Goal: Task Accomplishment & Management: Manage account settings

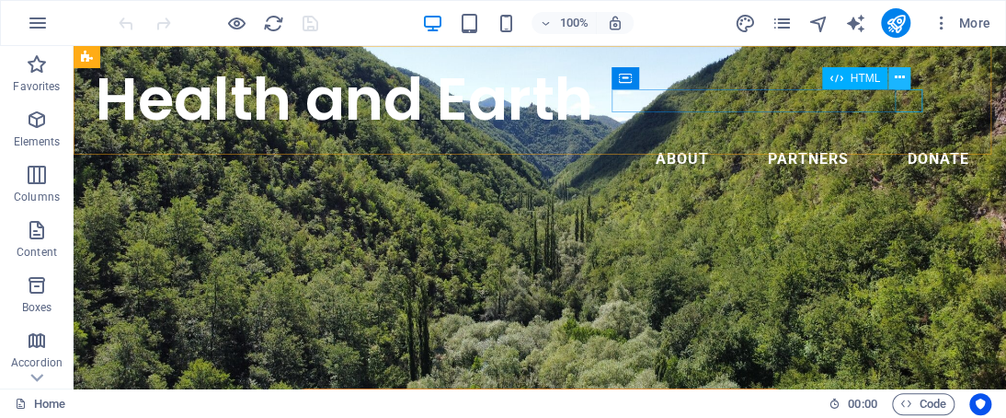
click at [908, 86] on button at bounding box center [900, 78] width 22 height 22
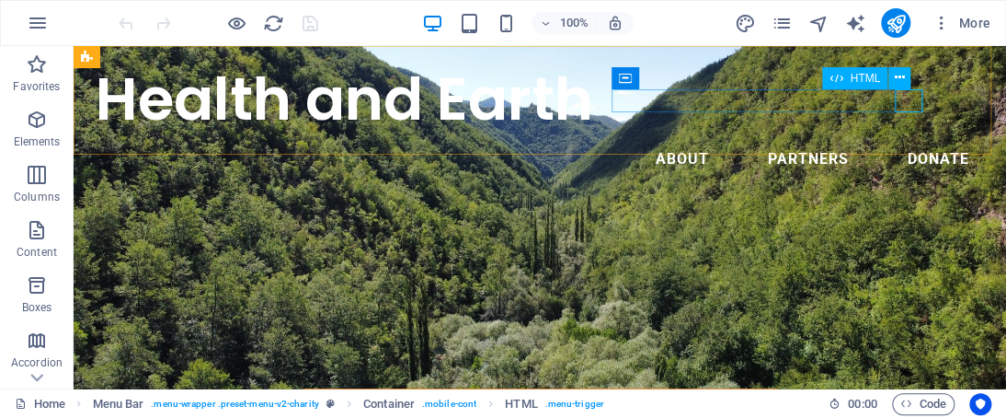
click at [74, 46] on div "Menu" at bounding box center [74, 46] width 0 height 0
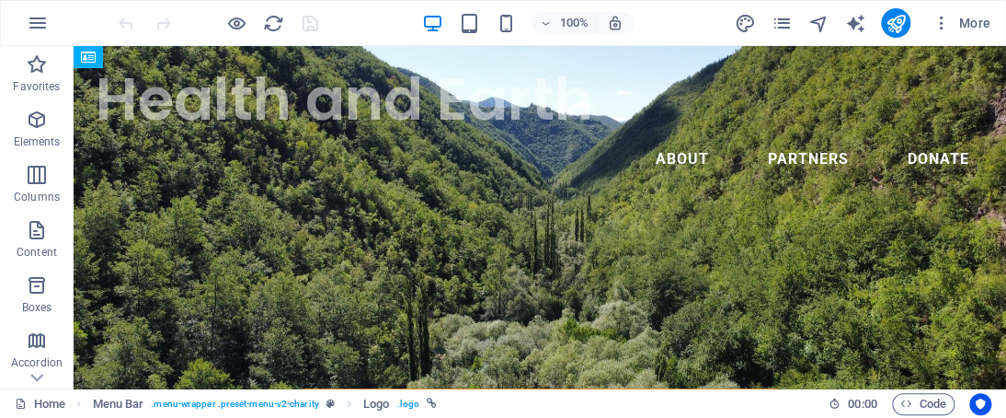
drag, startPoint x: 541, startPoint y: 129, endPoint x: 537, endPoint y: 349, distance: 219.9
drag, startPoint x: 676, startPoint y: 111, endPoint x: 156, endPoint y: 121, distance: 519.9
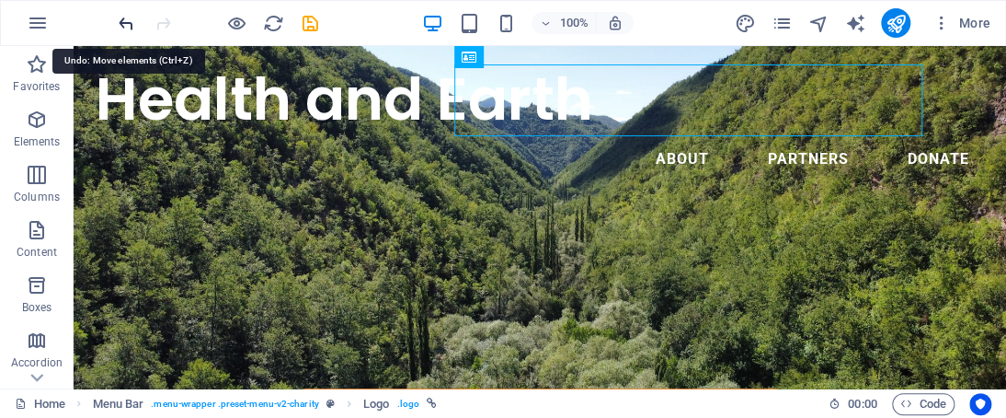
click at [130, 21] on icon "undo" at bounding box center [126, 23] width 21 height 21
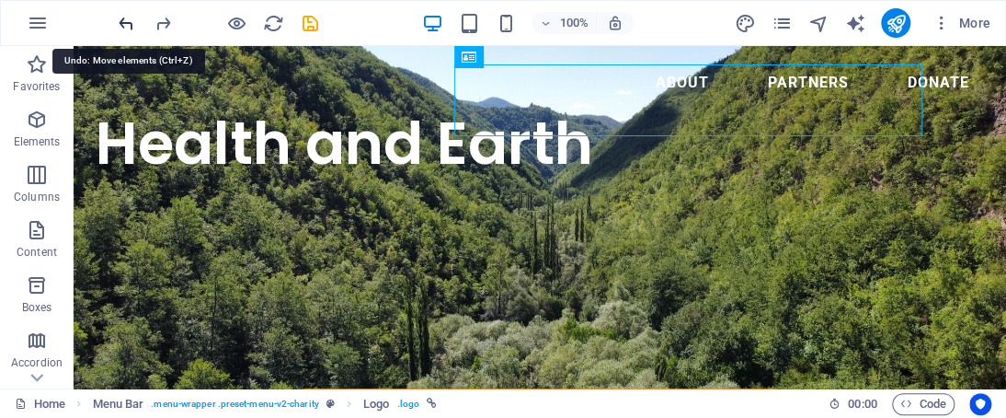
click at [130, 21] on icon "undo" at bounding box center [126, 23] width 21 height 21
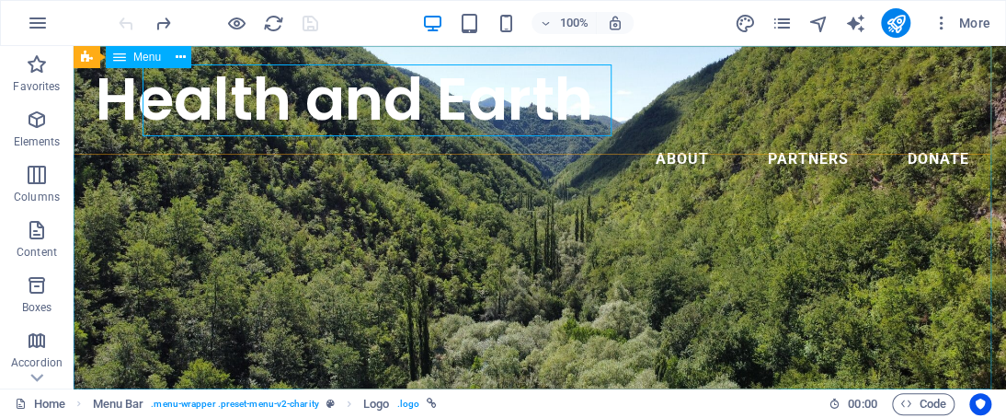
click at [595, 181] on nav "About Partners Donate" at bounding box center [540, 159] width 889 height 44
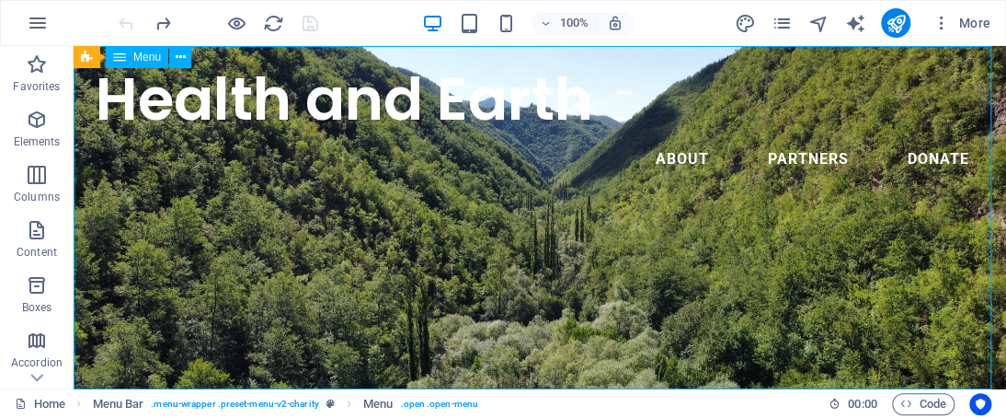
click at [640, 137] on nav "About Partners Donate" at bounding box center [540, 159] width 889 height 44
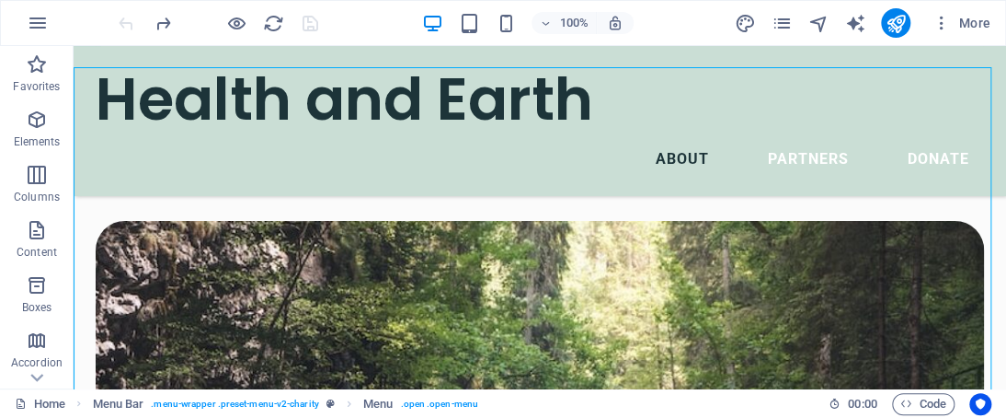
scroll to position [2127, 0]
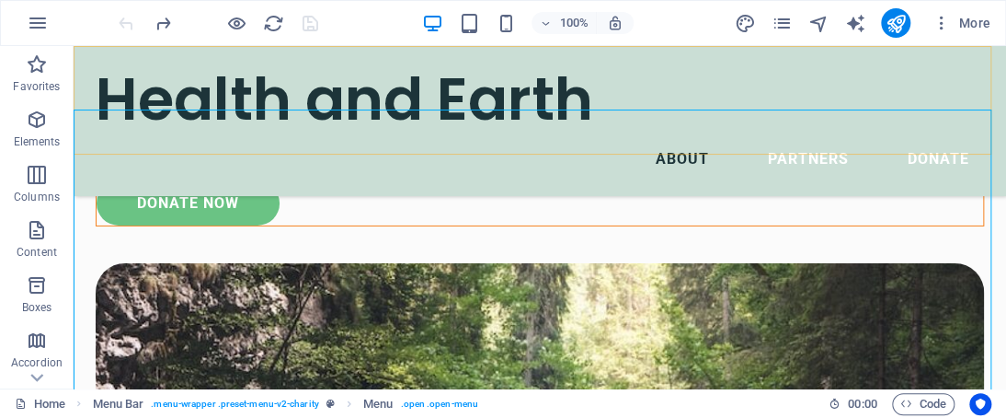
click at [836, 181] on nav "About Partners Donate" at bounding box center [540, 159] width 889 height 44
click at [526, 181] on nav "About Partners Donate" at bounding box center [540, 159] width 889 height 44
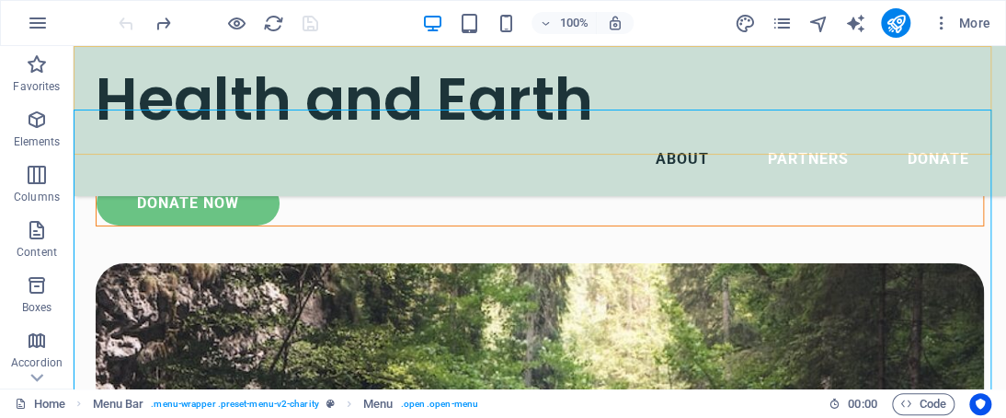
select select
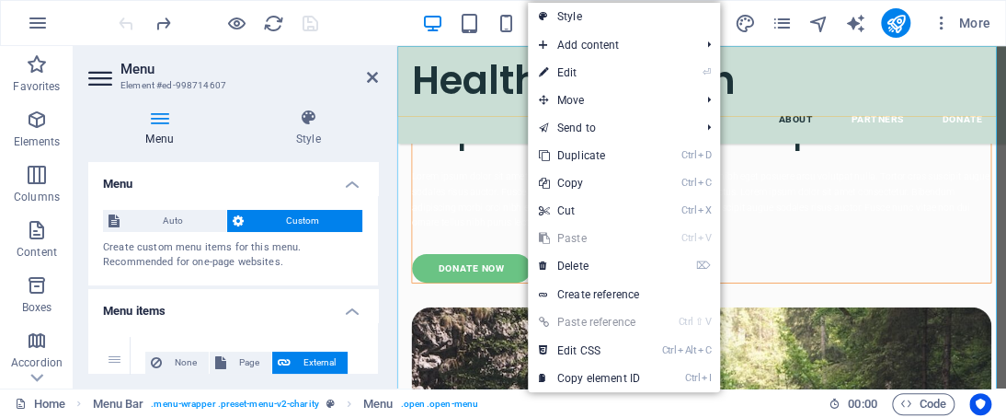
scroll to position [2311, 0]
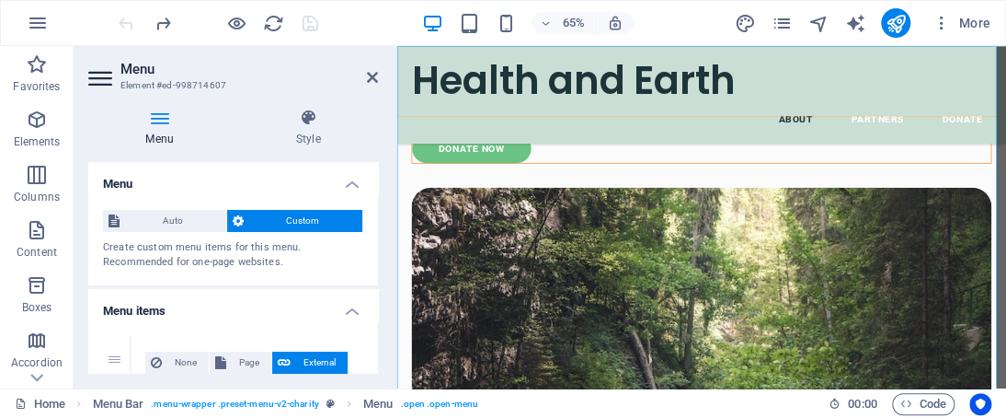
click at [870, 181] on nav "About Partners Donate" at bounding box center [866, 159] width 892 height 44
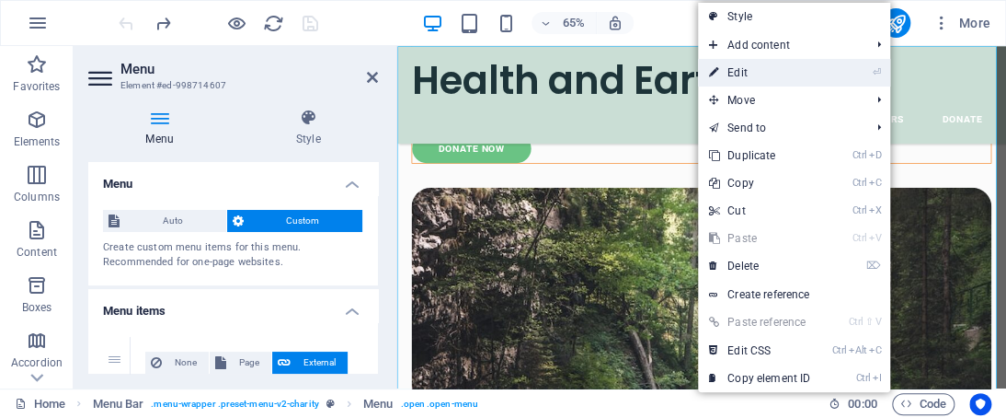
drag, startPoint x: 747, startPoint y: 72, endPoint x: 537, endPoint y: 39, distance: 212.4
click at [747, 71] on link "⏎ Edit" at bounding box center [759, 73] width 123 height 28
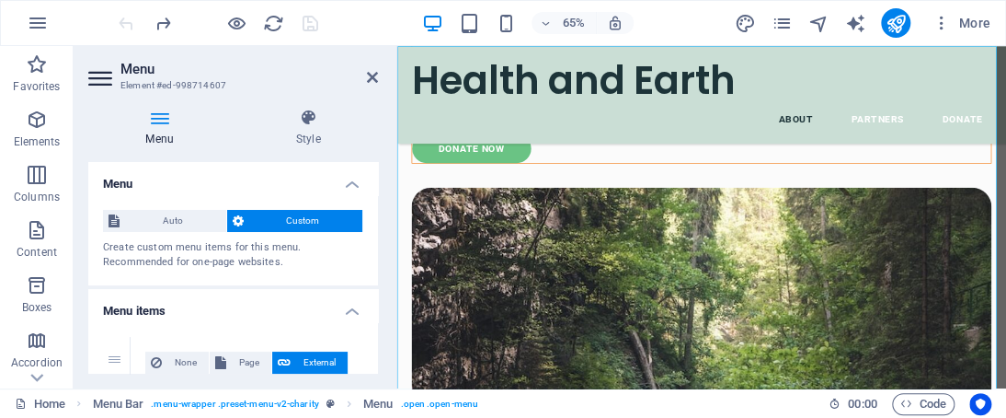
drag, startPoint x: 372, startPoint y: 175, endPoint x: 372, endPoint y: 207, distance: 32.2
click at [372, 207] on li "Menu Auto Custom Create custom menu items for this menu. Recommended for one-pa…" at bounding box center [233, 223] width 290 height 123
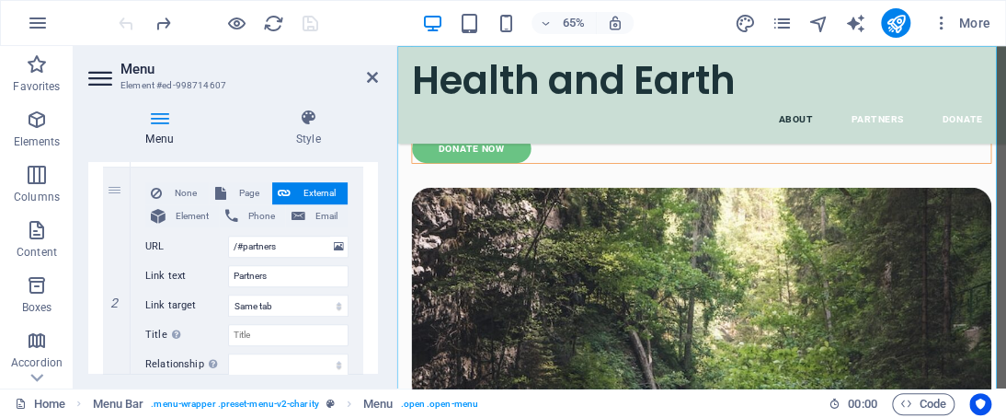
scroll to position [435, 0]
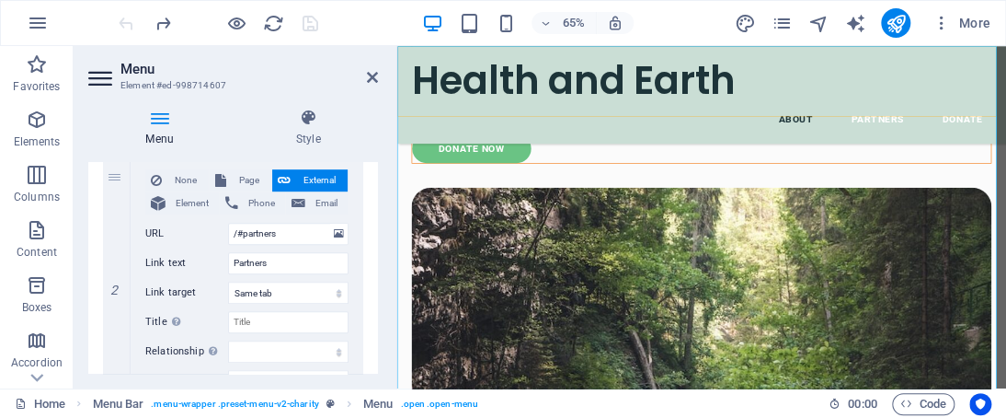
click at [857, 181] on nav "About Partners Donate" at bounding box center [866, 159] width 892 height 44
click at [849, 181] on nav "About Partners Donate" at bounding box center [866, 159] width 892 height 44
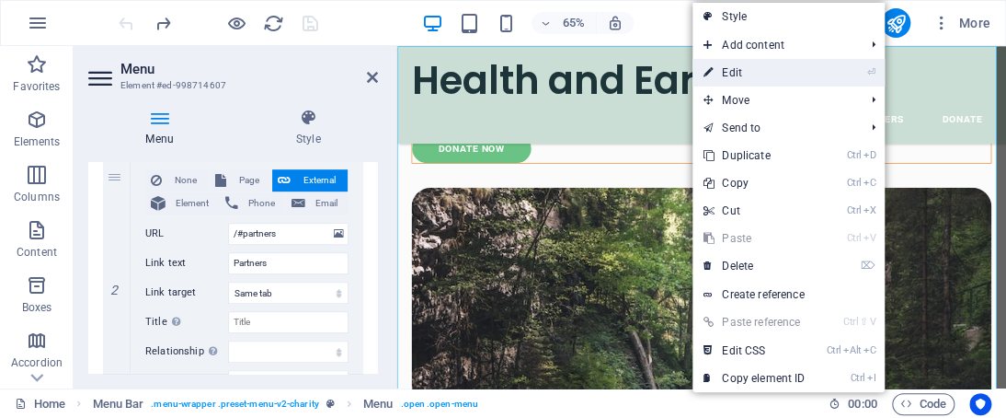
click at [765, 82] on link "⏎ Edit" at bounding box center [754, 73] width 123 height 28
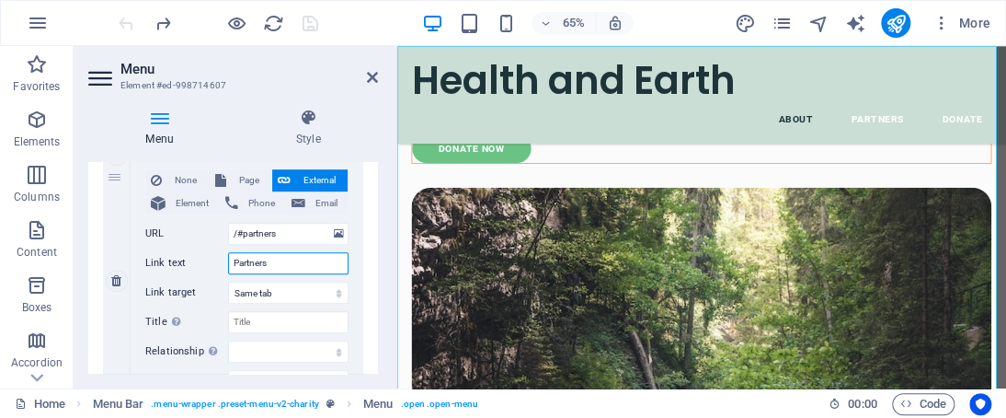
click at [282, 260] on input "Partners" at bounding box center [288, 263] width 121 height 22
type input "P"
select select
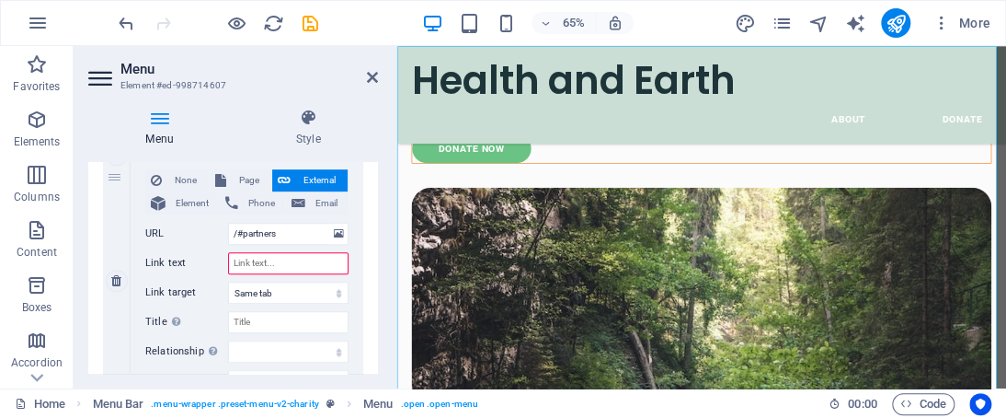
type input "n"
select select
type input "N"
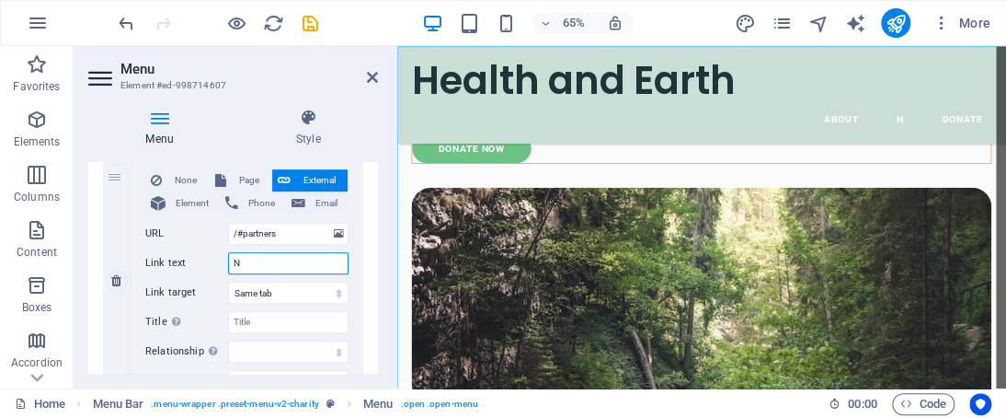
select select
type input "Natural"
select select
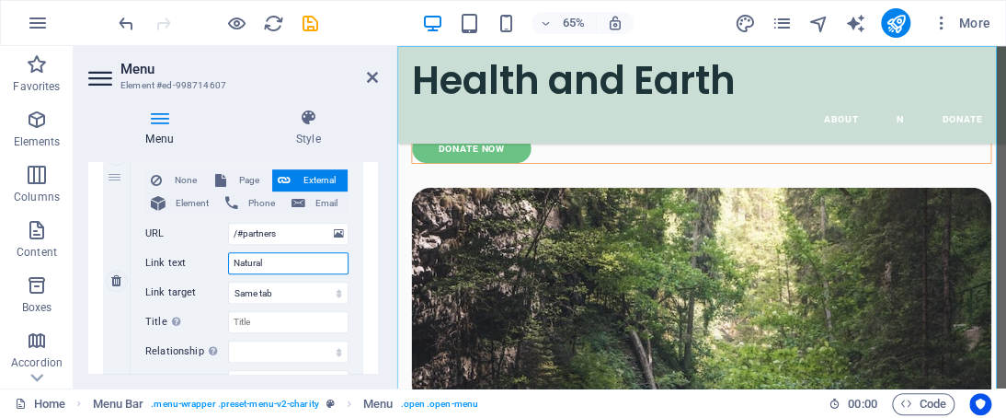
select select
type input "Natural Products"
select select
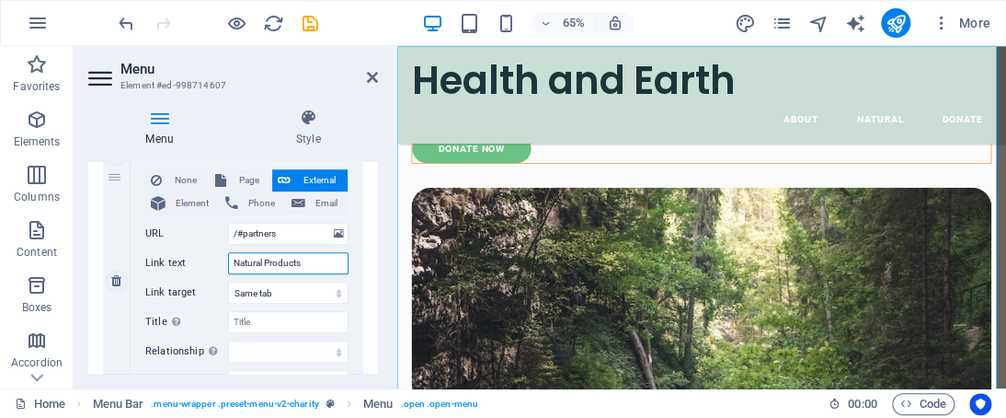
select select
type input "Natural Products NZ"
select select
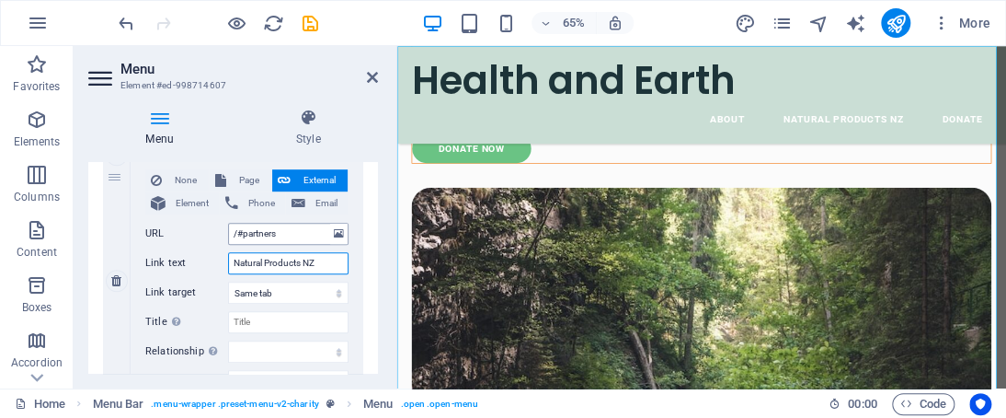
type input "Natural Products NZ"
click at [281, 231] on input "/#partners" at bounding box center [288, 234] width 121 height 22
type input "/#"
select select
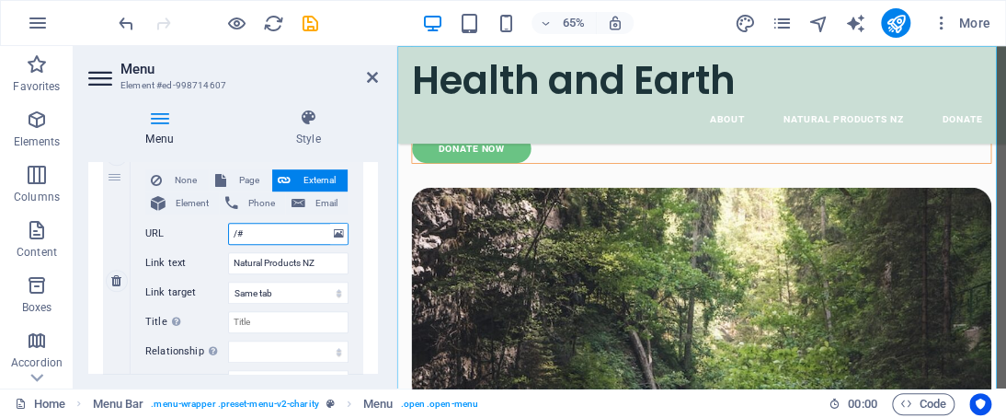
select select
type input "/#NA"
select select
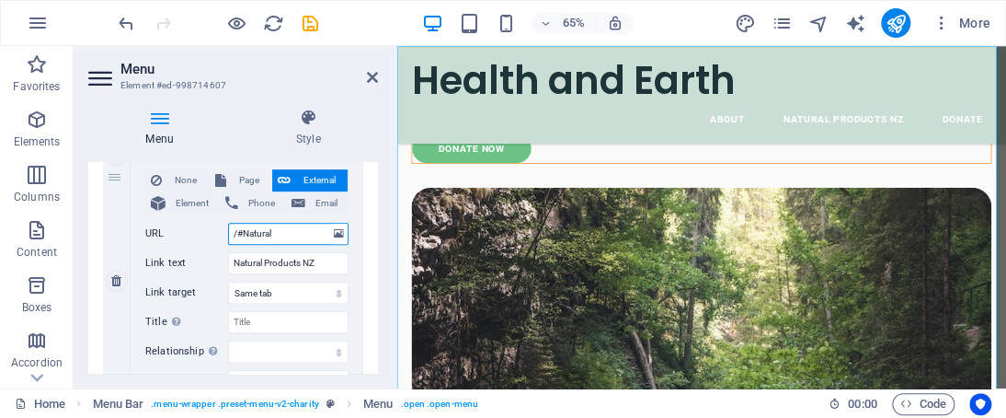
type input "/#Natural P"
select select
type input "/#Natural Pr"
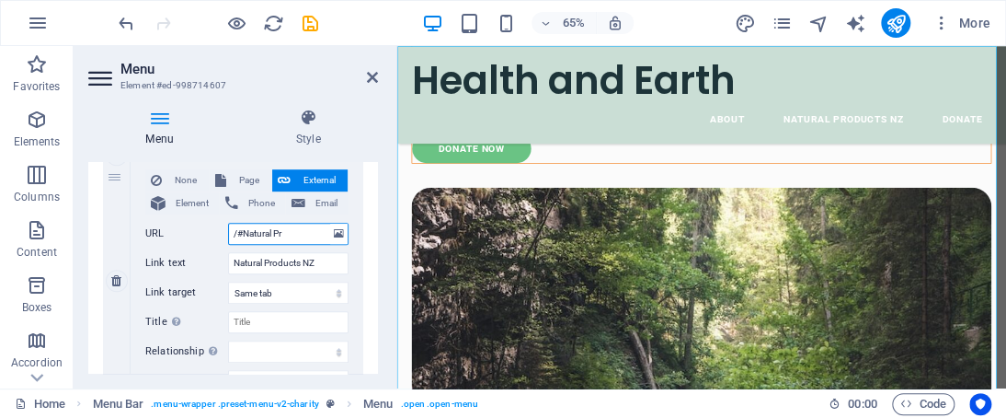
select select
type input "/#Natural Products"
select select
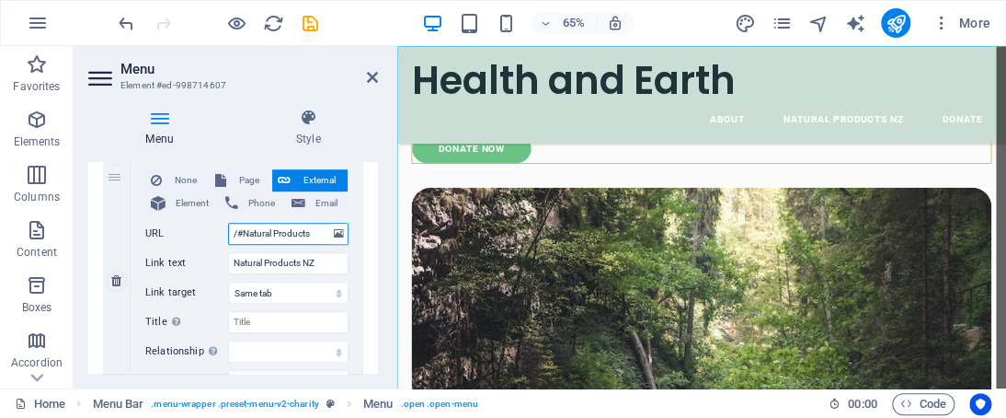
select select
type input "/#Natural Products"
select select
type input "/#Natural Products"
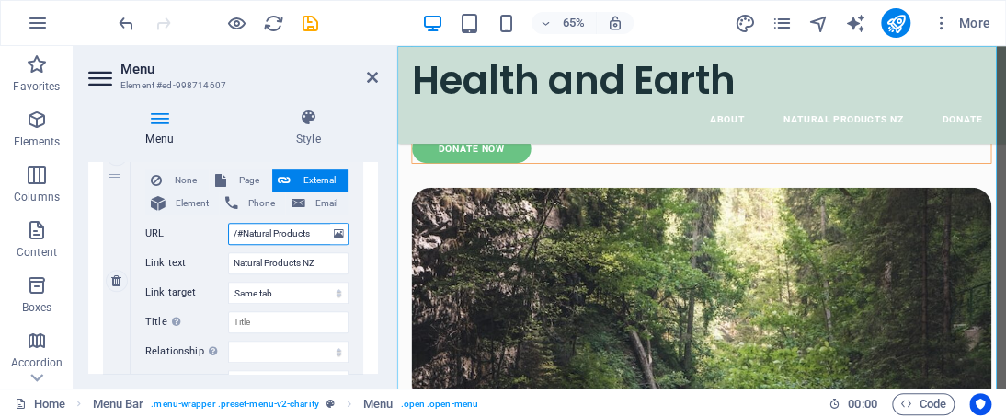
select select
type input "/#Natural ProductsNZ"
select select
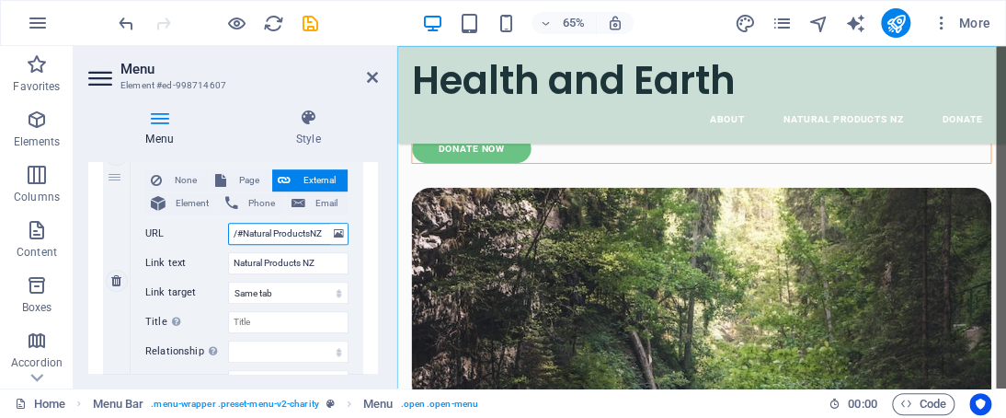
select select
click at [310, 227] on input "/#Natural ProductsNZ" at bounding box center [288, 234] width 121 height 22
type input "/#Natural Products NZ"
select select
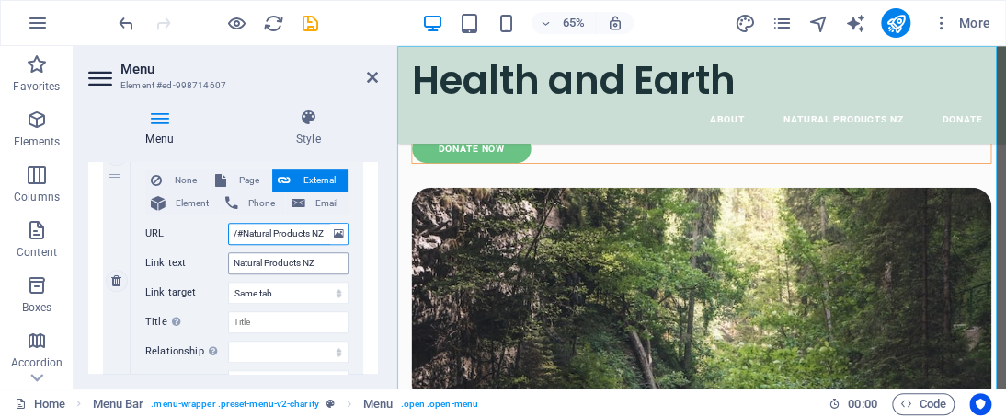
select select
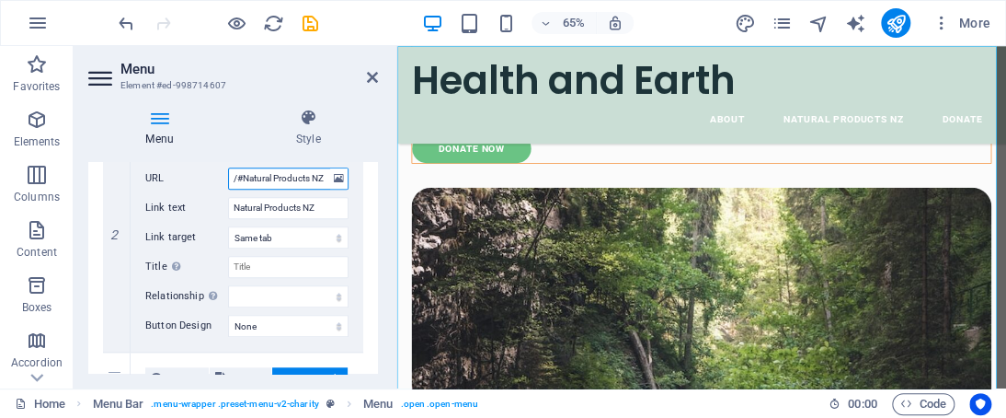
scroll to position [532, 0]
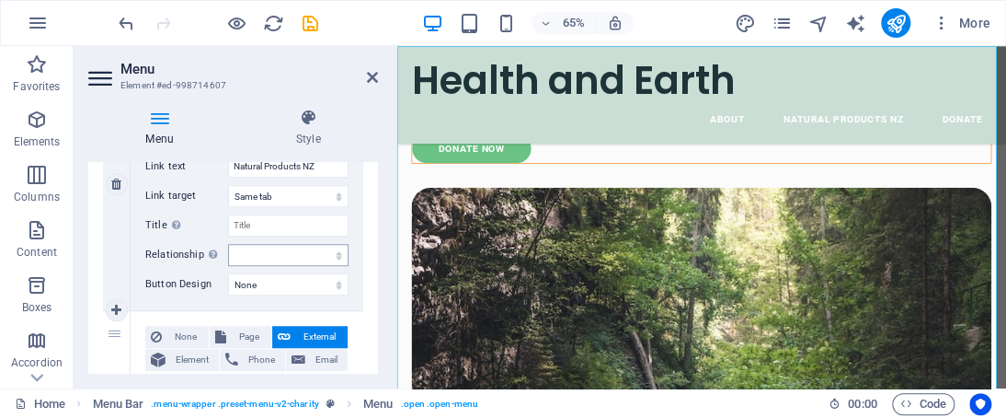
type input "/#Natural Products NZ"
click at [331, 250] on select "alternate author bookmark external help license next nofollow noreferrer noopen…" at bounding box center [288, 255] width 121 height 22
click at [379, 220] on div "Menu Style Menu Auto Custom Create custom menu items for this menu. Recommended…" at bounding box center [233, 241] width 319 height 294
click at [258, 273] on select "None Default Primary Secondary" at bounding box center [288, 284] width 121 height 22
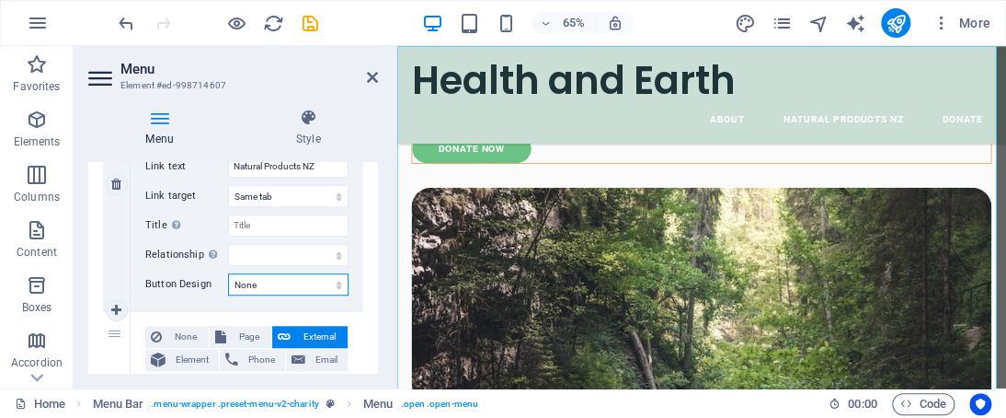
click at [258, 273] on select "None Default Primary Secondary" at bounding box center [288, 284] width 121 height 22
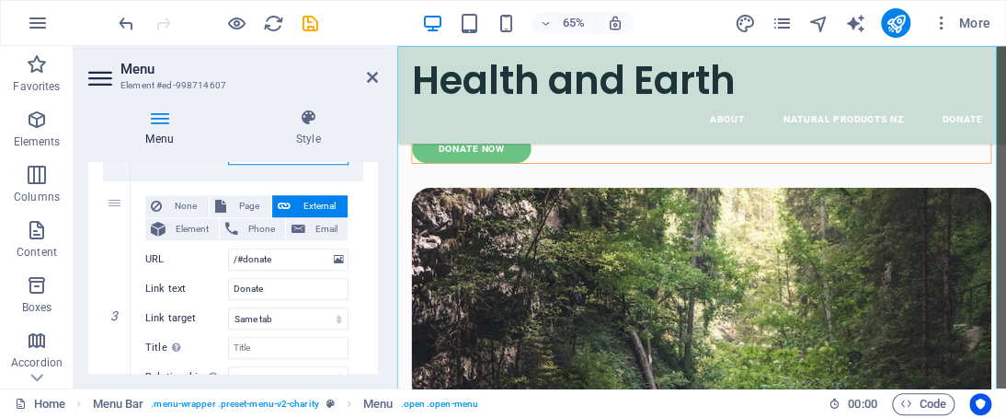
scroll to position [621, 0]
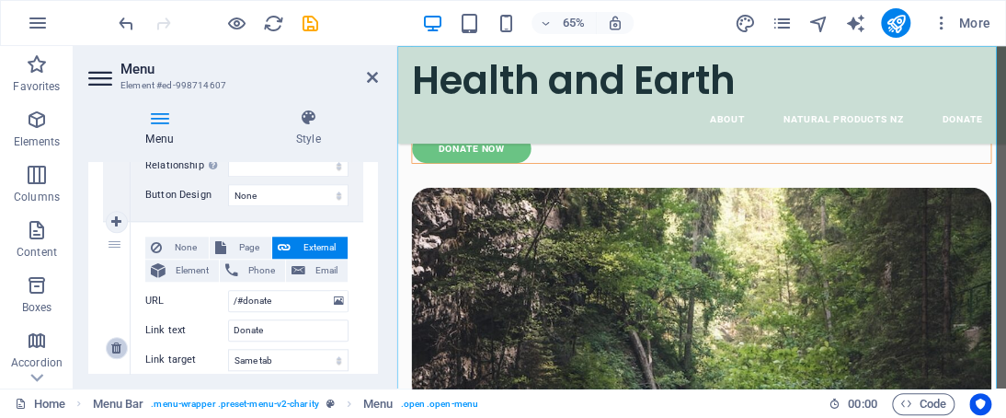
click at [111, 353] on link at bounding box center [117, 348] width 22 height 22
select select
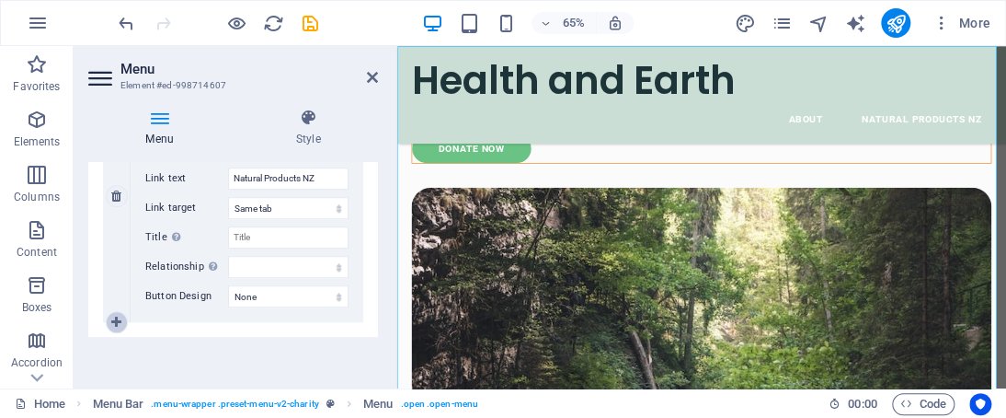
click at [119, 316] on icon at bounding box center [116, 322] width 10 height 13
select select
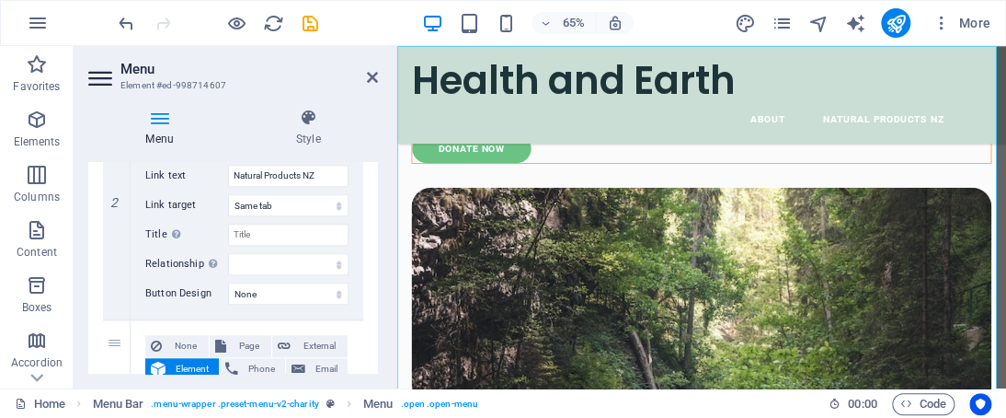
drag, startPoint x: 374, startPoint y: 291, endPoint x: 374, endPoint y: 308, distance: 17.5
click at [374, 308] on div "1 None Page External Element Phone Email Page Home Legal Notice Privacy Subpage…" at bounding box center [233, 178] width 290 height 759
drag, startPoint x: 378, startPoint y: 293, endPoint x: 378, endPoint y: 305, distance: 12.0
click at [378, 305] on div "Menu Style Menu Auto Custom Create custom menu items for this menu. Recommended…" at bounding box center [233, 241] width 319 height 294
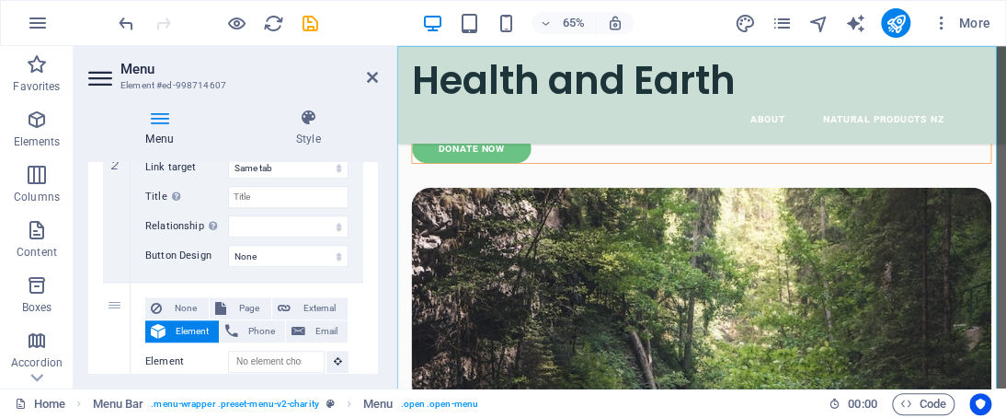
scroll to position [570, 0]
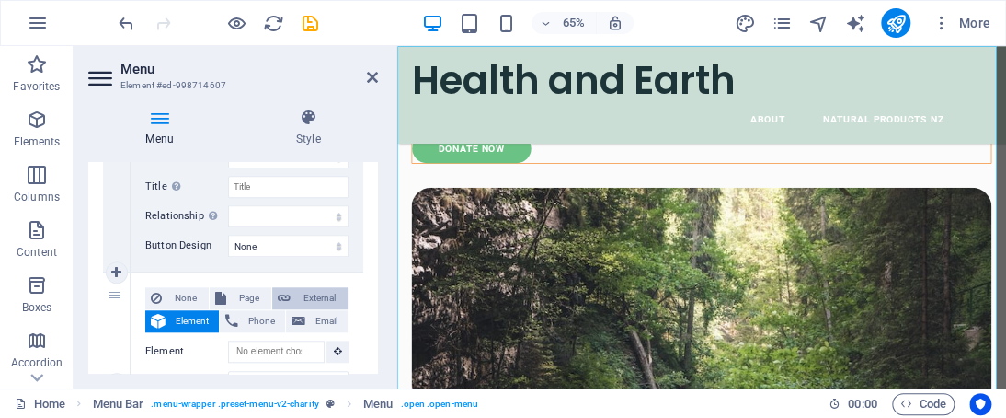
click at [328, 294] on span "External" at bounding box center [319, 298] width 46 height 22
select select
select select "blank"
select select
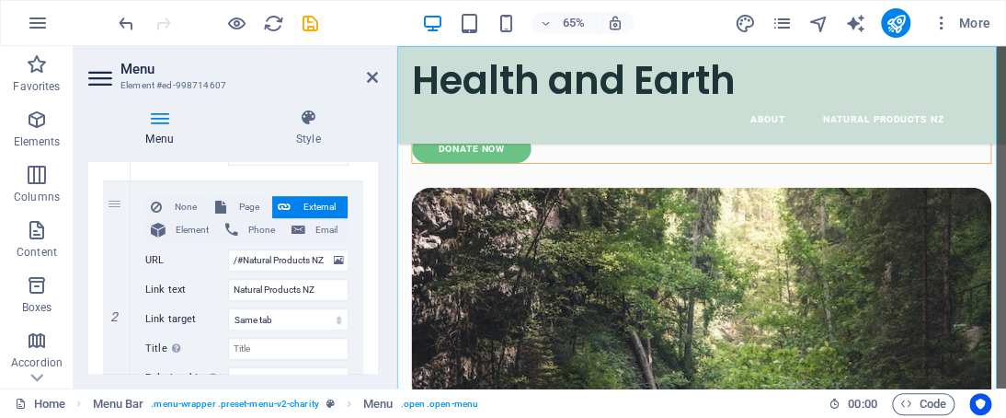
scroll to position [397, 0]
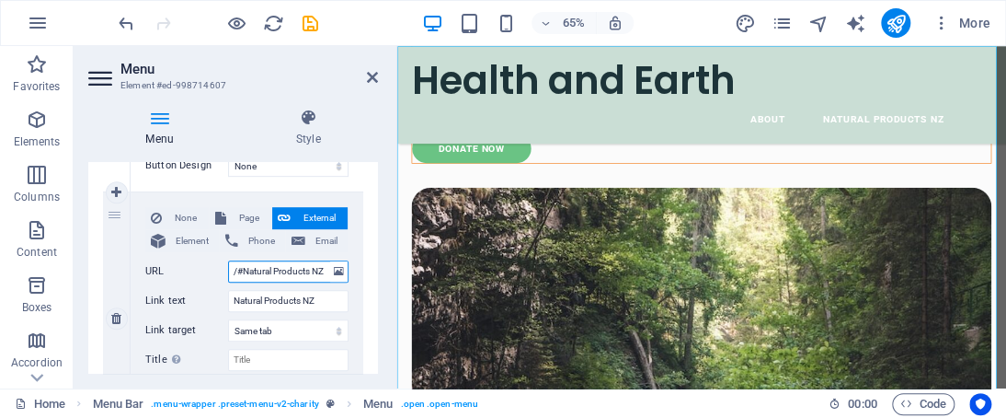
click at [232, 268] on input "/#Natural Products NZ" at bounding box center [288, 271] width 121 height 22
click at [224, 272] on div "URL /#Natural Products NZ" at bounding box center [246, 271] width 203 height 22
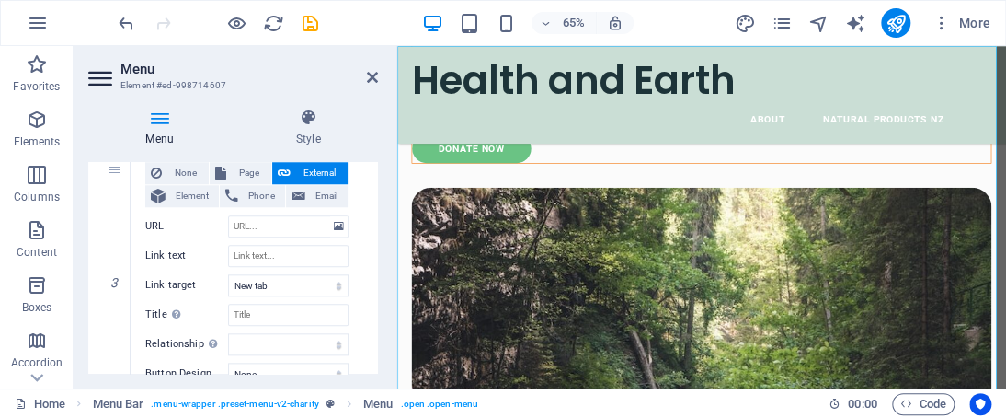
scroll to position [669, 0]
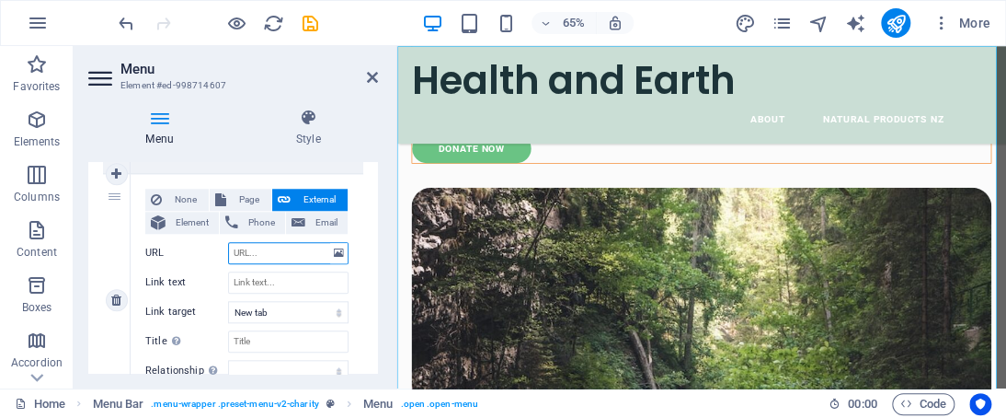
click at [284, 257] on input "URL" at bounding box center [288, 253] width 121 height 22
type input "/"
select select
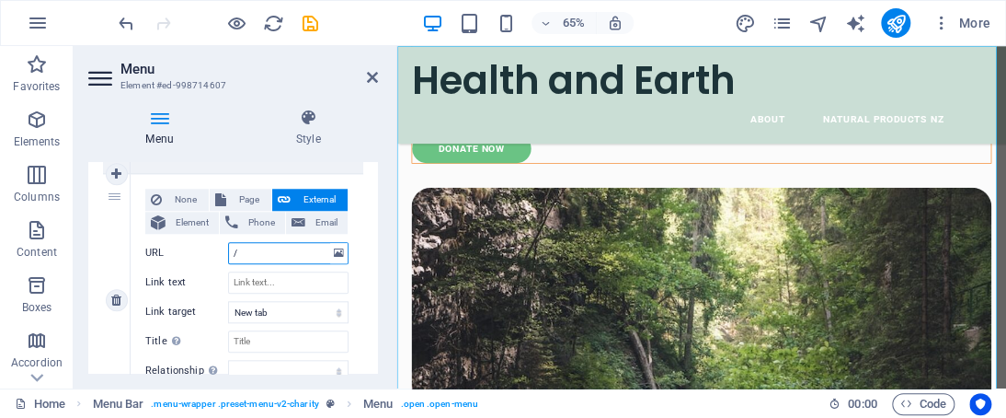
type input "/#"
select select
type input "/#T"
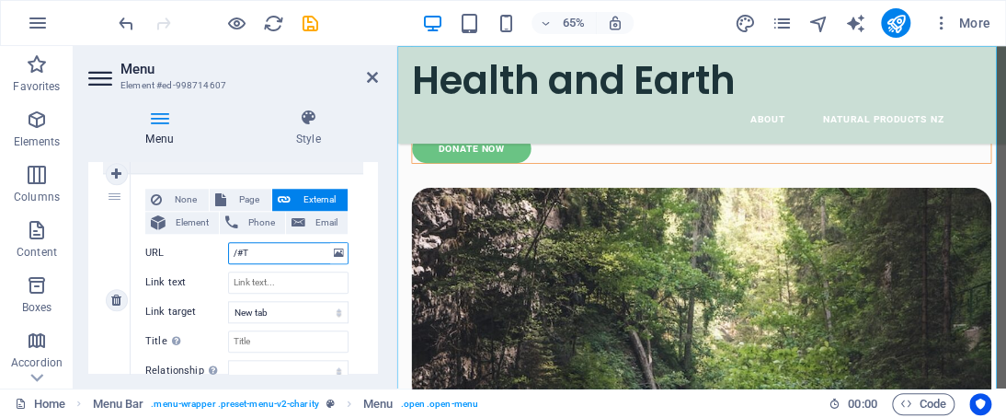
select select
type input "/#Ter"
select select
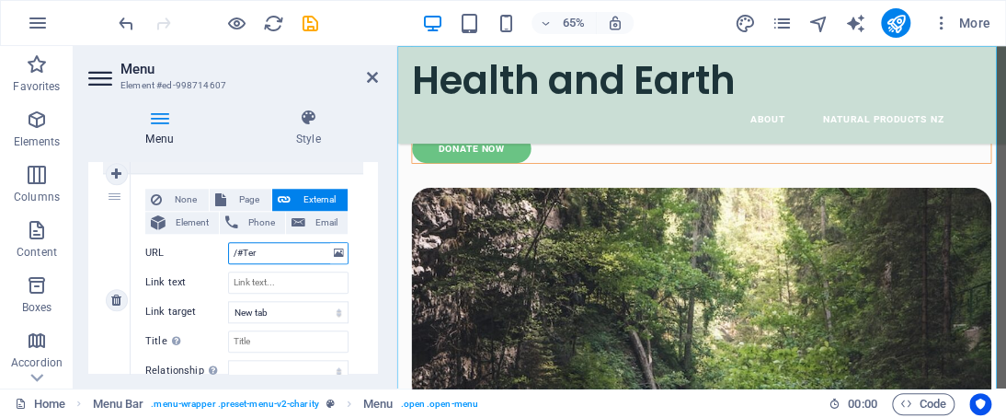
select select
type input "/#Terms"
select select
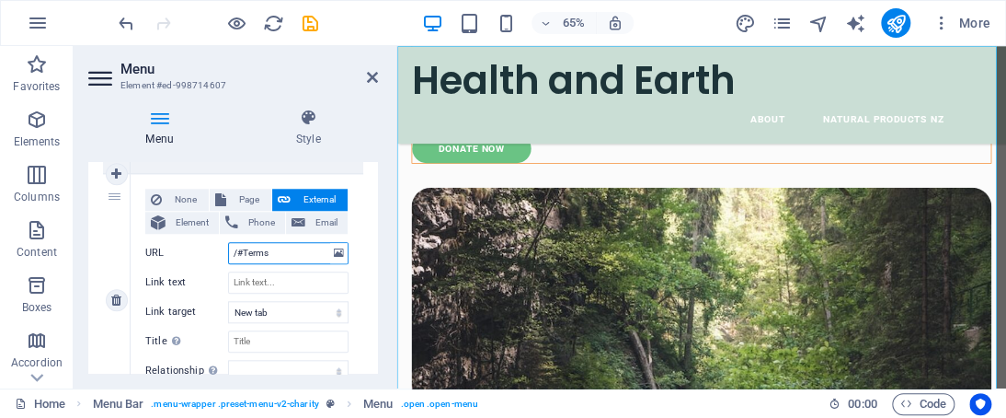
select select
type input "/#Terms&c"
select select
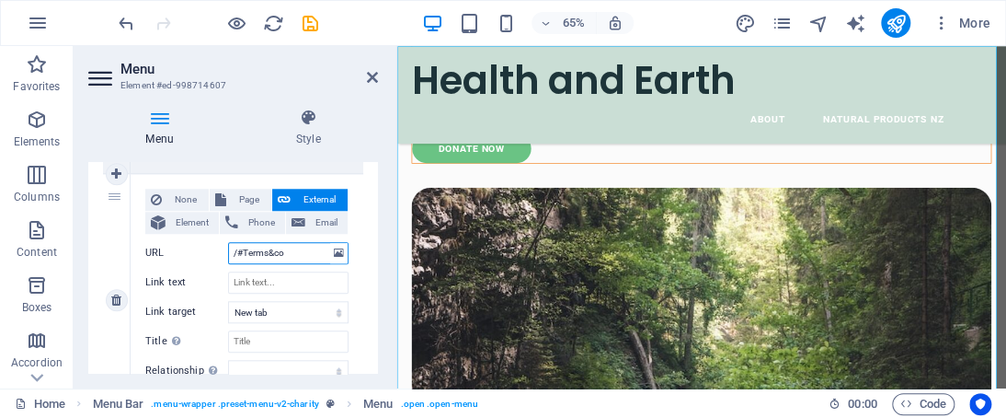
type input "/#Terms&con"
select select
type input "/#Terms&"
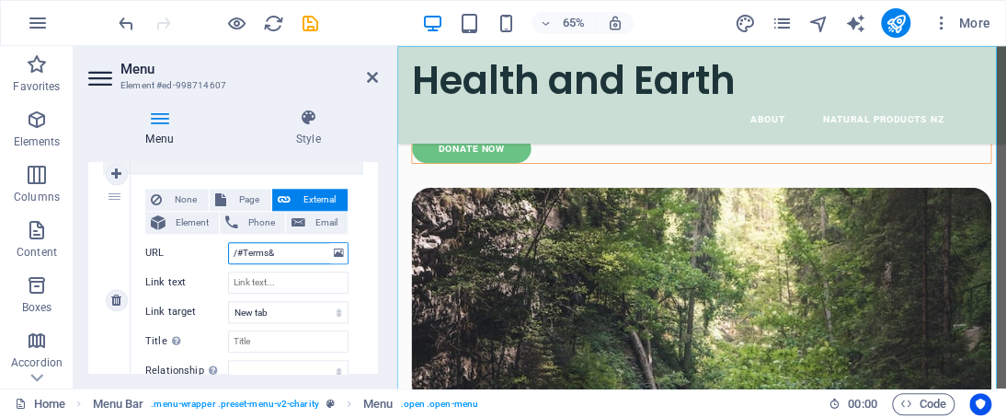
select select
type input "/#Terms&Conditions"
select select
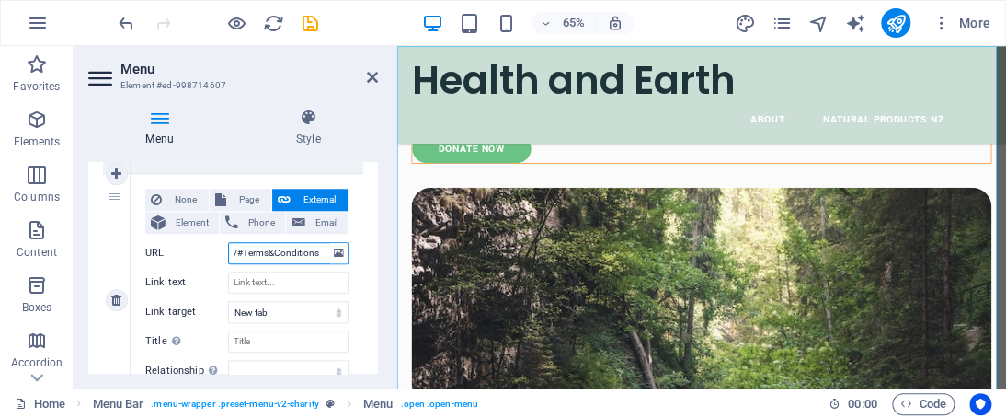
select select
click at [274, 257] on input "/#Terms&Conditions" at bounding box center [288, 253] width 121 height 22
type input "/#Terms& Conditions"
select select
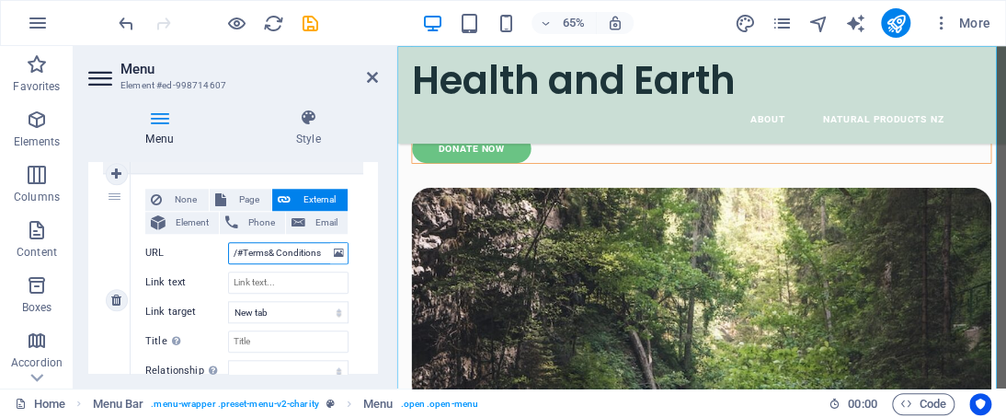
select select
click at [269, 249] on input "/#Terms& Conditions" at bounding box center [288, 253] width 121 height 22
type input "/#Terms & Conditions"
select select
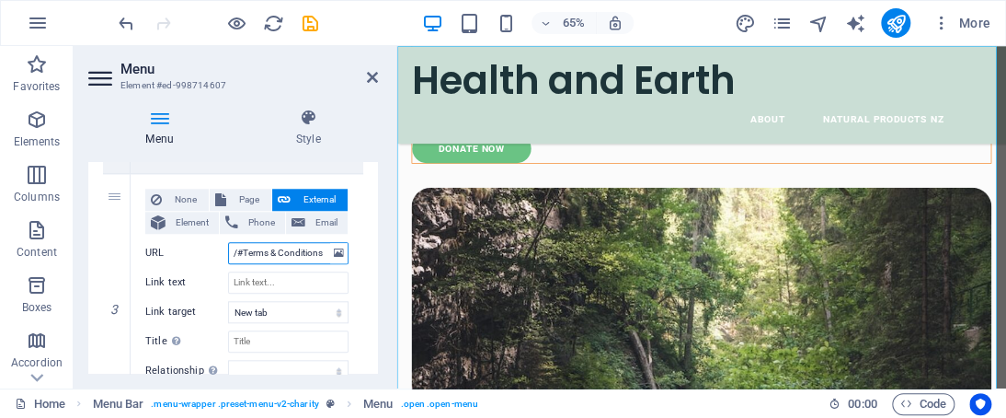
select select
drag, startPoint x: 242, startPoint y: 248, endPoint x: 328, endPoint y: 242, distance: 85.8
click at [328, 242] on div "URL /#Terms & Conditions" at bounding box center [246, 253] width 203 height 22
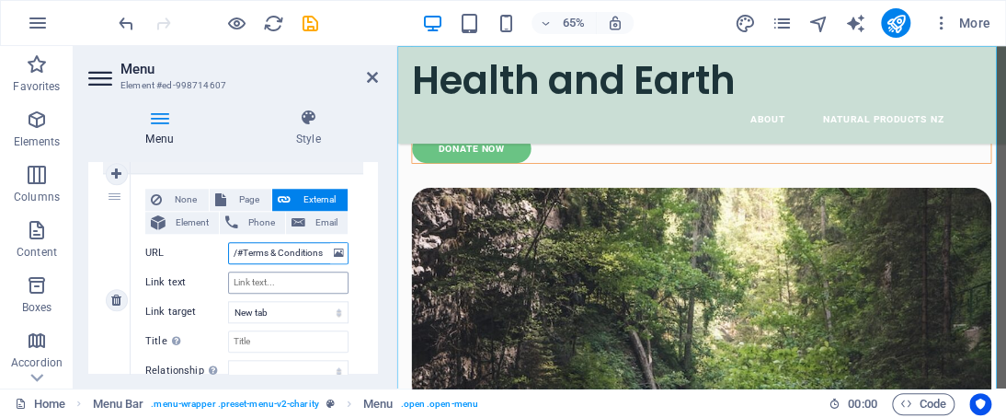
type input "/#Terms & Conditions"
click at [276, 282] on input "Link text" at bounding box center [288, 282] width 121 height 22
paste input "Terms & Conditions"
type input "Terms & Conditions"
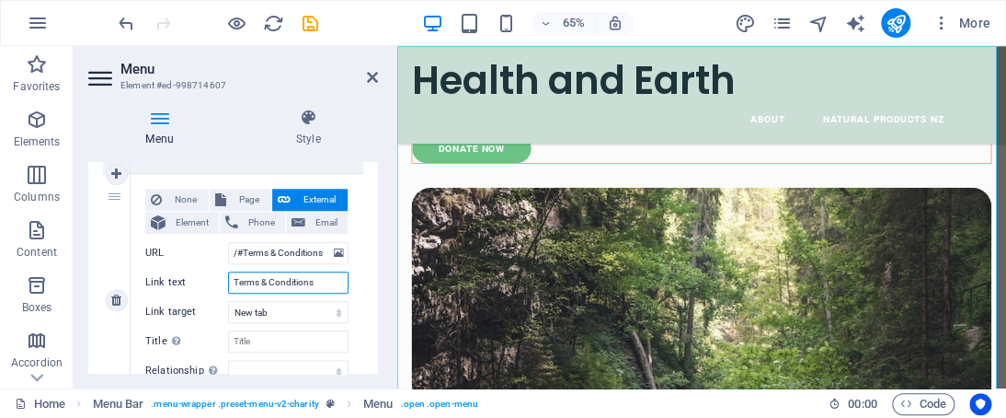
select select
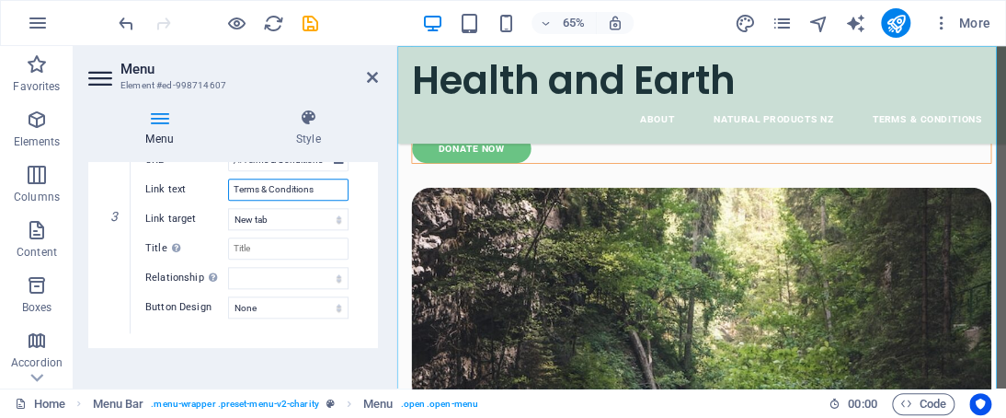
scroll to position [765, 0]
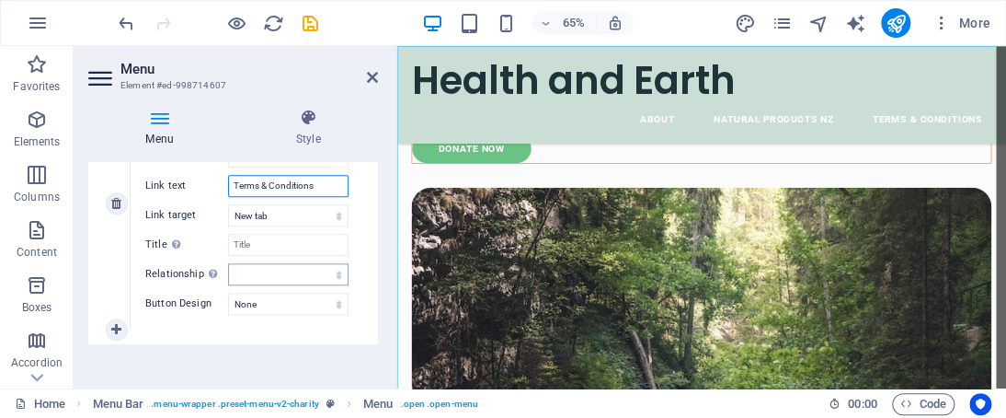
type input "Terms & Conditions"
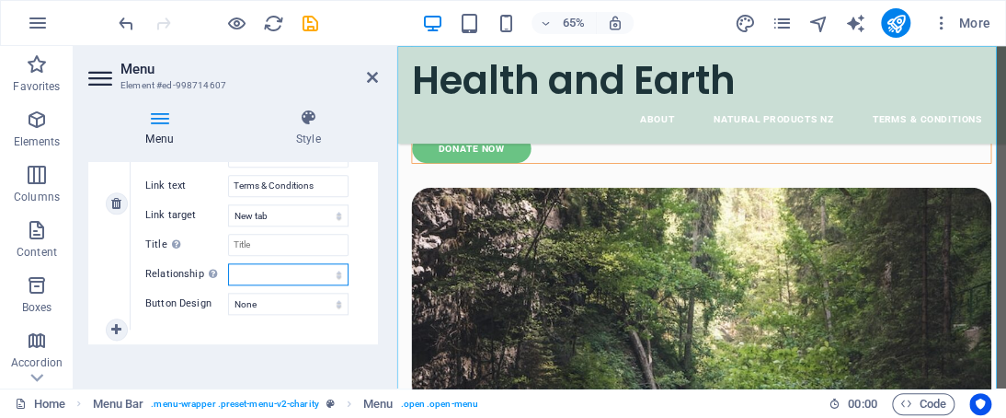
click at [332, 273] on select "alternate author bookmark external help license next nofollow noreferrer noopen…" at bounding box center [288, 274] width 121 height 22
click at [385, 283] on div "Menu Style Menu Auto Custom Create custom menu items for this menu. Recommended…" at bounding box center [233, 241] width 319 height 294
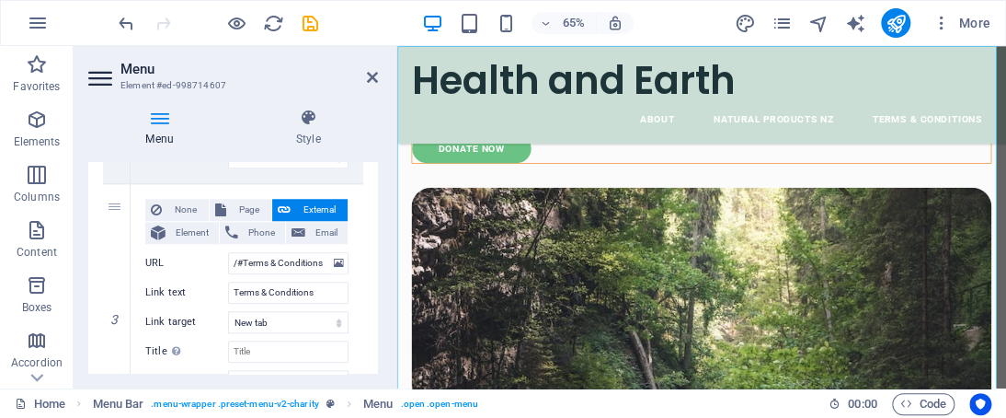
scroll to position [673, 0]
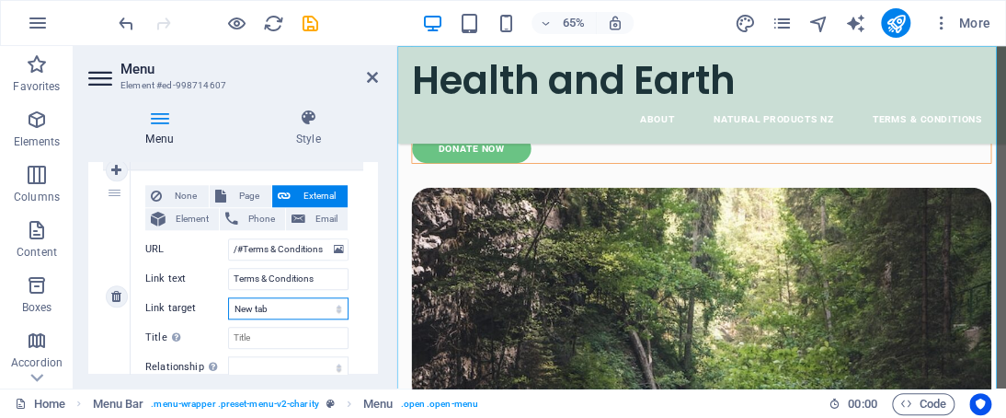
click at [309, 310] on select "New tab Same tab Overlay" at bounding box center [288, 308] width 121 height 22
select select
click at [228, 297] on select "New tab Same tab Overlay" at bounding box center [288, 308] width 121 height 22
select select
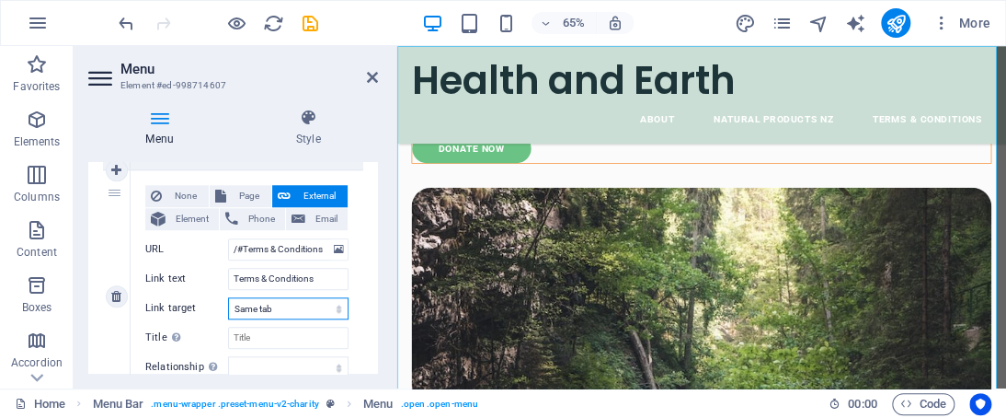
select select
click at [378, 255] on div "Menu Style Menu Auto Custom Create custom menu items for this menu. Recommended…" at bounding box center [233, 241] width 319 height 294
drag, startPoint x: 371, startPoint y: 318, endPoint x: 381, endPoint y: 307, distance: 15.0
click at [379, 305] on div "Menu Style Menu Auto Custom Create custom menu items for this menu. Recommended…" at bounding box center [233, 241] width 319 height 294
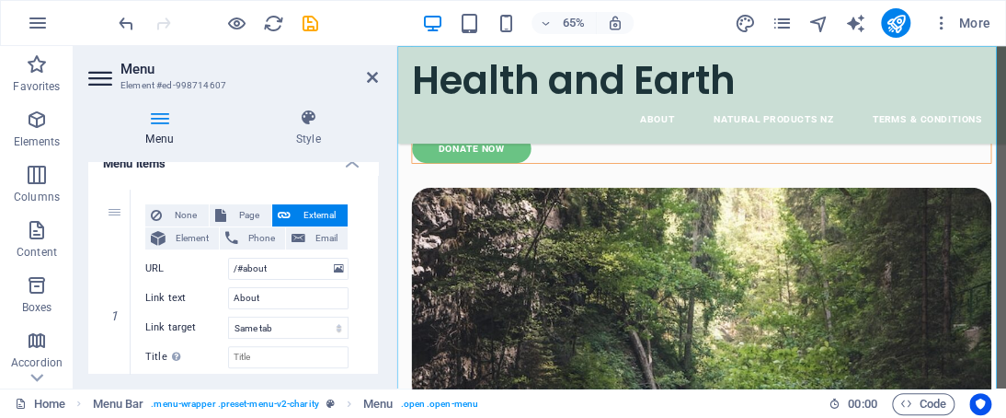
scroll to position [0, 0]
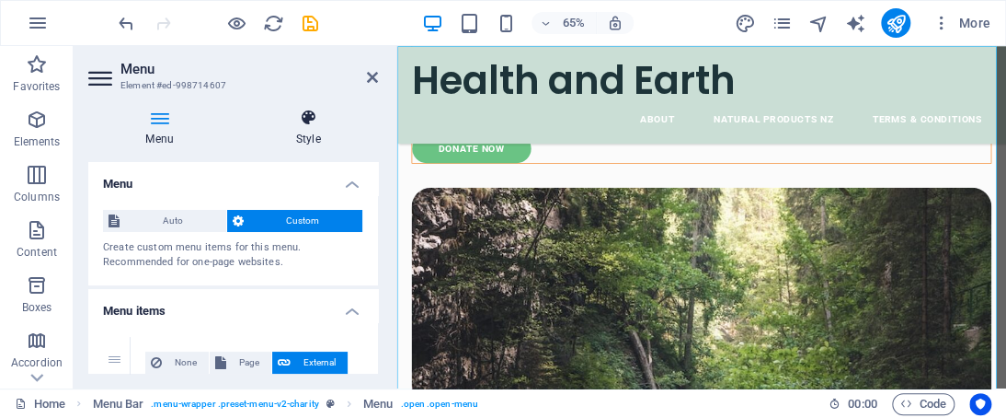
click at [320, 128] on h4 "Style" at bounding box center [308, 128] width 140 height 39
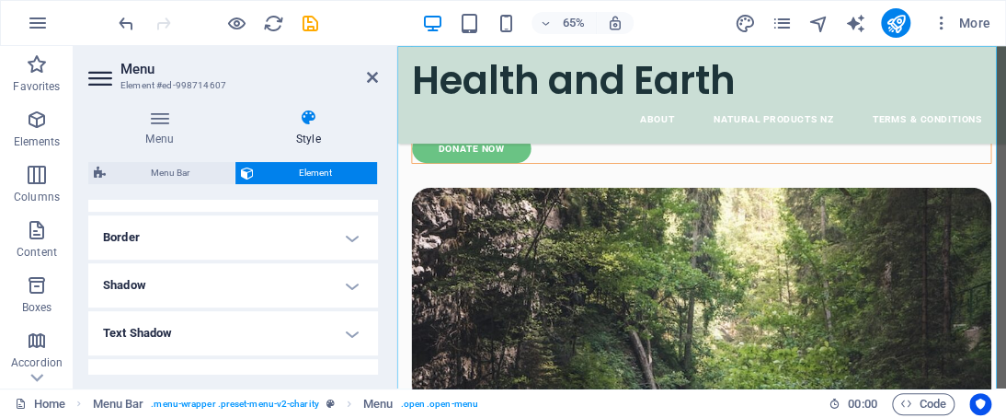
scroll to position [328, 0]
click at [322, 235] on h4 "Spacing" at bounding box center [233, 245] width 290 height 44
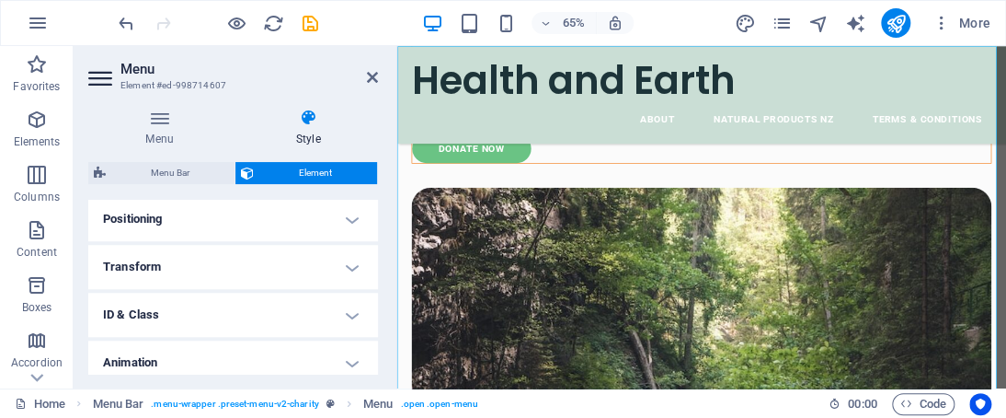
scroll to position [592, 0]
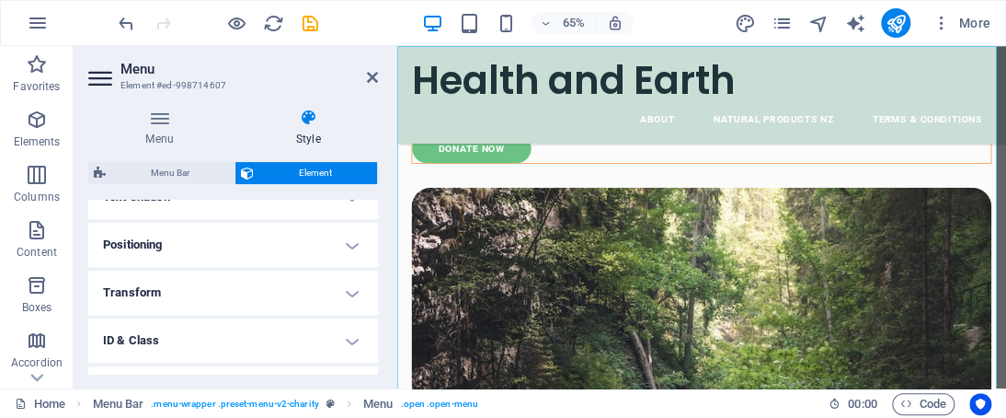
click at [353, 227] on h4 "Positioning" at bounding box center [233, 245] width 290 height 44
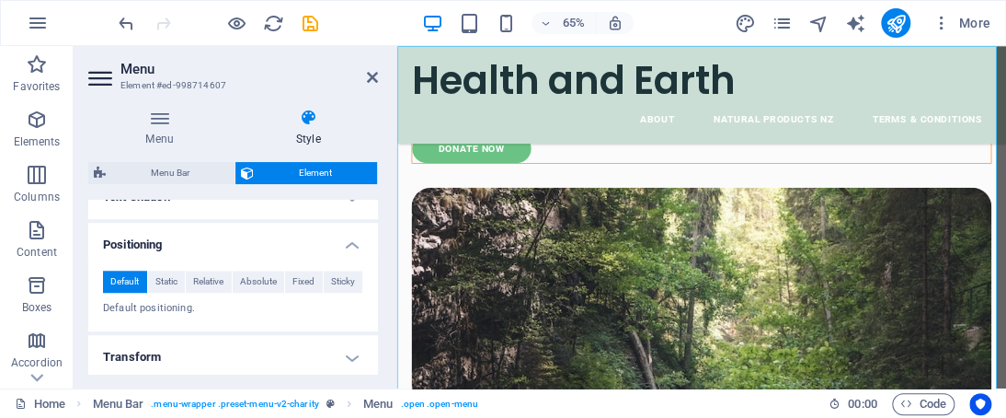
drag, startPoint x: 374, startPoint y: 326, endPoint x: 378, endPoint y: 341, distance: 16.3
click at [378, 341] on div "Menu Style Menu Auto Custom Create custom menu items for this menu. Recommended…" at bounding box center [233, 241] width 319 height 294
click at [370, 335] on h4 "Transform" at bounding box center [233, 357] width 290 height 44
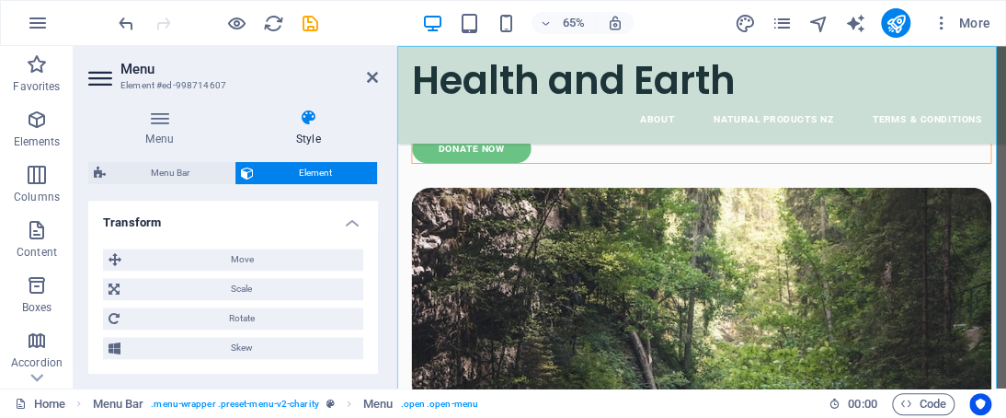
scroll to position [736, 0]
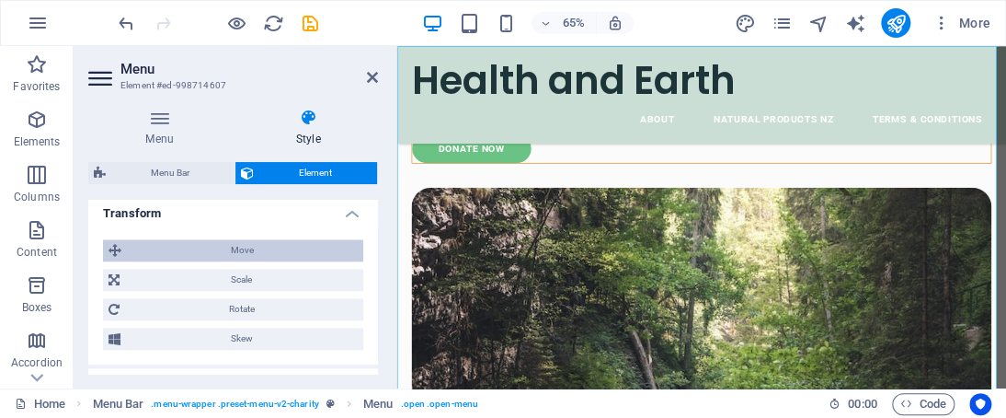
click at [270, 244] on span "Move" at bounding box center [242, 250] width 231 height 22
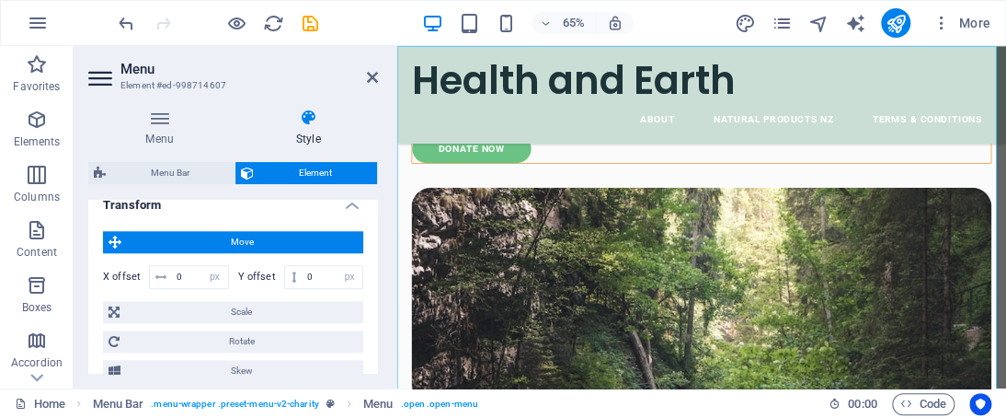
scroll to position [772, 0]
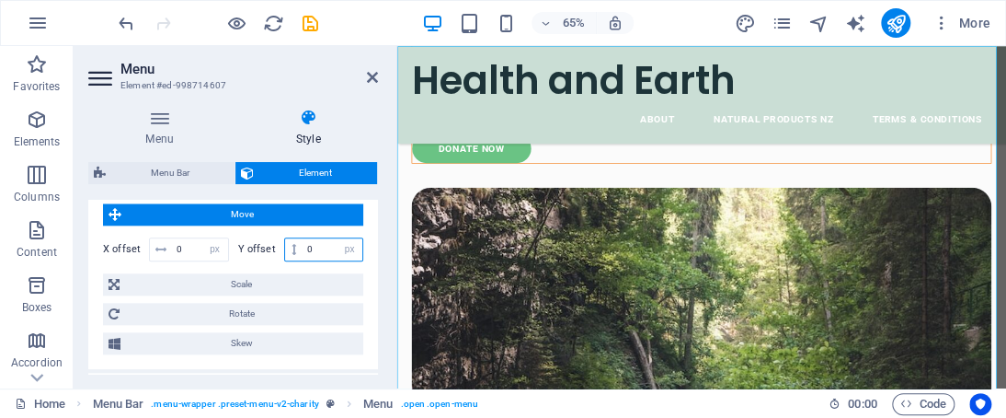
click at [313, 247] on input "0" at bounding box center [333, 249] width 60 height 22
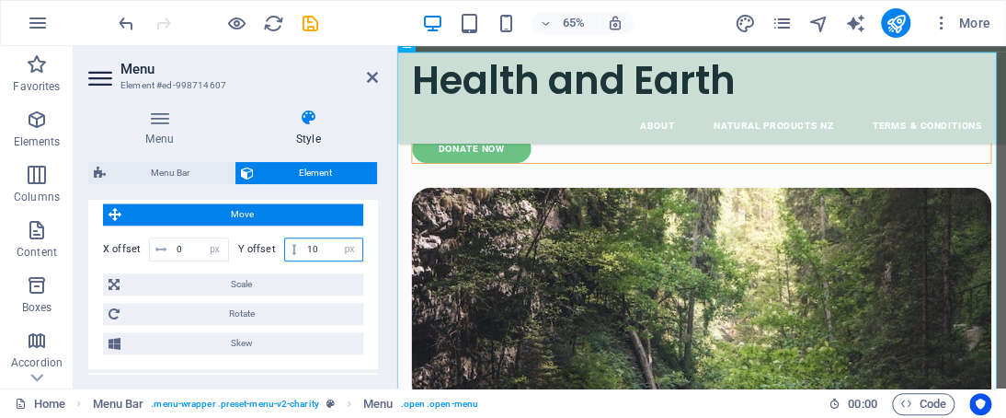
type input "1"
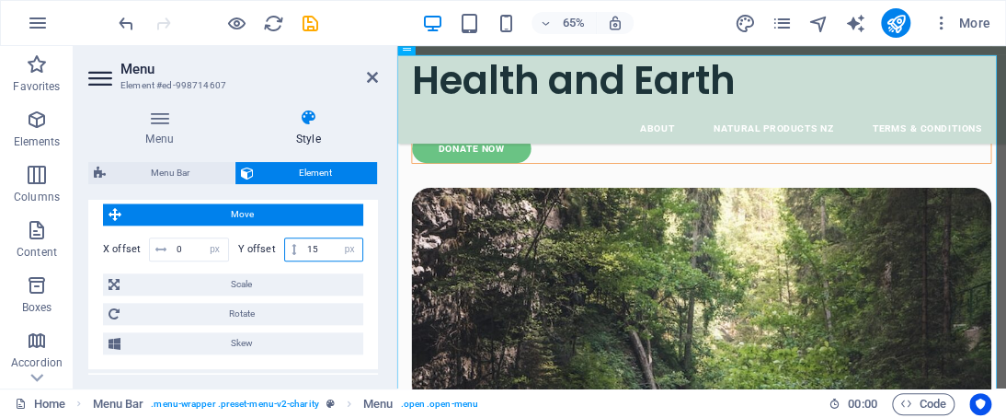
type input "1"
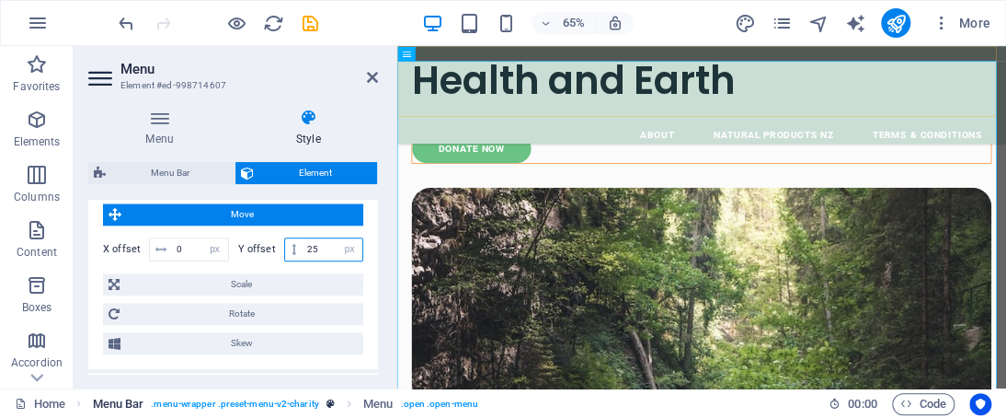
type input "2"
type input "0"
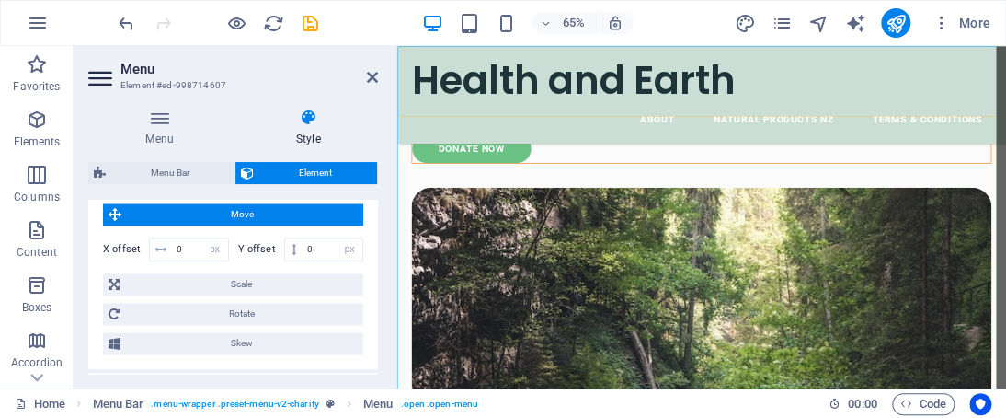
click at [1006, 181] on nav "About Natural Products NZ Terms & Conditions" at bounding box center [866, 159] width 892 height 44
click at [368, 74] on icon at bounding box center [372, 77] width 11 height 15
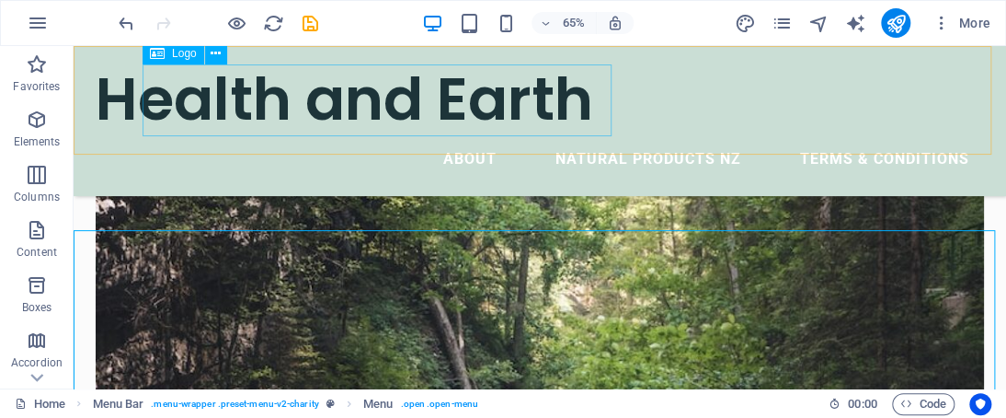
scroll to position [2127, 0]
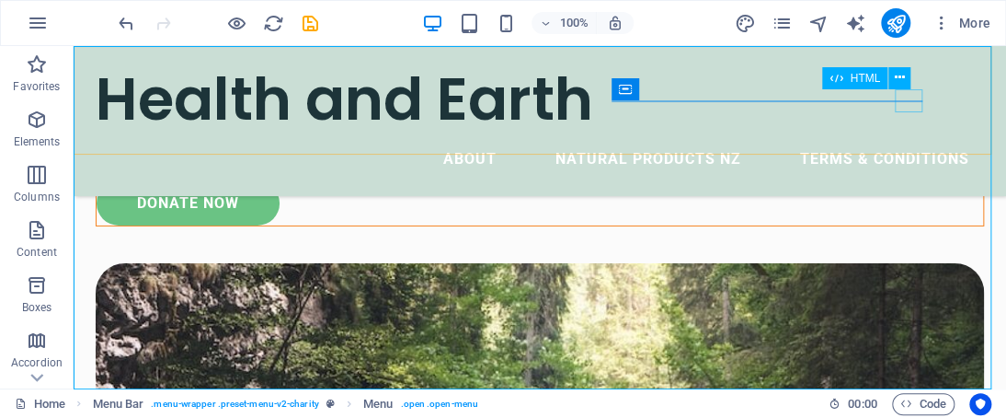
click at [74, 46] on div "Menu" at bounding box center [74, 46] width 0 height 0
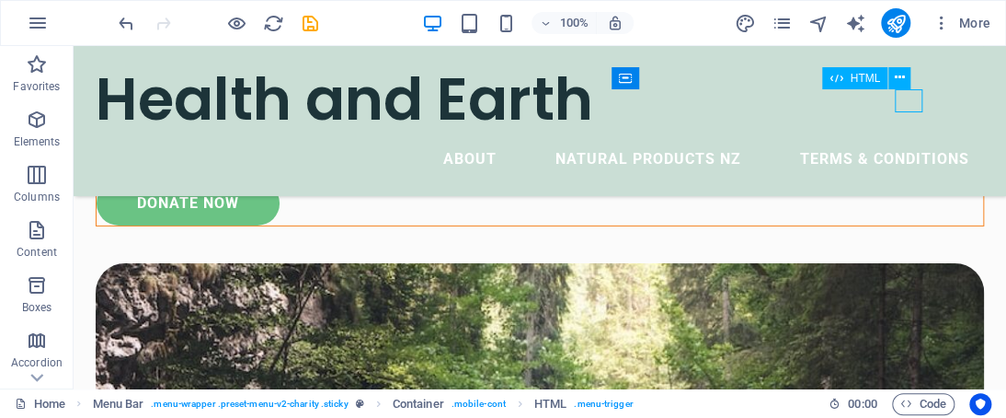
click at [74, 46] on div "Menu" at bounding box center [74, 46] width 0 height 0
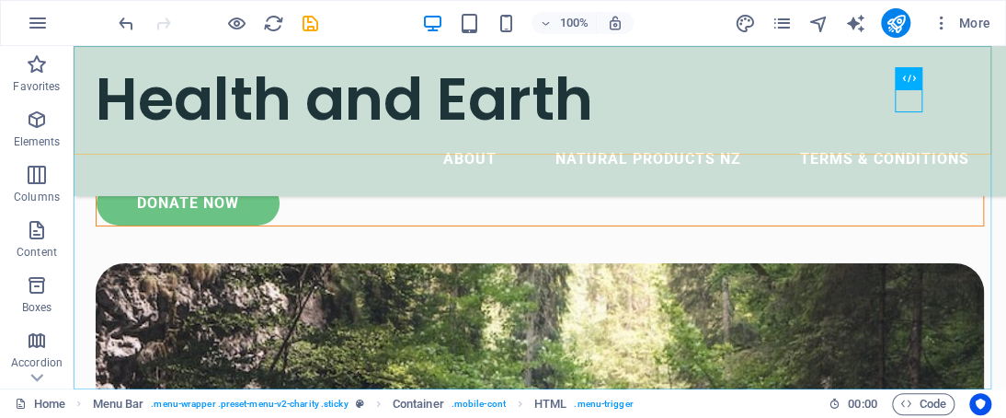
click at [555, 181] on nav "About Natural Products NZ Terms & Conditions" at bounding box center [540, 159] width 889 height 44
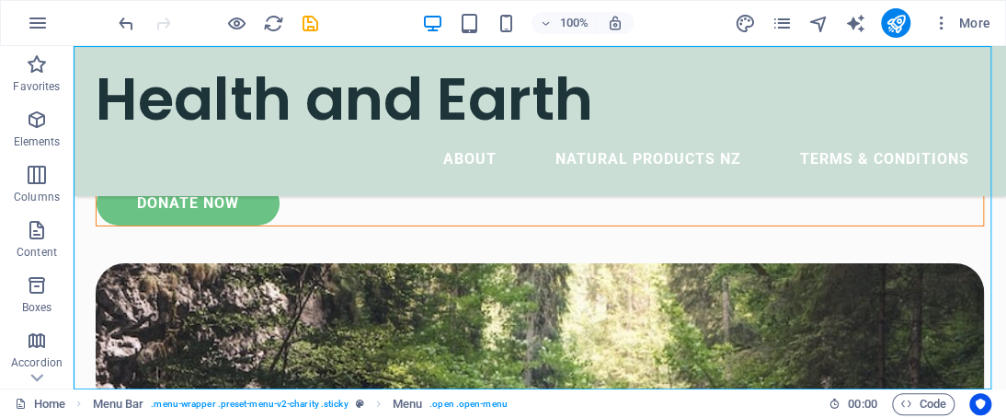
click at [555, 181] on nav "About Natural Products NZ Terms & Conditions" at bounding box center [540, 159] width 889 height 44
drag, startPoint x: 555, startPoint y: 216, endPoint x: 336, endPoint y: 376, distance: 271.2
click at [570, 181] on nav "About Natural Products NZ Terms & Conditions" at bounding box center [540, 159] width 889 height 44
select select "px"
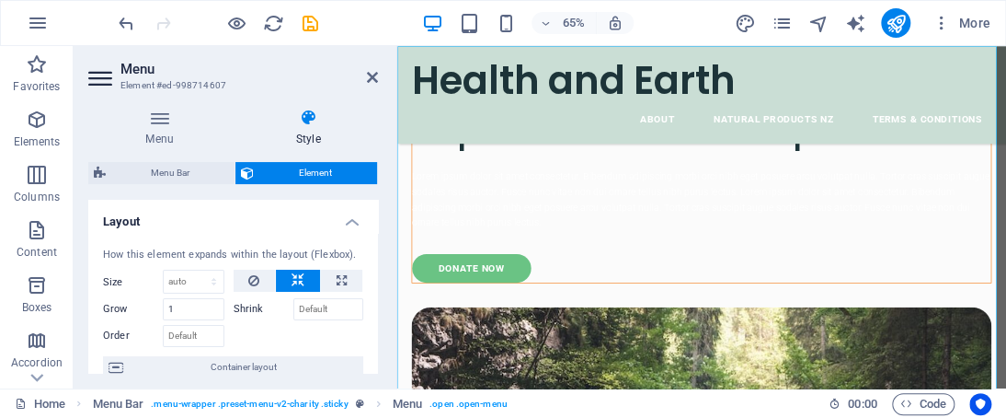
click at [831, 181] on nav "About Natural Products NZ Terms & Conditions" at bounding box center [866, 159] width 892 height 44
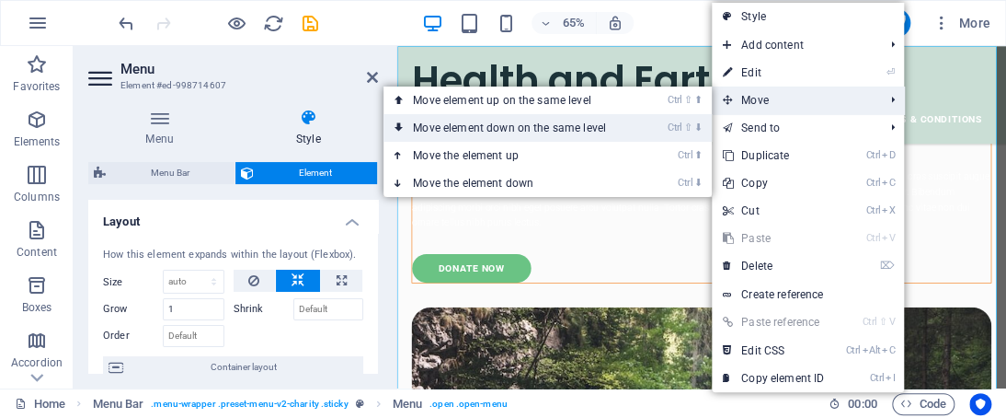
click at [627, 128] on link "Ctrl ⇧ ⬇ Move element down on the same level" at bounding box center [513, 128] width 259 height 28
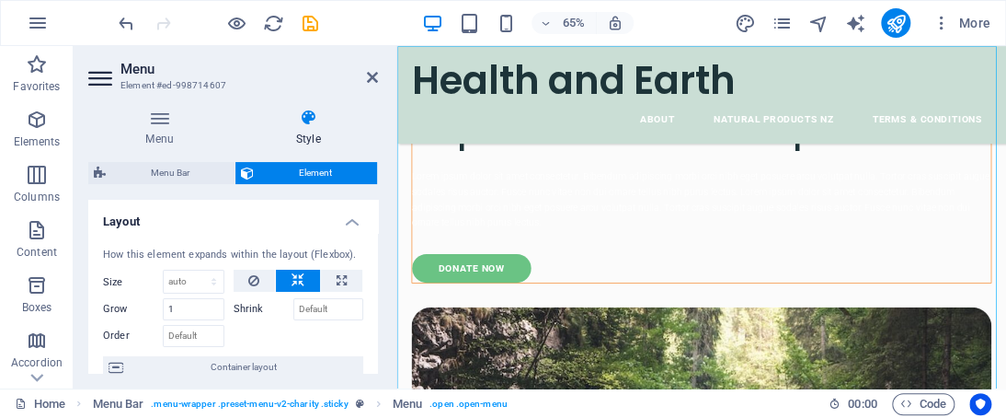
drag, startPoint x: 851, startPoint y: 192, endPoint x: 865, endPoint y: 247, distance: 56.9
click at [865, 181] on nav "About Natural Products NZ Terms & Conditions" at bounding box center [866, 159] width 892 height 44
drag, startPoint x: 864, startPoint y: 208, endPoint x: 875, endPoint y: 377, distance: 169.6
click at [875, 181] on nav "About Natural Products NZ Terms & Conditions" at bounding box center [866, 159] width 892 height 44
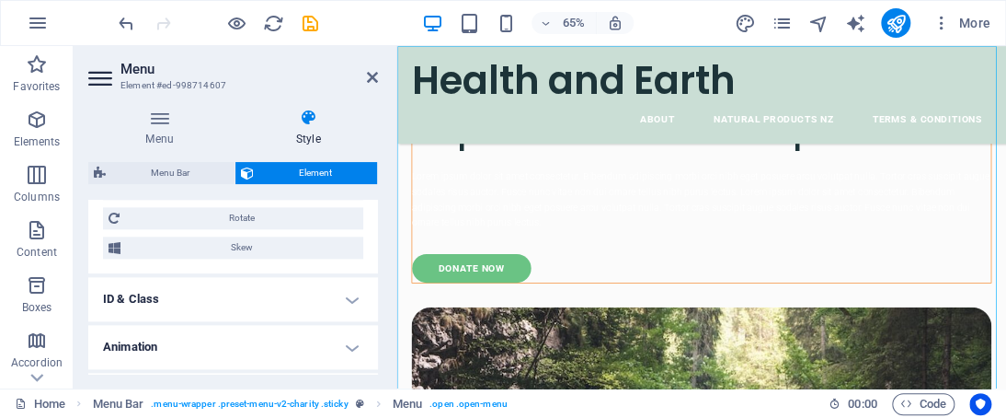
scroll to position [909, 0]
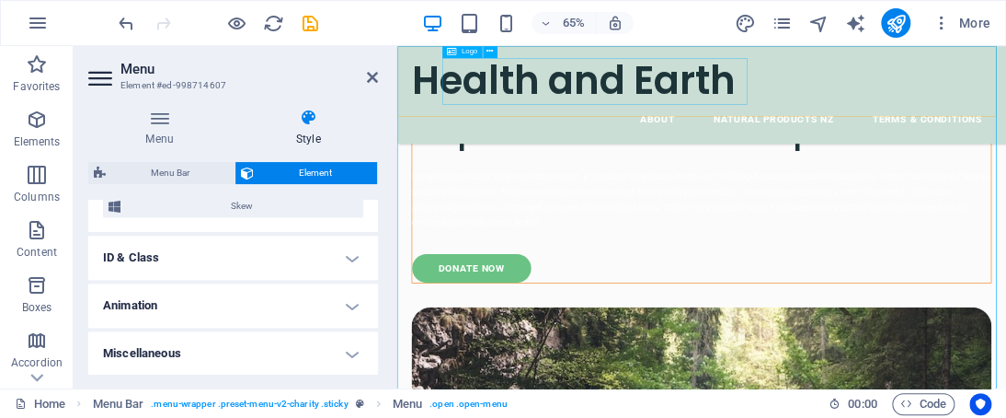
click at [732, 92] on div "Health and Earth" at bounding box center [866, 99] width 892 height 76
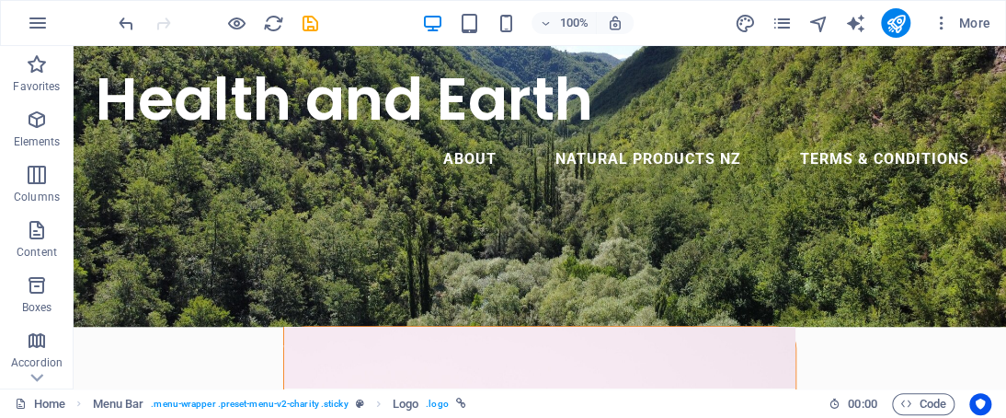
scroll to position [0, 0]
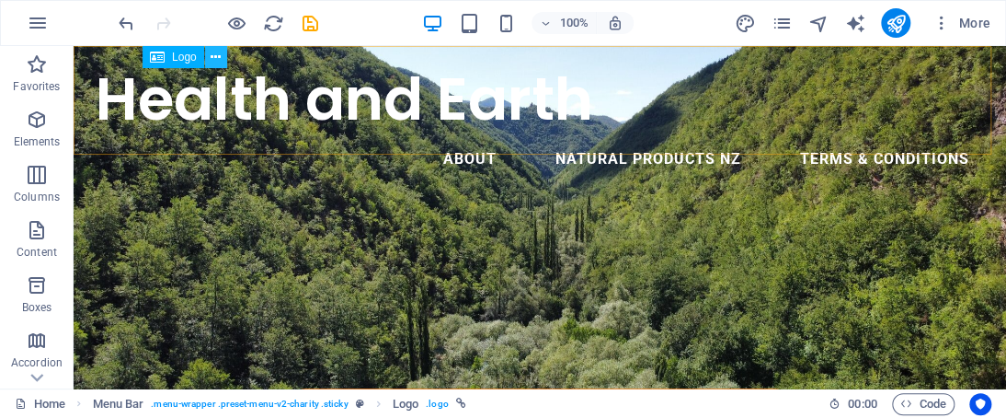
click at [221, 52] on icon at bounding box center [216, 57] width 10 height 19
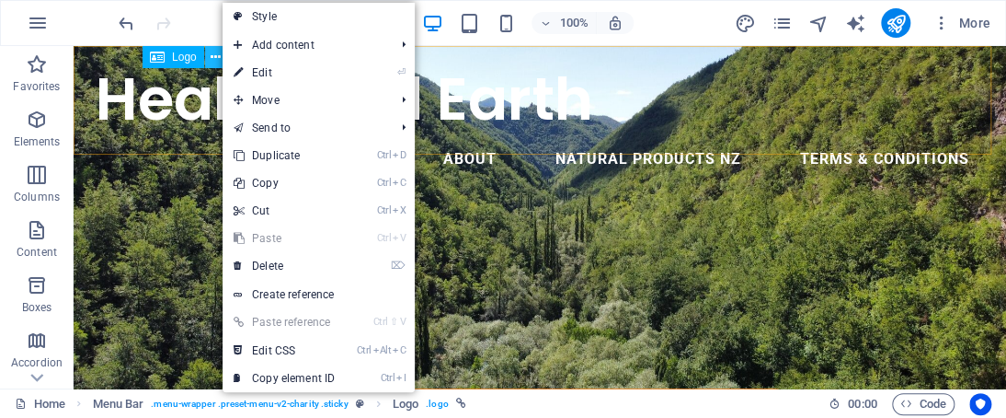
click at [217, 62] on icon at bounding box center [216, 57] width 10 height 19
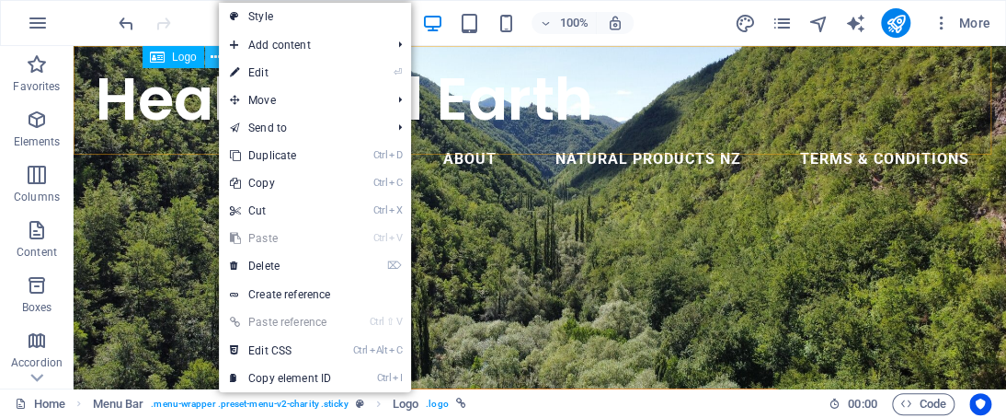
click at [213, 56] on icon at bounding box center [216, 57] width 10 height 19
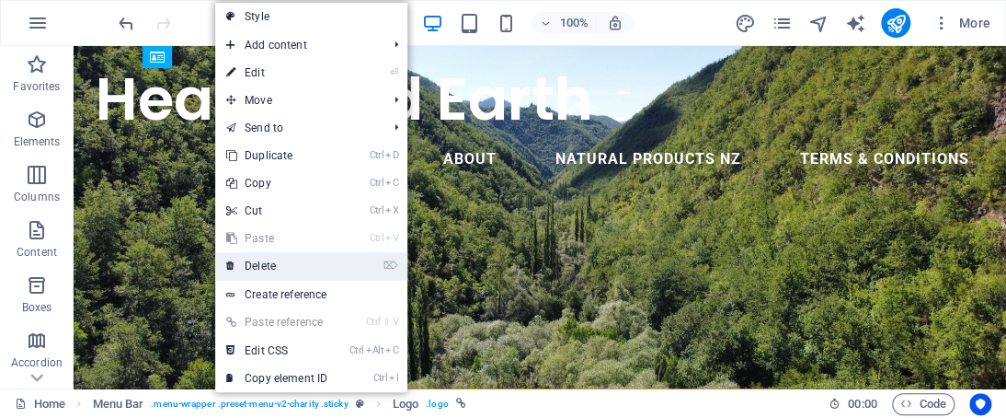
click at [326, 255] on link "⌦ Delete" at bounding box center [276, 266] width 123 height 28
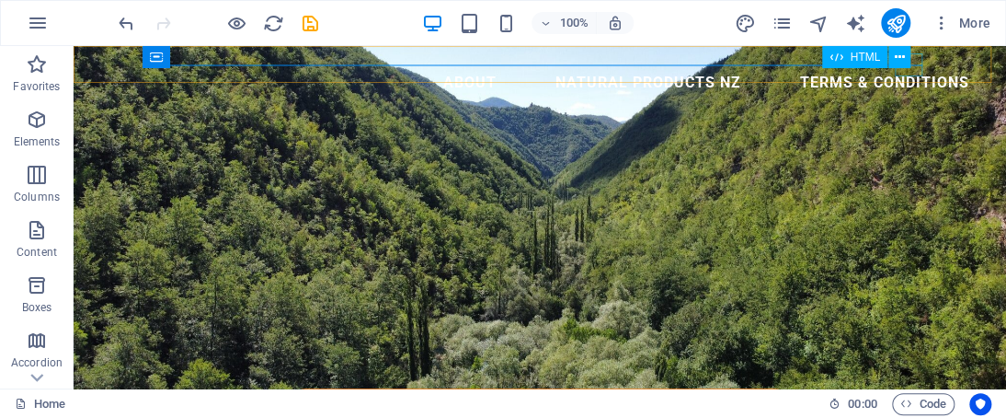
click at [74, 46] on div "Menu" at bounding box center [74, 46] width 0 height 0
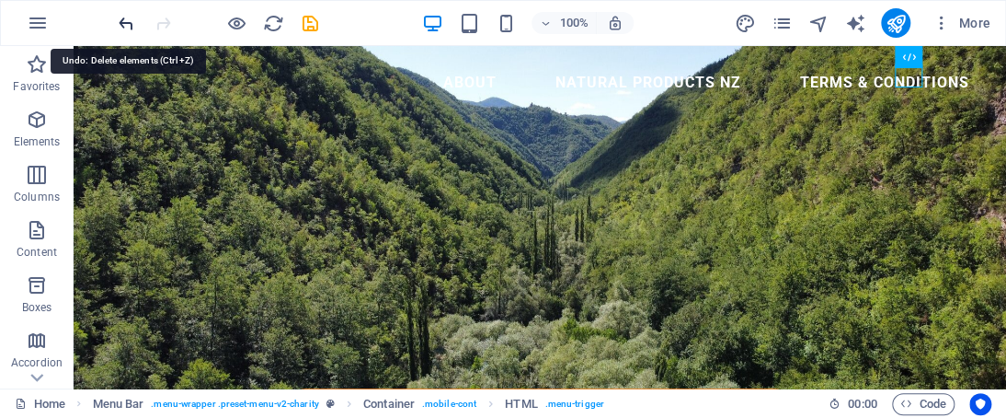
click at [126, 25] on icon "undo" at bounding box center [126, 23] width 21 height 21
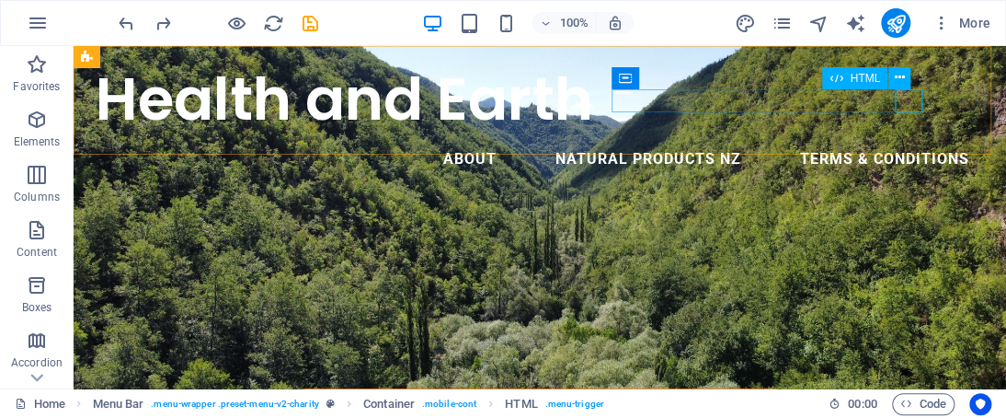
click at [866, 70] on div "HTML" at bounding box center [854, 78] width 65 height 22
click at [74, 46] on div "Menu" at bounding box center [74, 46] width 0 height 0
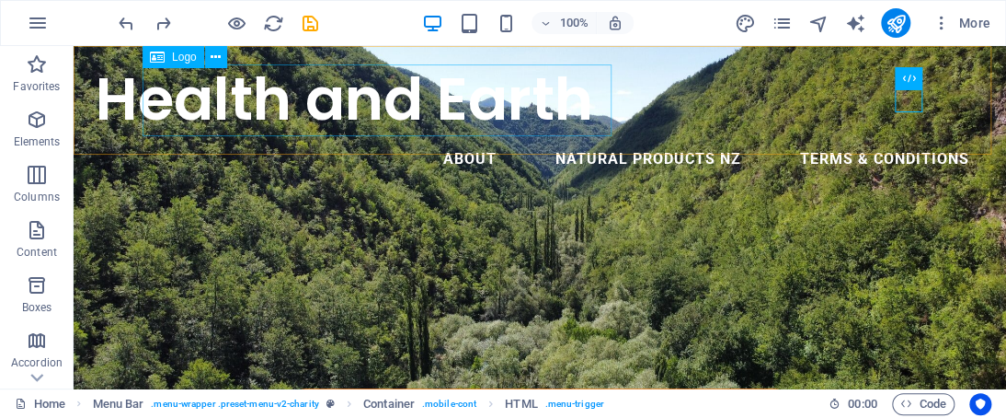
click at [178, 62] on span "Logo" at bounding box center [184, 57] width 25 height 11
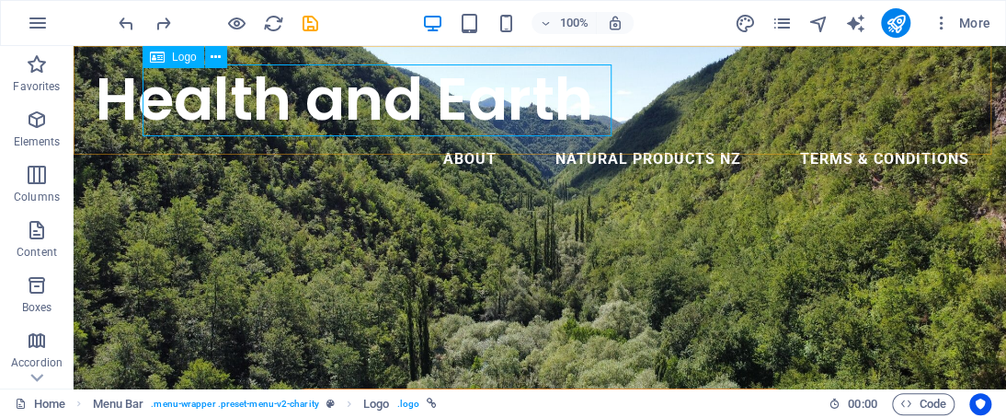
click at [165, 54] on div "Logo" at bounding box center [174, 57] width 62 height 22
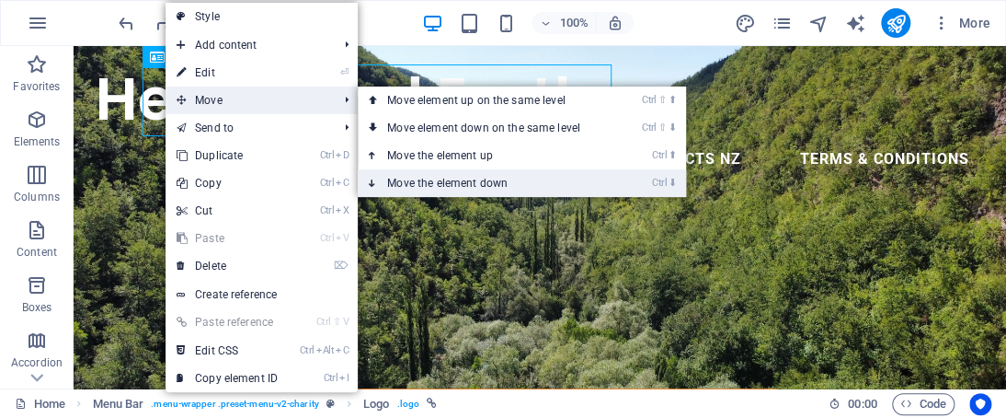
click at [442, 180] on link "Ctrl ⬇ Move the element down" at bounding box center [487, 183] width 259 height 28
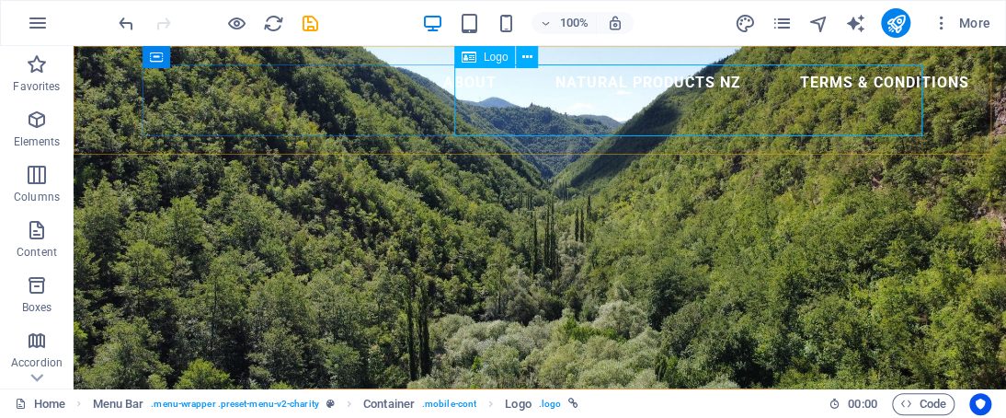
click at [74, 46] on div "Health and Earth" at bounding box center [74, 46] width 0 height 0
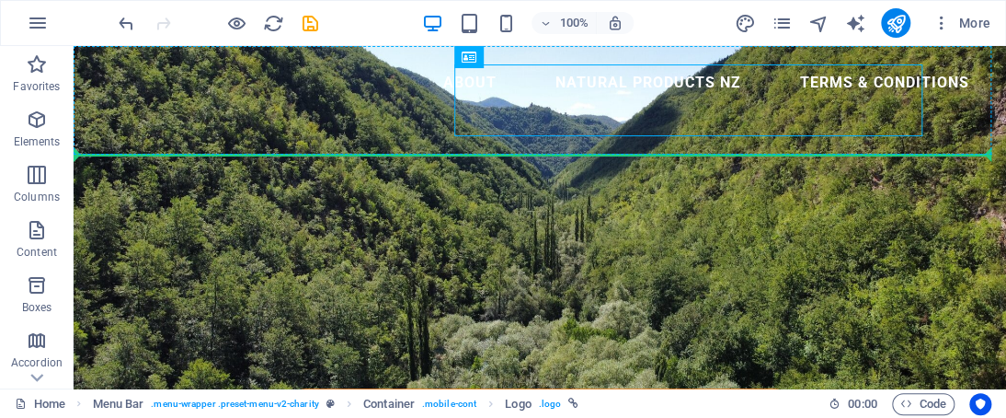
drag, startPoint x: 500, startPoint y: 114, endPoint x: 328, endPoint y: 239, distance: 213.5
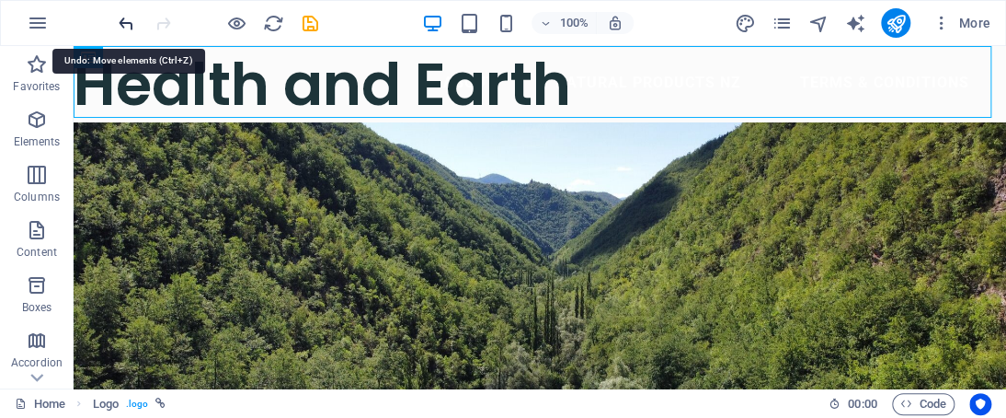
click at [135, 25] on icon "undo" at bounding box center [126, 23] width 21 height 21
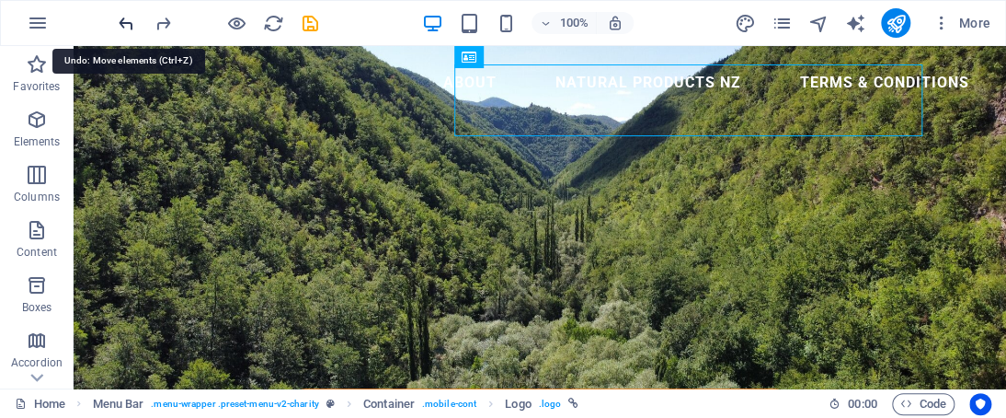
click at [135, 25] on icon "undo" at bounding box center [126, 23] width 21 height 21
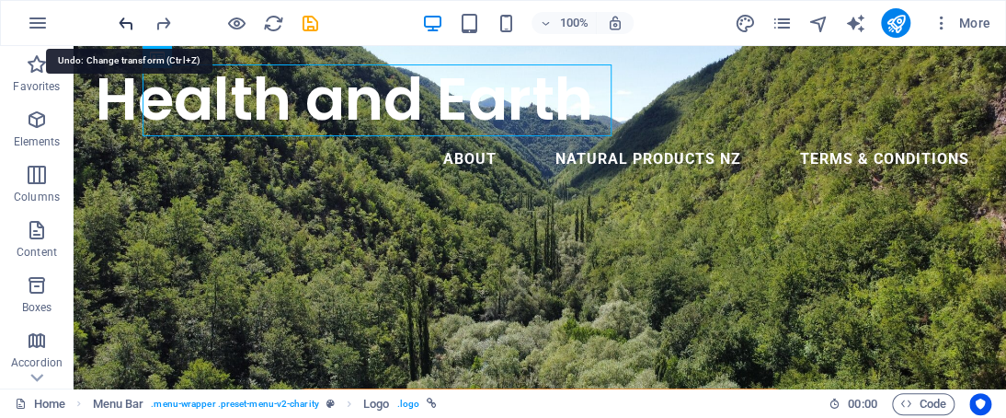
click at [135, 25] on icon "undo" at bounding box center [126, 23] width 21 height 21
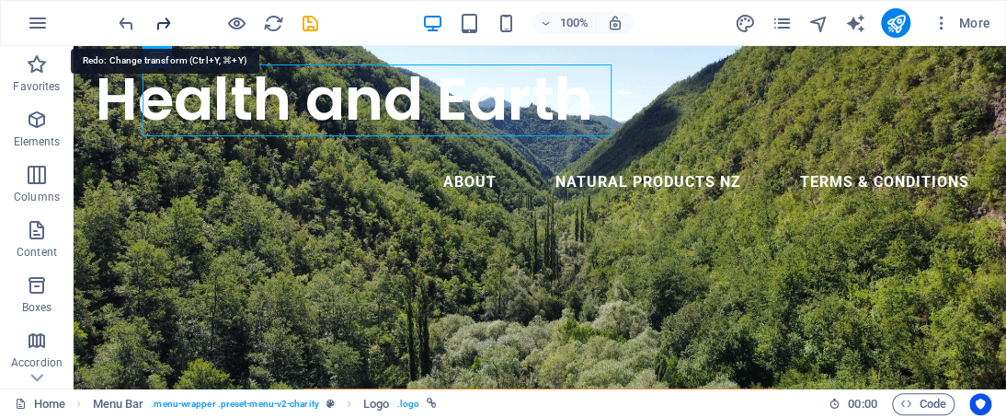
click at [167, 27] on icon "redo" at bounding box center [163, 23] width 21 height 21
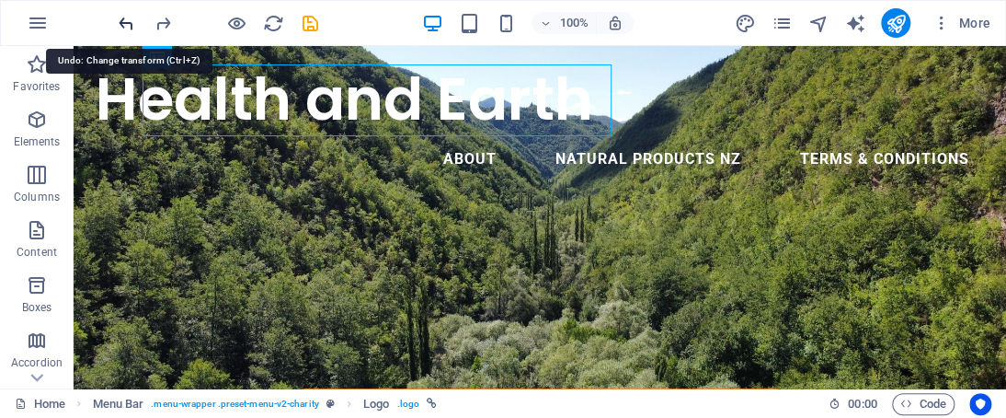
click at [133, 26] on icon "undo" at bounding box center [126, 23] width 21 height 21
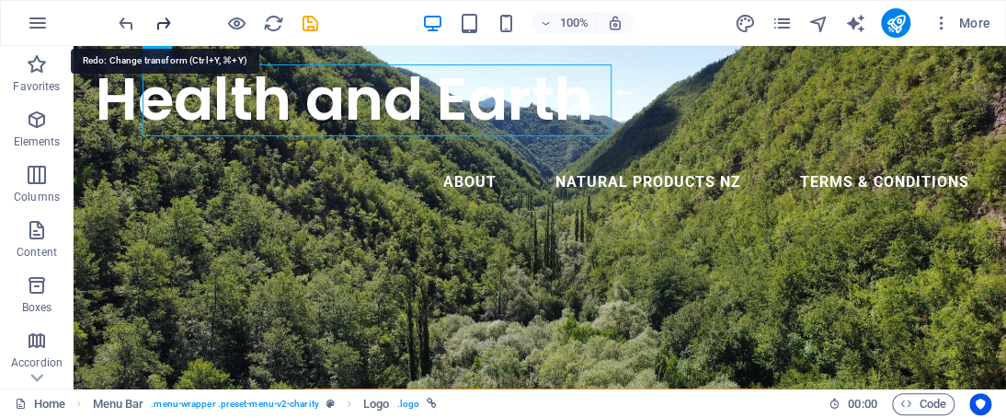
click at [165, 23] on icon "redo" at bounding box center [163, 23] width 21 height 21
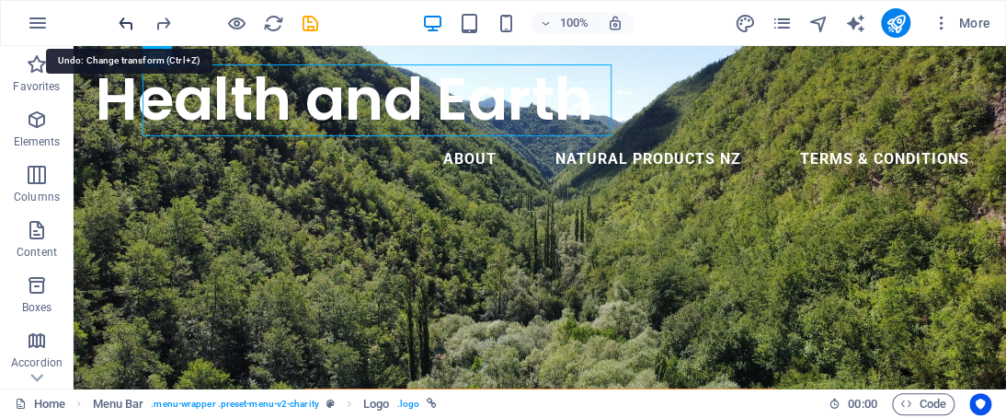
click at [125, 21] on icon "undo" at bounding box center [126, 23] width 21 height 21
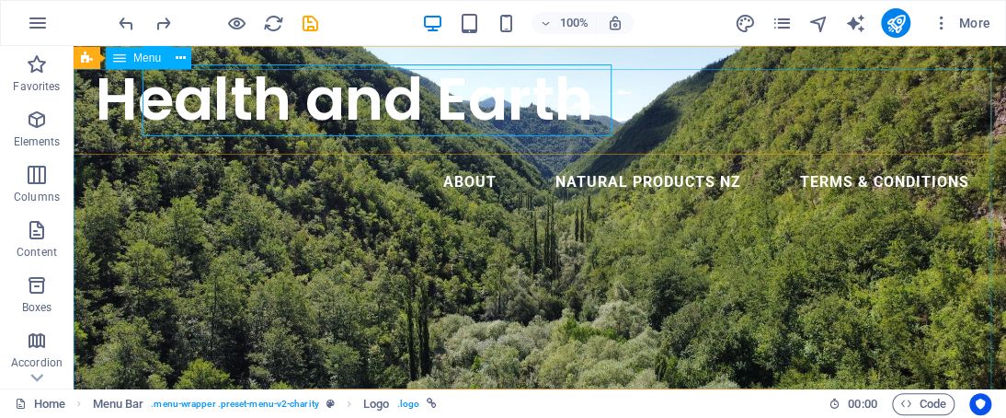
click at [132, 191] on nav "About Natural Products NZ Terms & Conditions" at bounding box center [540, 182] width 889 height 44
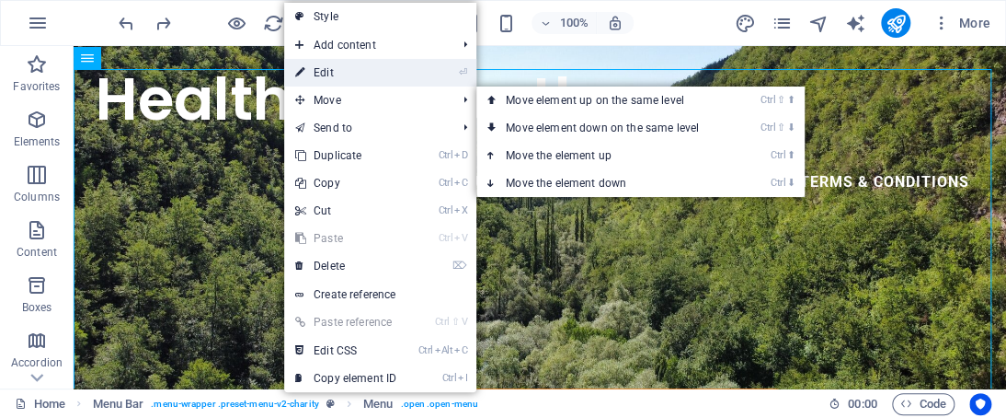
click at [320, 67] on link "⏎ Edit" at bounding box center [345, 73] width 123 height 28
select select "px"
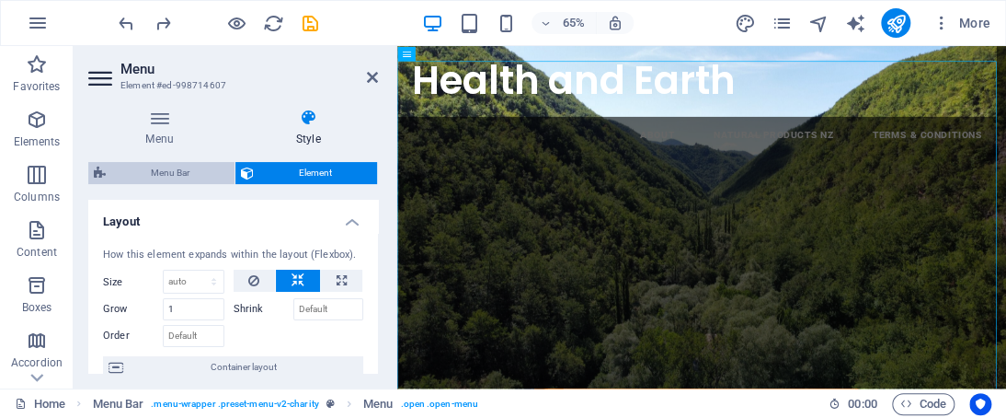
drag, startPoint x: 189, startPoint y: 164, endPoint x: 297, endPoint y: 120, distance: 117.2
click at [189, 164] on span "Menu Bar" at bounding box center [170, 173] width 118 height 22
select select "rem"
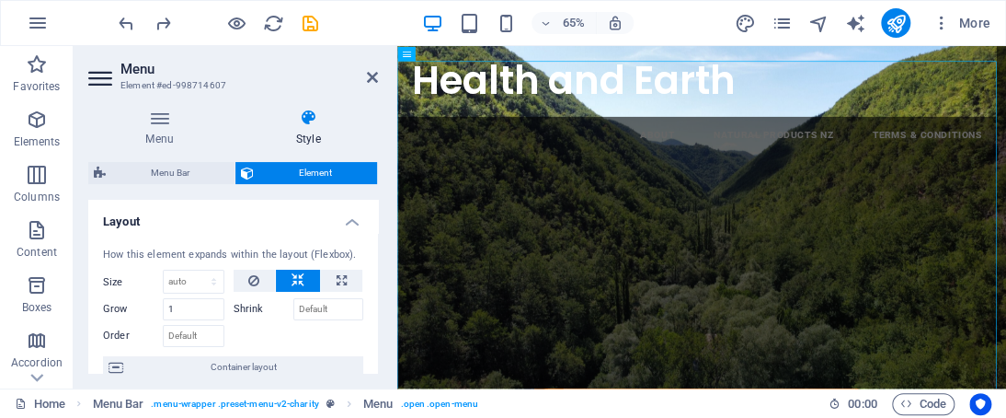
select select "rem"
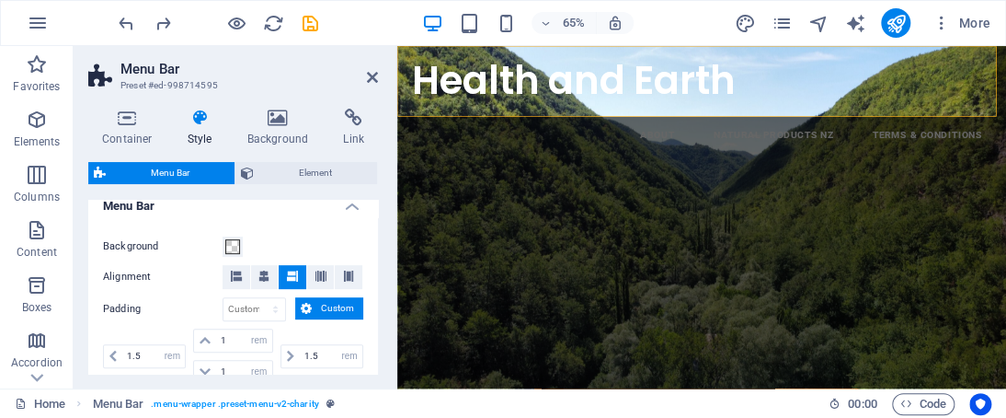
scroll to position [321, 0]
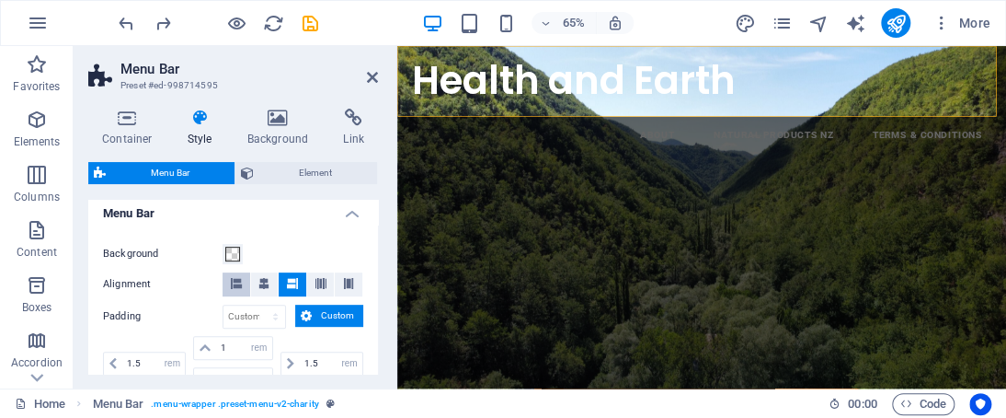
click at [232, 279] on icon at bounding box center [236, 283] width 11 height 11
click at [299, 286] on button at bounding box center [293, 284] width 28 height 24
click at [270, 284] on button at bounding box center [265, 284] width 28 height 24
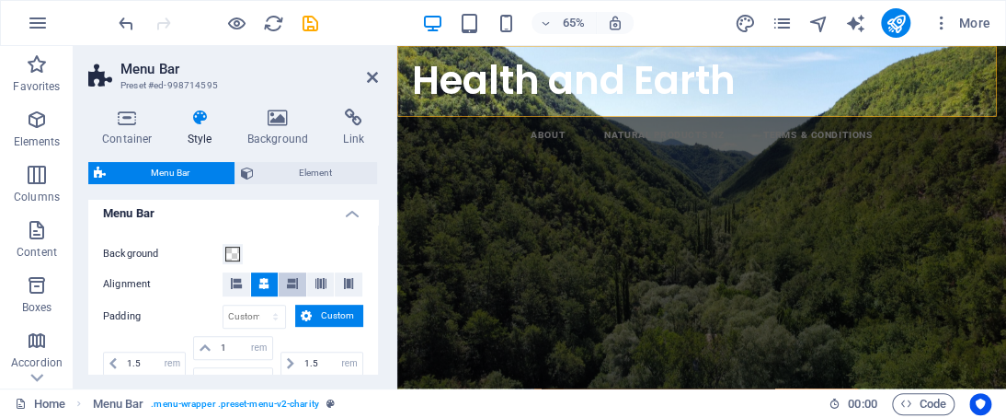
click at [299, 282] on button at bounding box center [293, 284] width 28 height 24
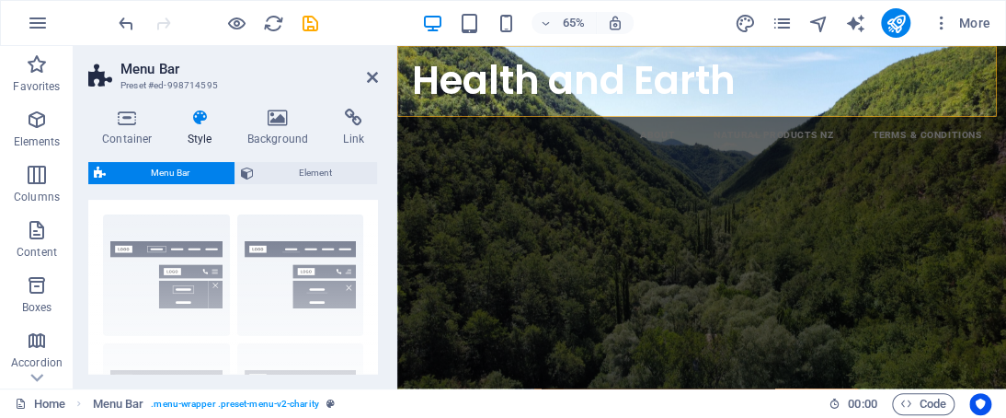
scroll to position [0, 0]
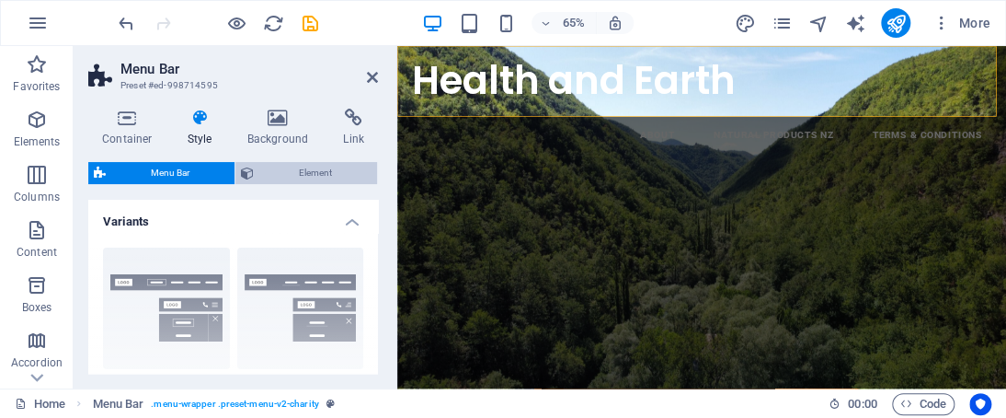
click at [341, 179] on span "Element" at bounding box center [315, 173] width 112 height 22
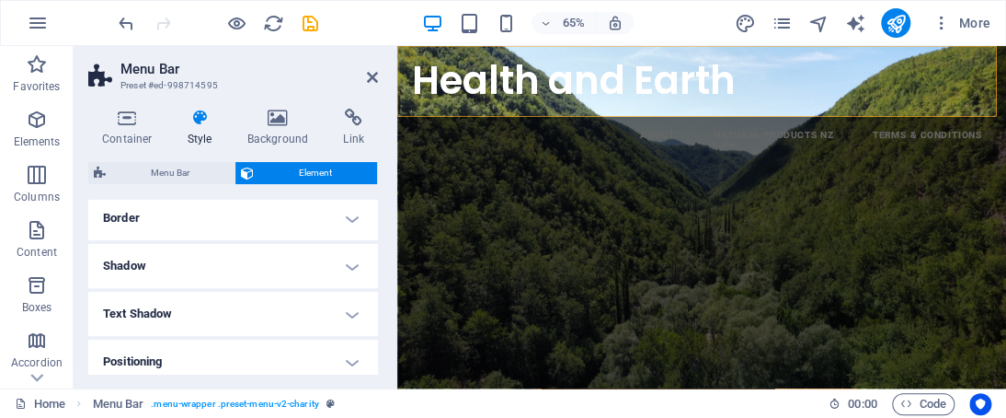
scroll to position [154, 0]
click at [344, 213] on h4 "Spacing" at bounding box center [233, 222] width 290 height 44
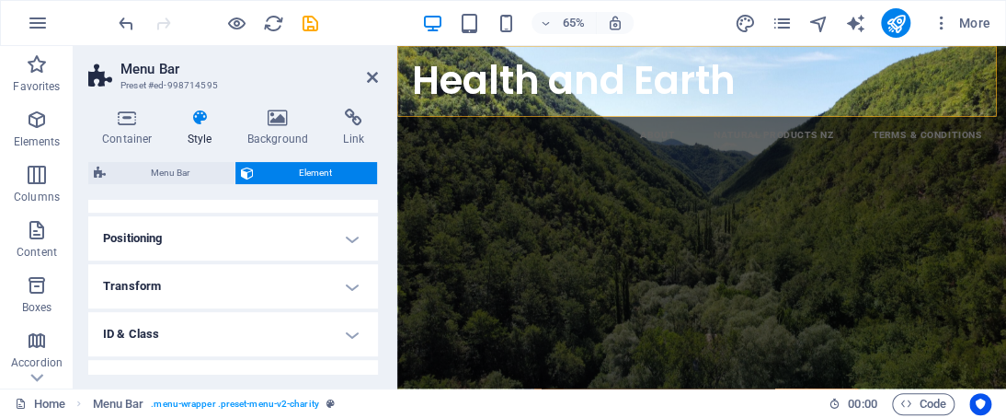
scroll to position [339, 0]
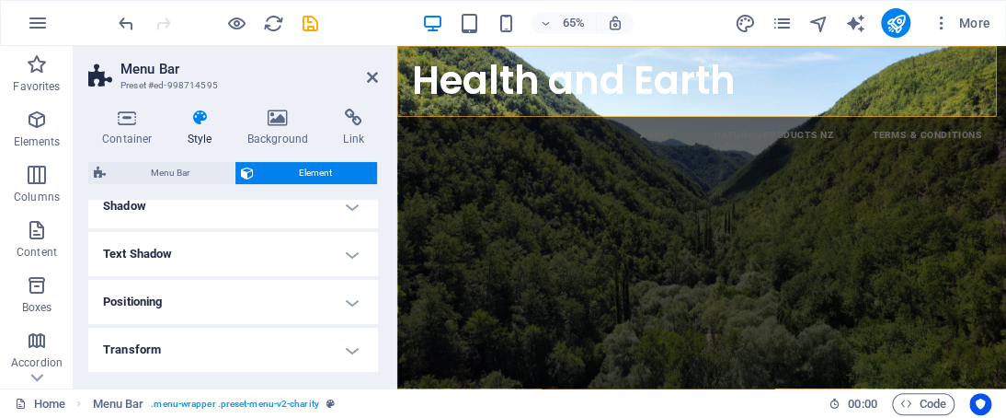
click at [335, 290] on h4 "Positioning" at bounding box center [233, 302] width 290 height 44
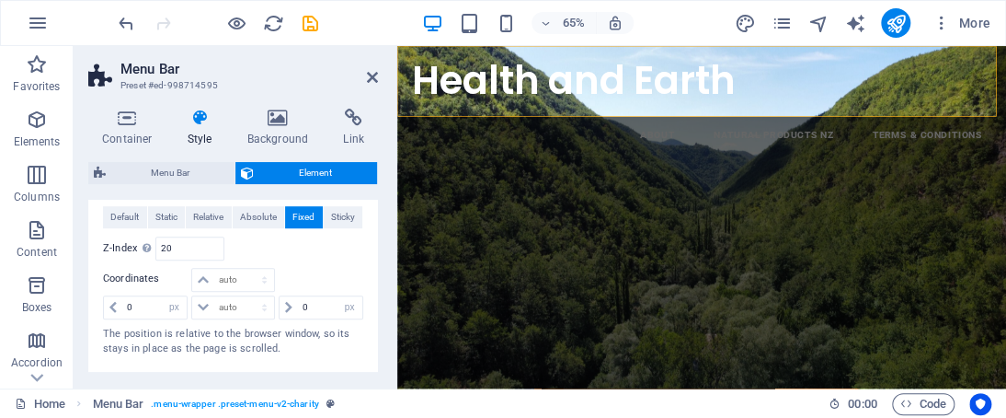
scroll to position [449, 0]
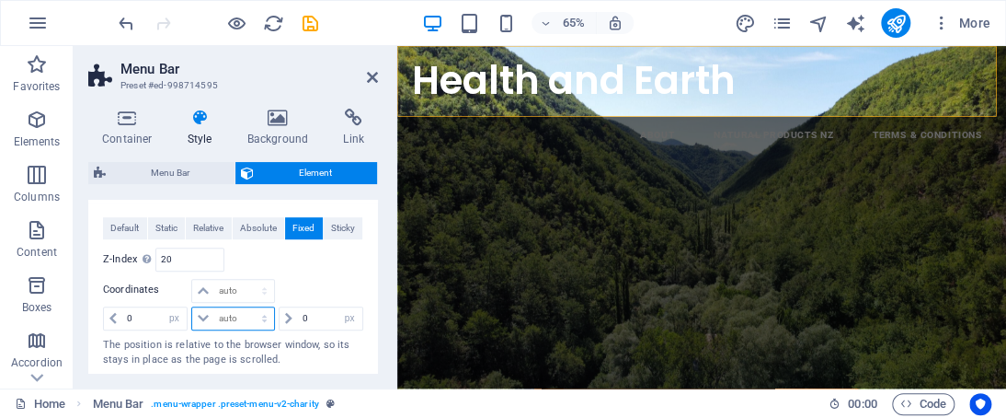
click at [205, 311] on select "auto px rem % em" at bounding box center [232, 318] width 81 height 22
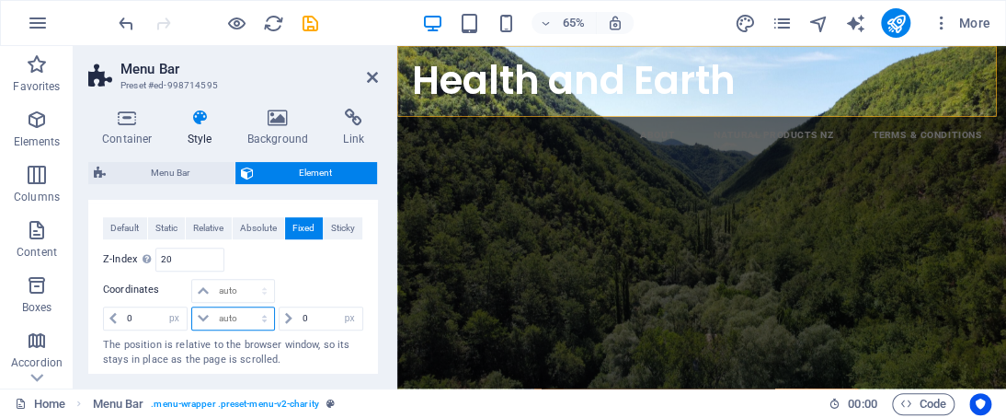
click at [205, 311] on select "auto px rem % em" at bounding box center [232, 318] width 81 height 22
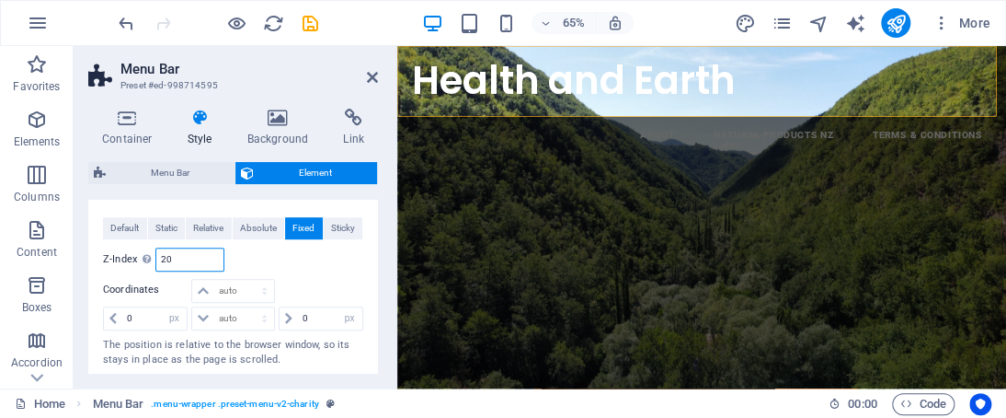
click at [178, 250] on input "20" at bounding box center [189, 259] width 66 height 22
type input "2"
type input "4"
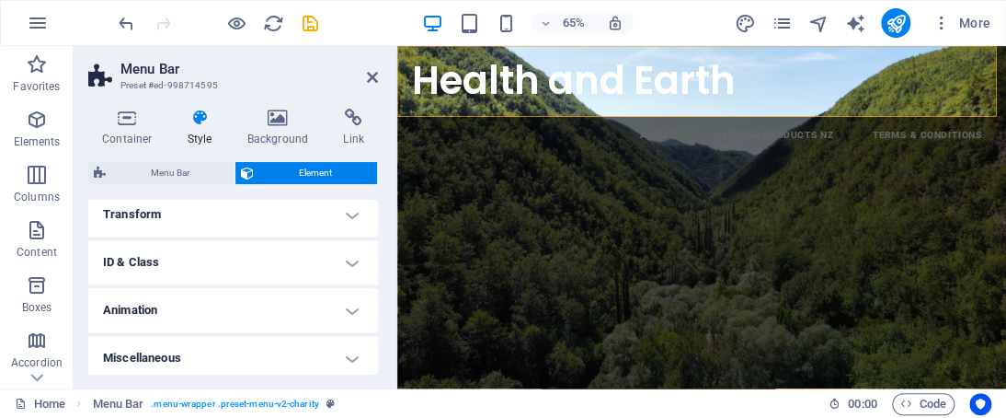
scroll to position [647, 0]
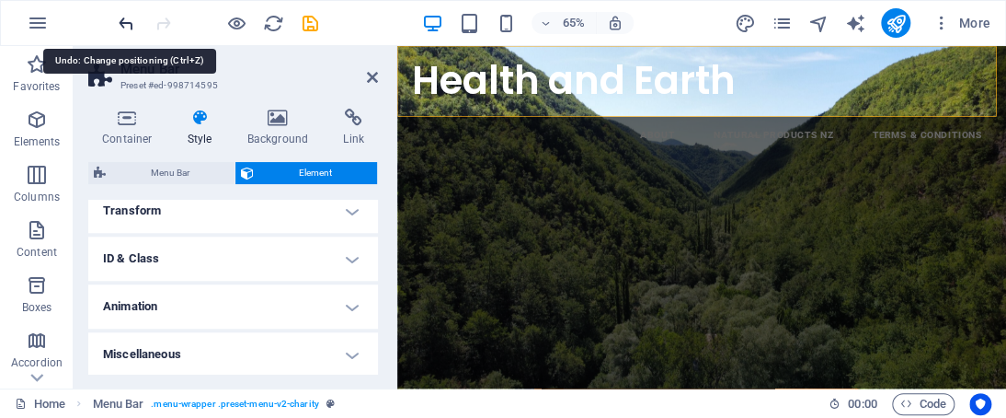
click at [136, 20] on icon "undo" at bounding box center [126, 23] width 21 height 21
type input "20"
click at [136, 20] on icon "undo" at bounding box center [126, 23] width 21 height 21
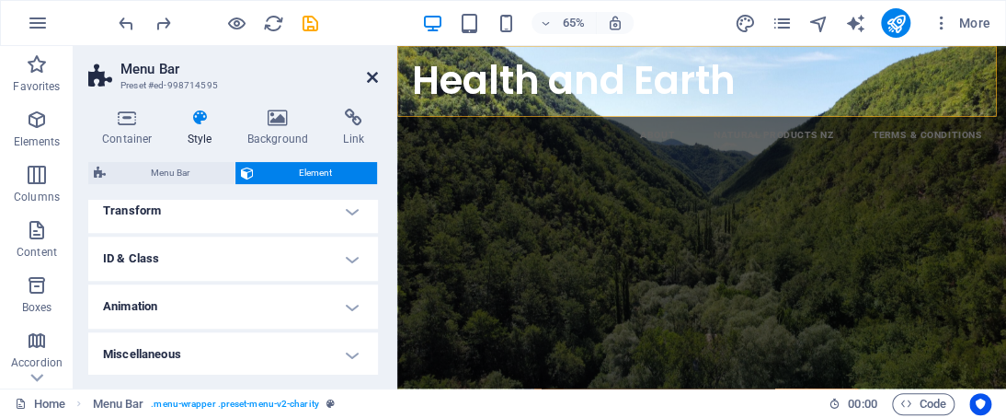
click at [373, 80] on icon at bounding box center [372, 77] width 11 height 15
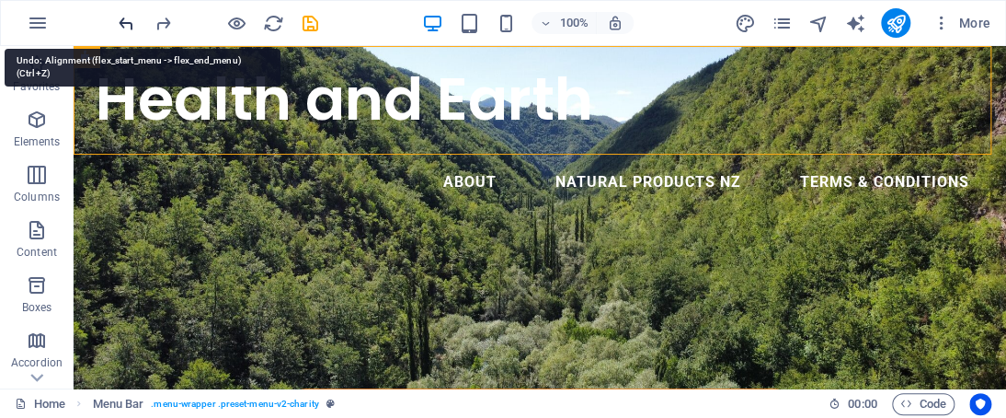
click at [134, 16] on icon "undo" at bounding box center [126, 23] width 21 height 21
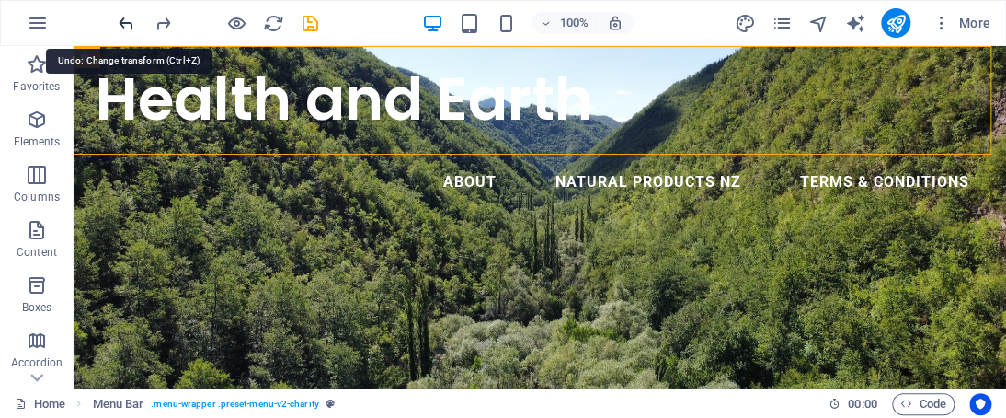
click at [134, 16] on icon "undo" at bounding box center [126, 23] width 21 height 21
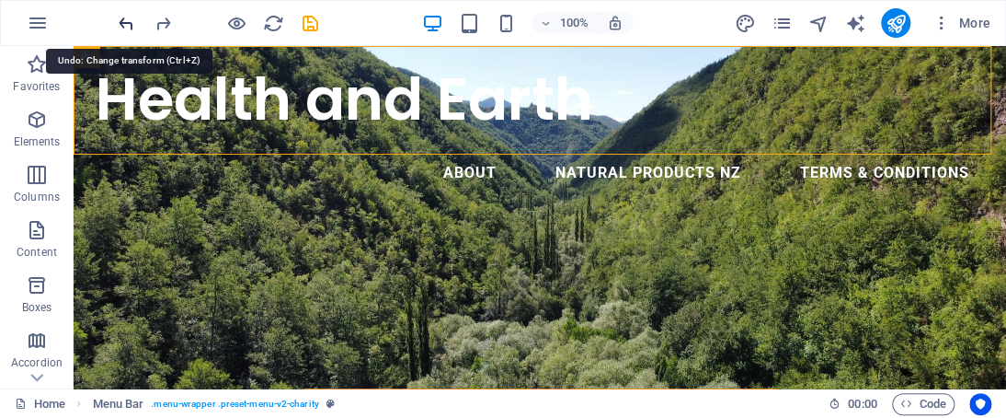
click at [134, 16] on icon "undo" at bounding box center [126, 23] width 21 height 21
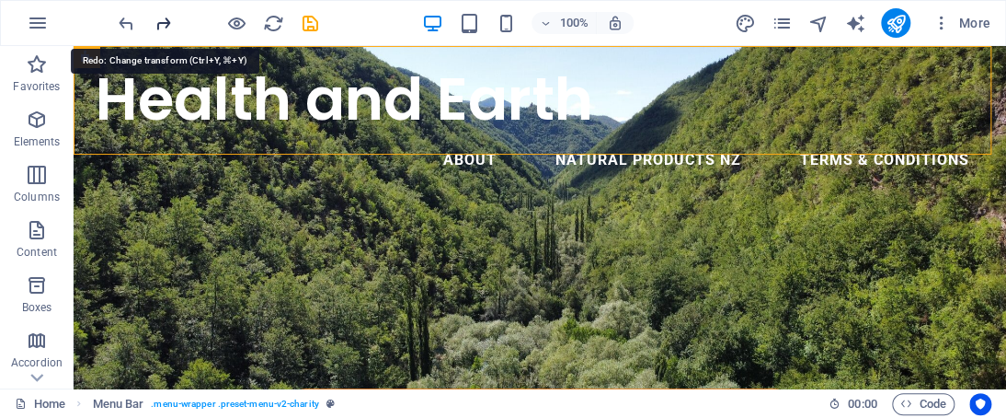
click at [166, 17] on icon "redo" at bounding box center [163, 23] width 21 height 21
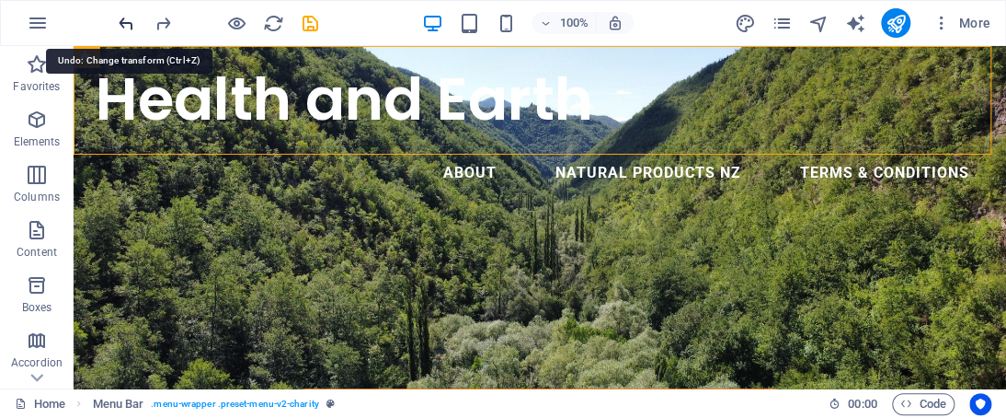
click at [133, 21] on icon "undo" at bounding box center [126, 23] width 21 height 21
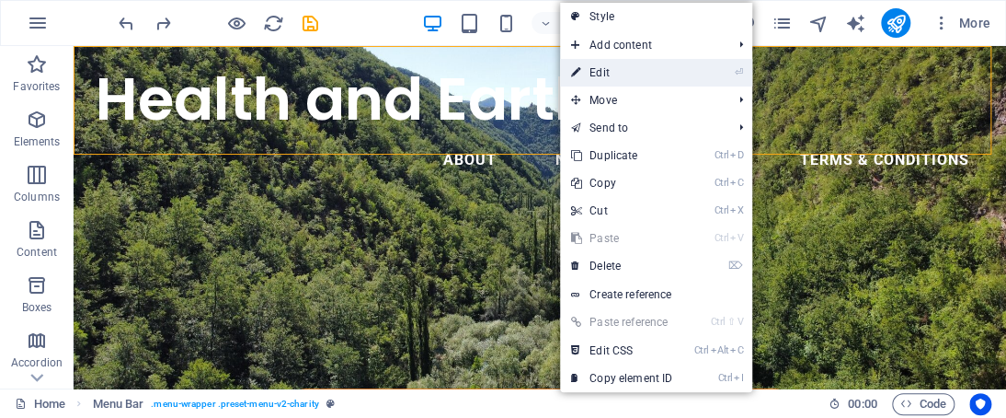
click at [626, 74] on link "⏎ Edit" at bounding box center [621, 73] width 123 height 28
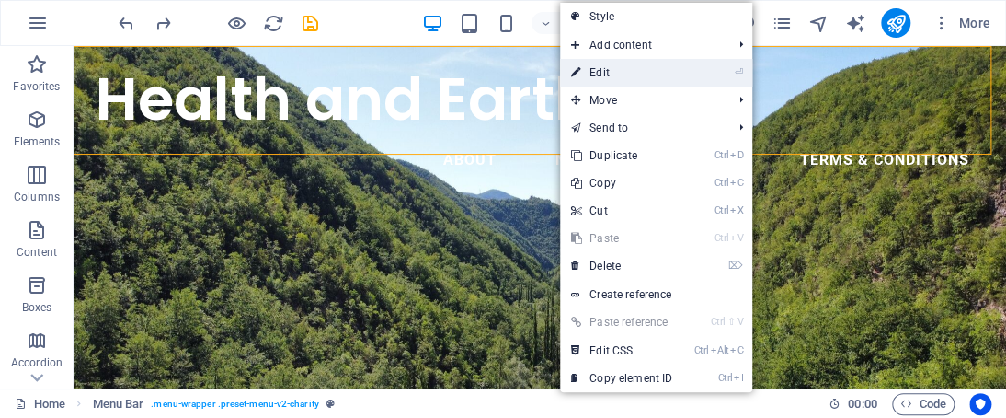
select select "px"
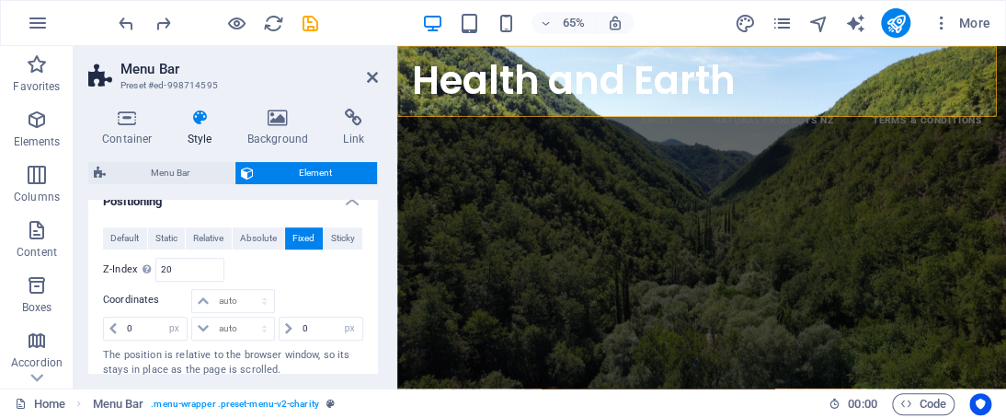
scroll to position [419, 0]
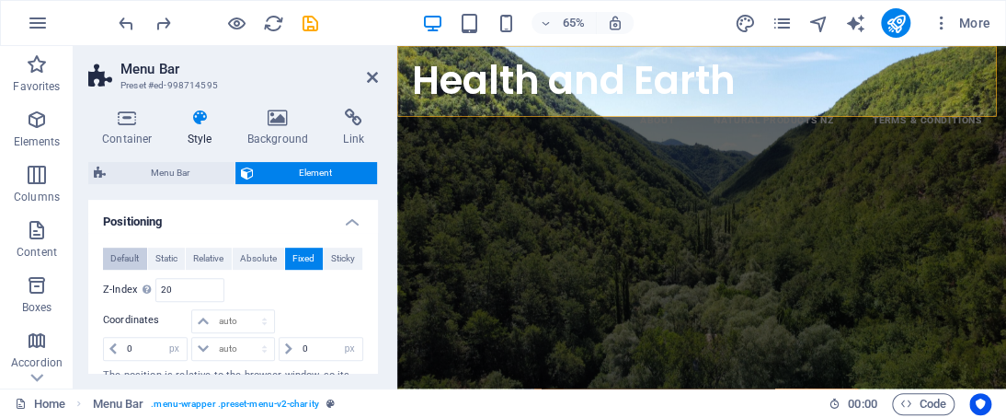
click at [129, 256] on span "Default" at bounding box center [124, 258] width 29 height 22
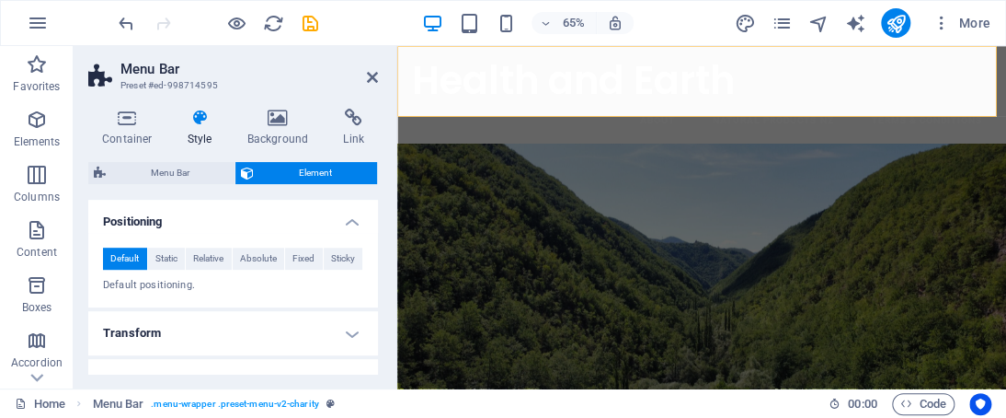
click at [379, 313] on div "Container Style Background Link Size Height Default px rem % vh vw Min. height …" at bounding box center [233, 241] width 319 height 294
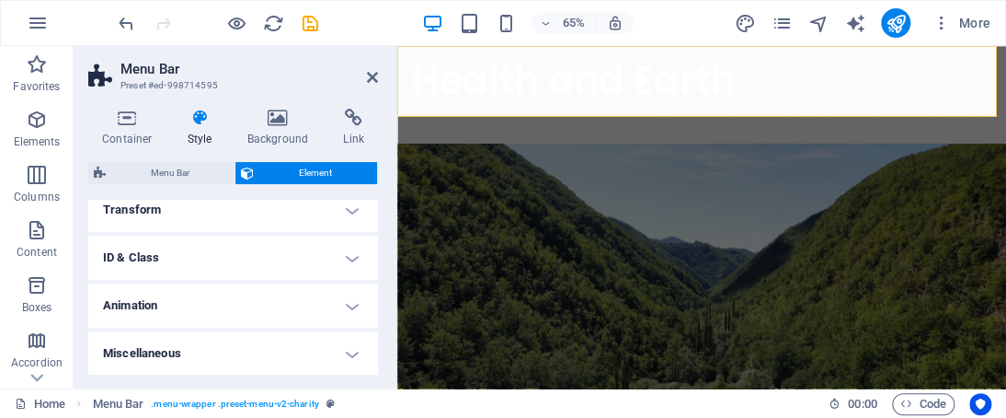
scroll to position [536, 0]
click at [335, 224] on h4 "Transform" at bounding box center [233, 215] width 290 height 44
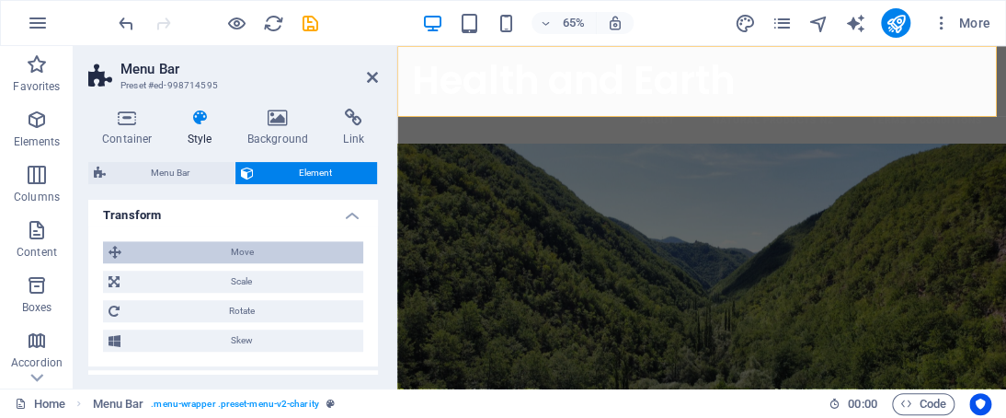
click at [332, 241] on span "Move" at bounding box center [242, 252] width 231 height 22
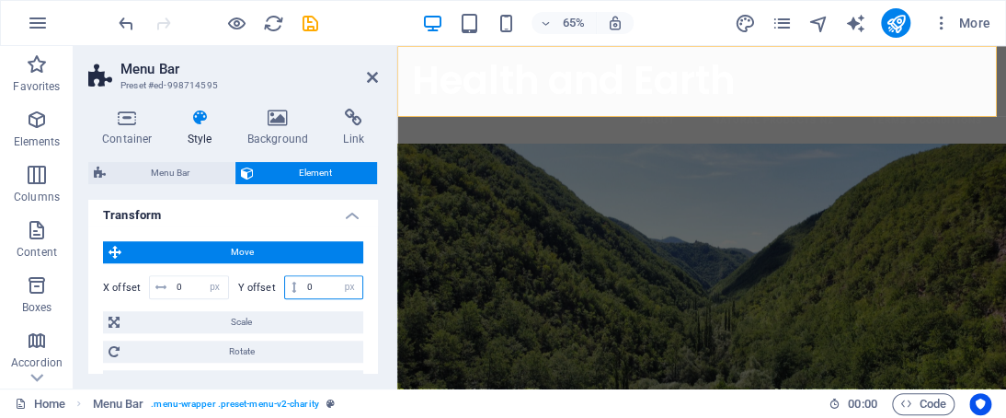
click at [316, 283] on input "0" at bounding box center [333, 287] width 60 height 22
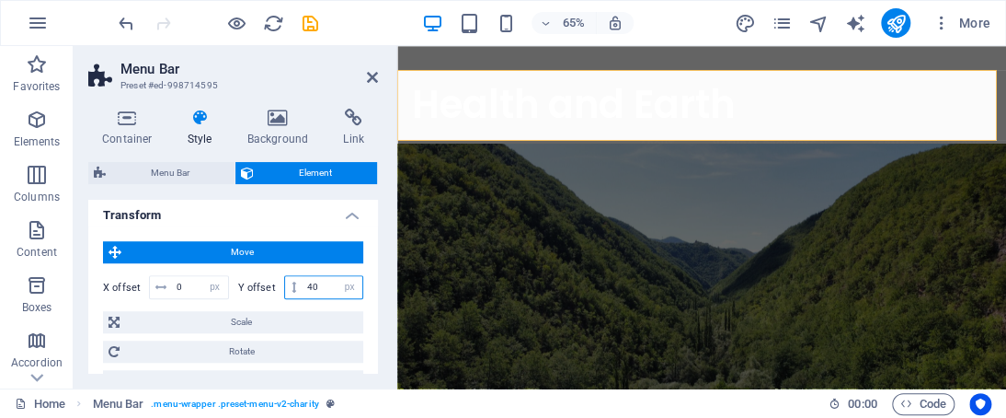
type input "4"
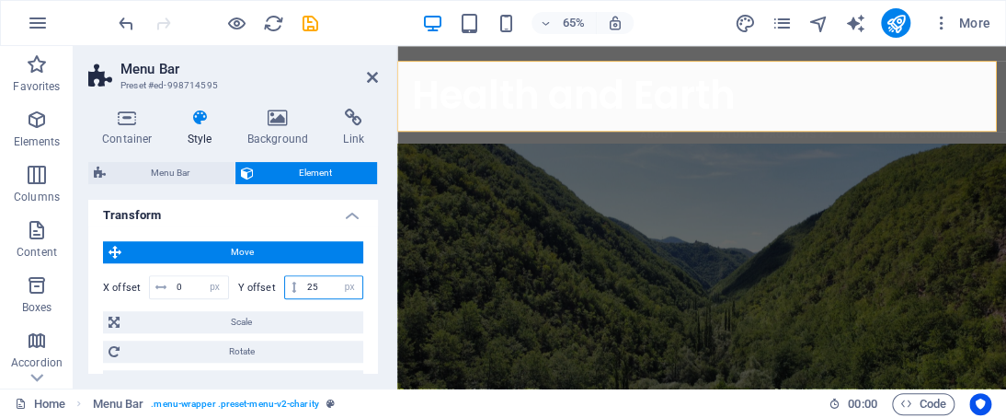
type input "2"
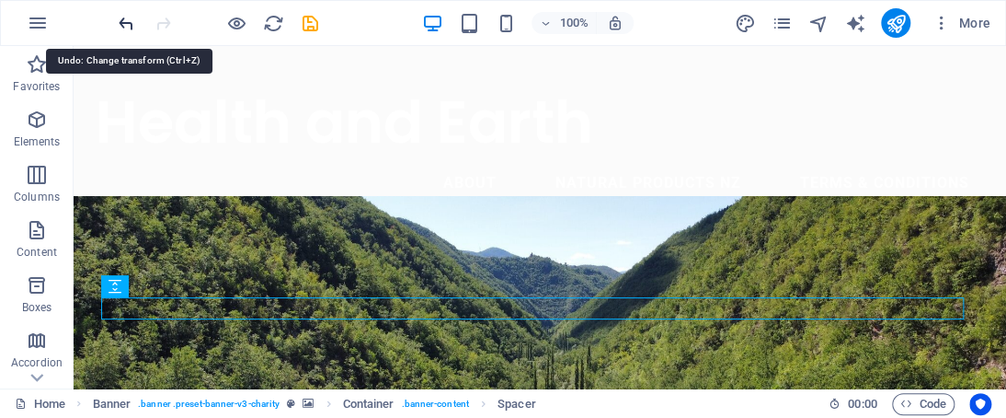
click at [134, 26] on icon "undo" at bounding box center [126, 23] width 21 height 21
click at [134, 25] on icon "undo" at bounding box center [126, 23] width 21 height 21
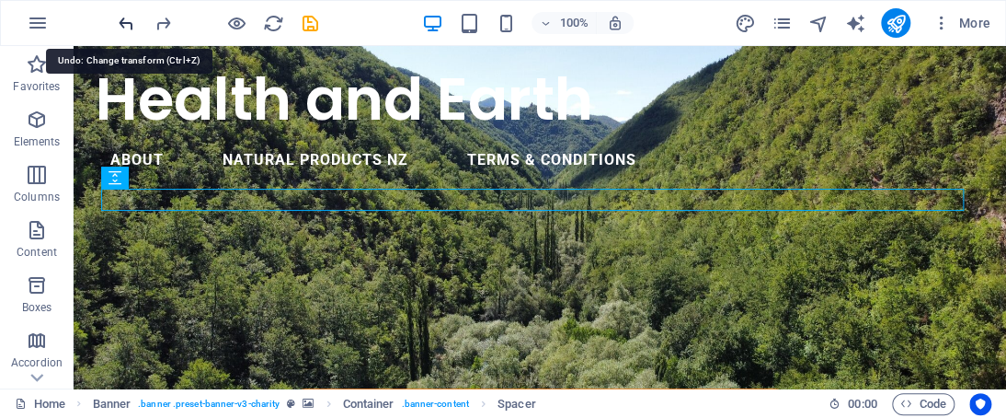
click at [134, 25] on icon "undo" at bounding box center [126, 23] width 21 height 21
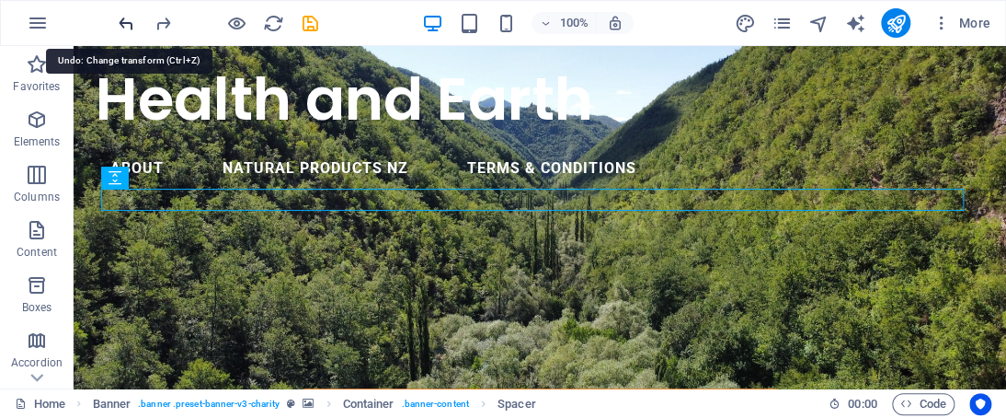
click at [134, 25] on icon "undo" at bounding box center [126, 23] width 21 height 21
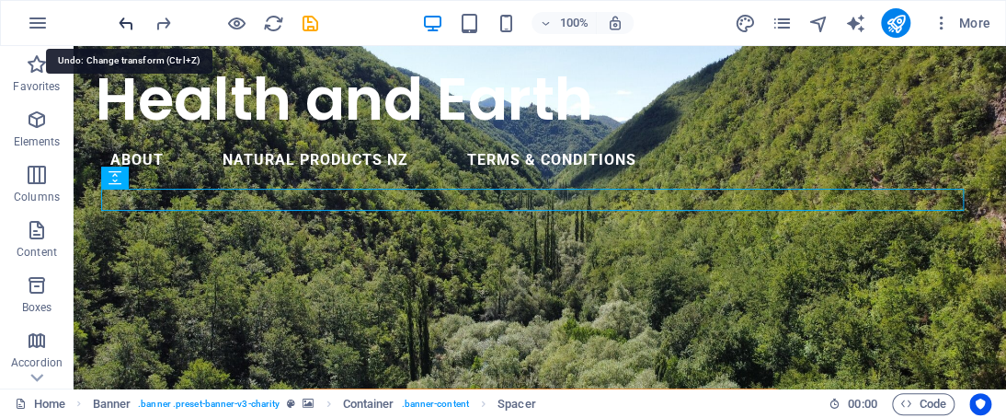
click at [134, 25] on icon "undo" at bounding box center [126, 23] width 21 height 21
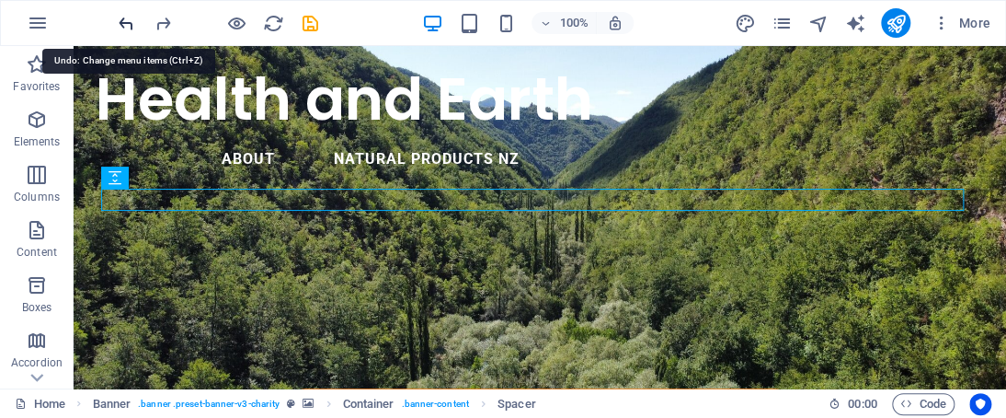
click at [134, 25] on icon "undo" at bounding box center [126, 23] width 21 height 21
click at [165, 19] on icon "redo" at bounding box center [163, 23] width 21 height 21
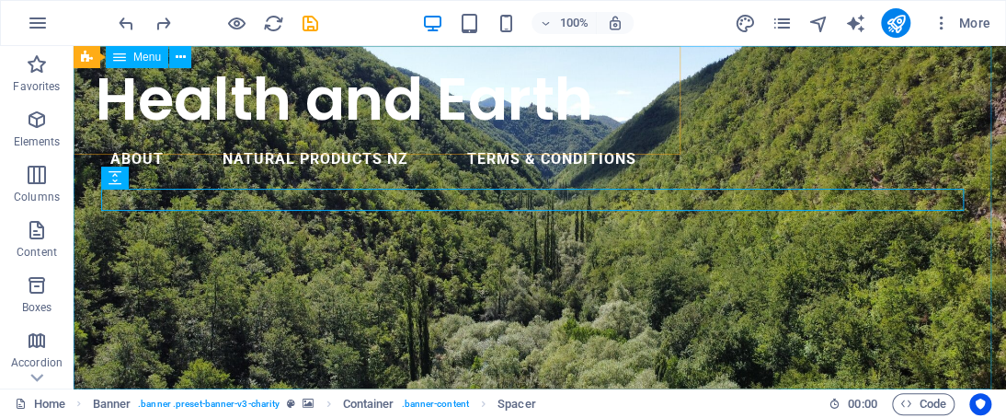
click at [651, 181] on nav "About Natural Products NZ Terms & Conditions" at bounding box center [374, 159] width 556 height 44
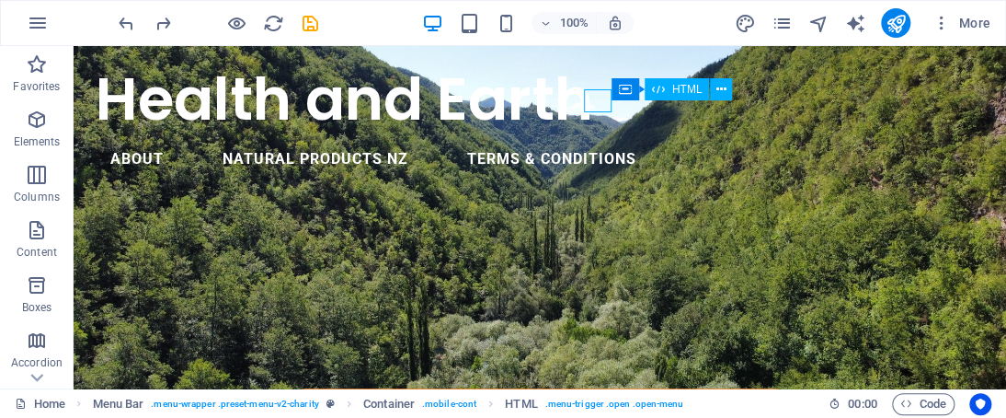
drag, startPoint x: 592, startPoint y: 94, endPoint x: 607, endPoint y: 91, distance: 15.0
click at [74, 46] on div "Menu" at bounding box center [74, 46] width 0 height 0
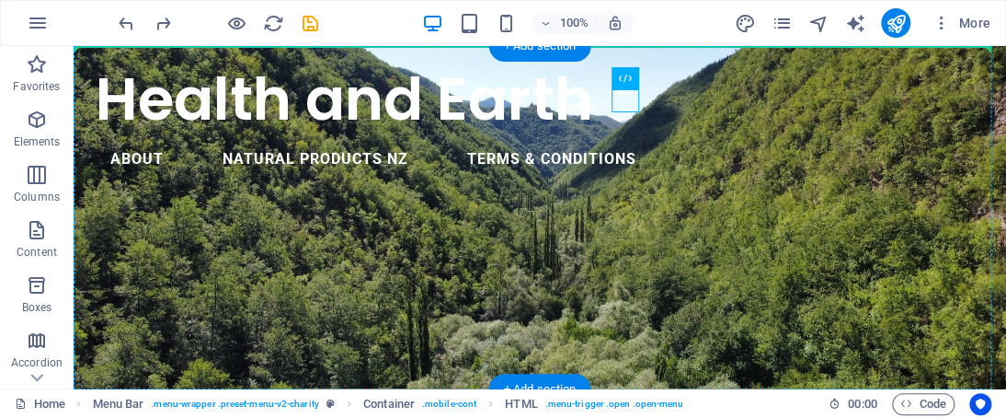
drag, startPoint x: 625, startPoint y: 103, endPoint x: 927, endPoint y: 104, distance: 302.7
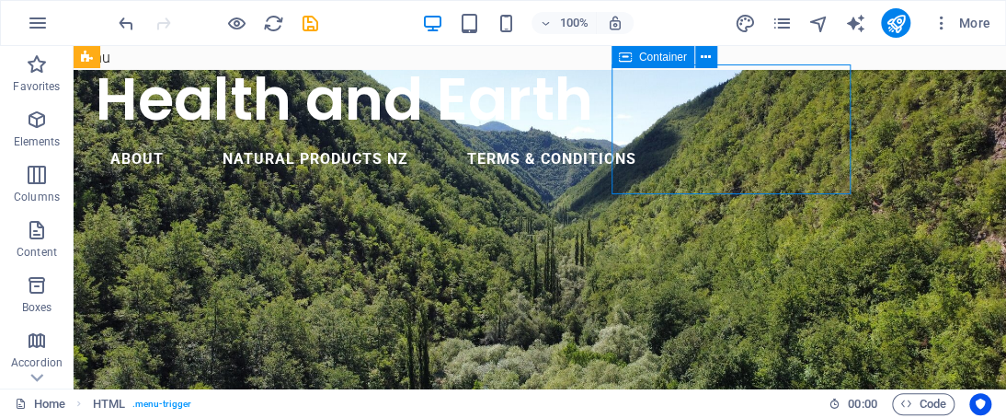
drag, startPoint x: 723, startPoint y: 113, endPoint x: 700, endPoint y: 99, distance: 26.8
click at [74, 46] on div "Drop content here or Add elements Paste clipboard" at bounding box center [74, 46] width 0 height 0
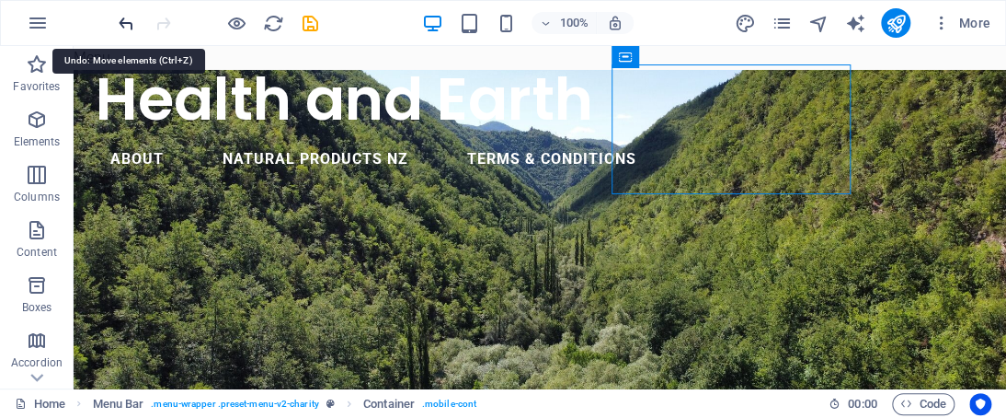
click at [137, 20] on icon "undo" at bounding box center [126, 23] width 21 height 21
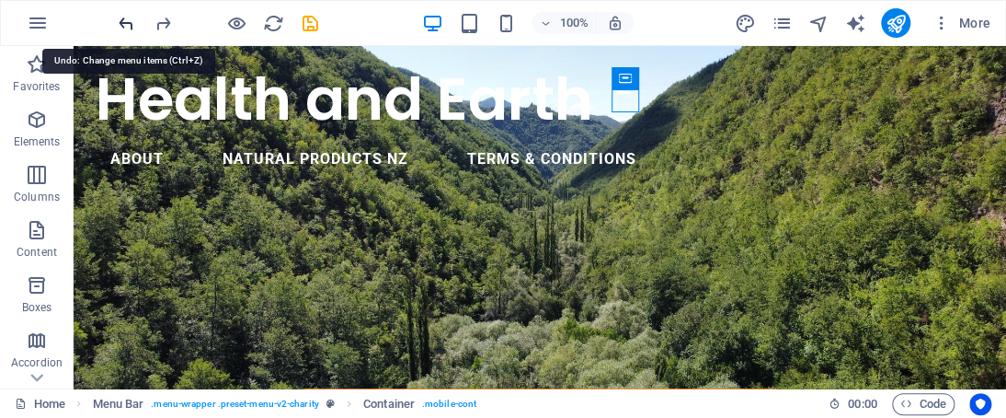
click at [137, 20] on icon "undo" at bounding box center [126, 23] width 21 height 21
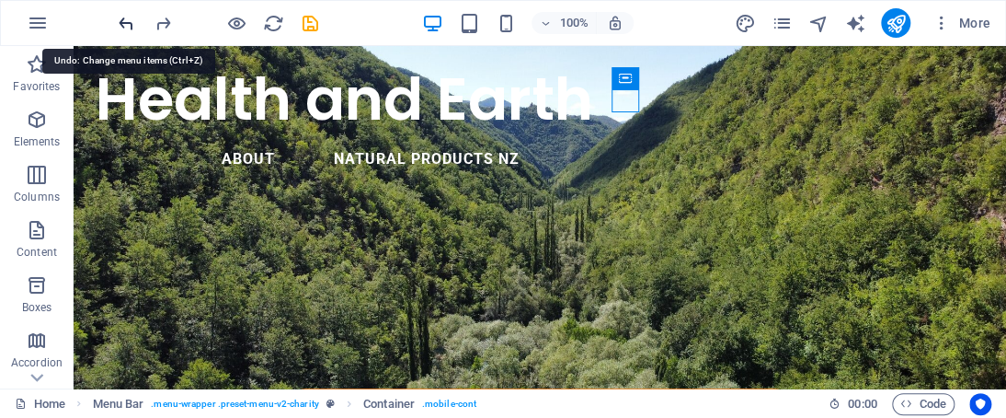
click at [137, 20] on icon "undo" at bounding box center [126, 23] width 21 height 21
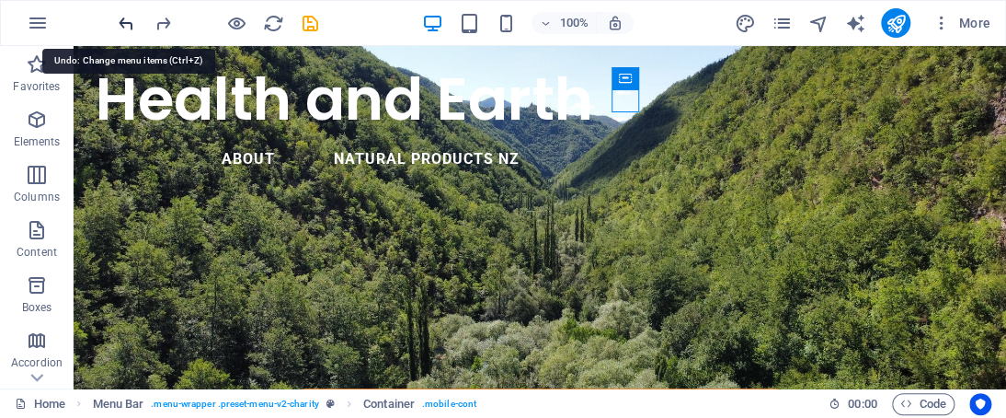
click at [137, 20] on icon "undo" at bounding box center [126, 23] width 21 height 21
click at [132, 24] on icon "undo" at bounding box center [126, 23] width 21 height 21
click at [118, 25] on div "100% More" at bounding box center [503, 23] width 1005 height 44
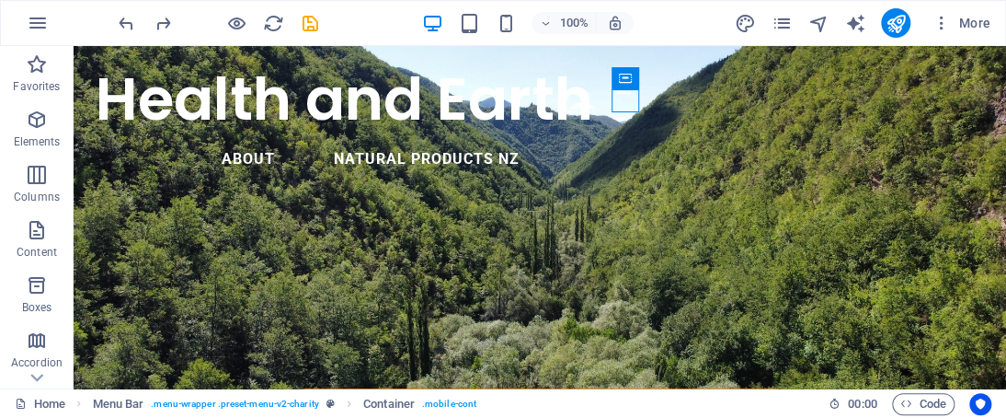
click at [118, 25] on div "100% More" at bounding box center [503, 23] width 1005 height 44
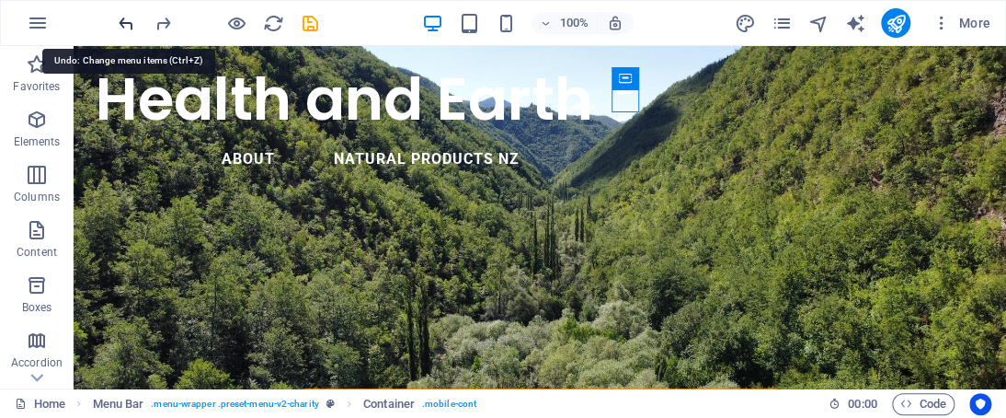
click at [126, 21] on icon "undo" at bounding box center [126, 23] width 21 height 21
click at [126, 20] on icon "undo" at bounding box center [126, 23] width 21 height 21
click at [130, 19] on icon "undo" at bounding box center [126, 23] width 21 height 21
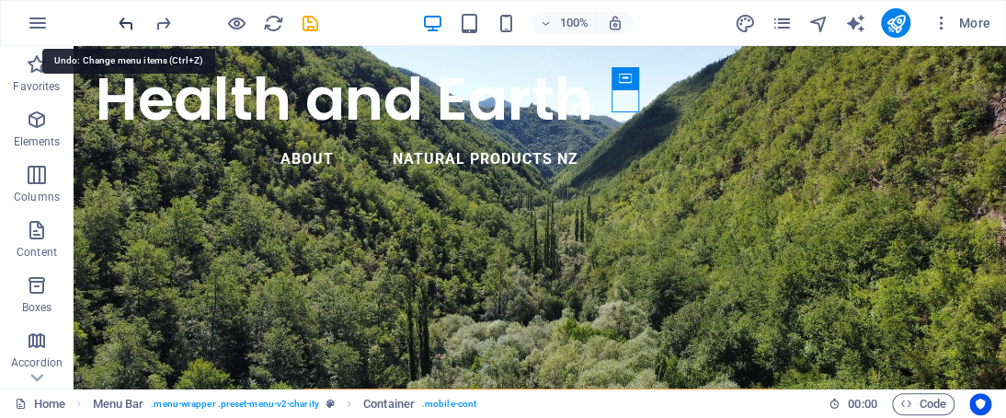
click at [130, 19] on icon "undo" at bounding box center [126, 23] width 21 height 21
click at [131, 19] on icon "undo" at bounding box center [126, 23] width 21 height 21
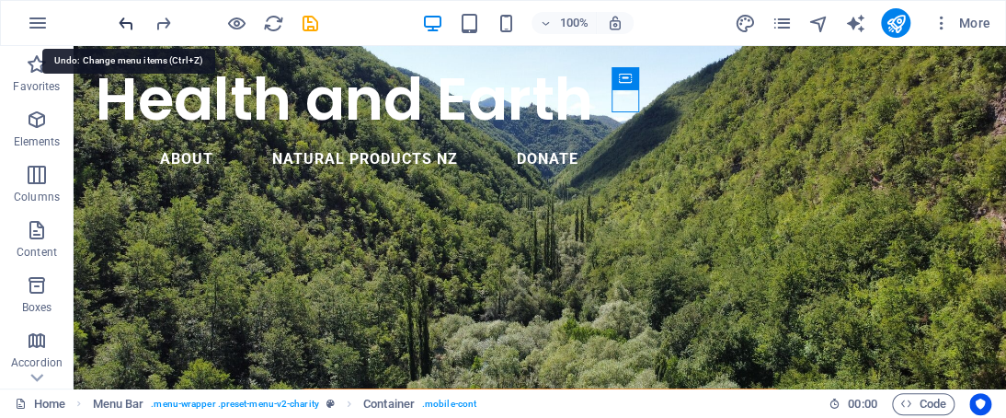
click at [131, 19] on icon "undo" at bounding box center [126, 23] width 21 height 21
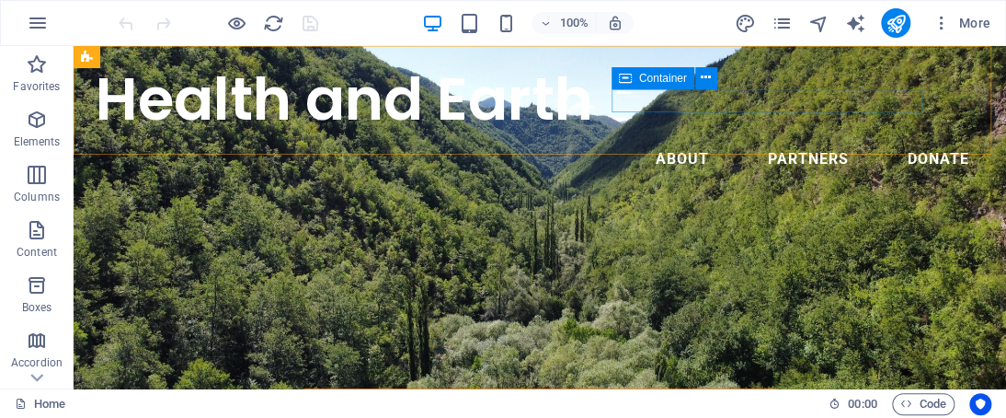
click at [629, 72] on icon at bounding box center [625, 78] width 13 height 22
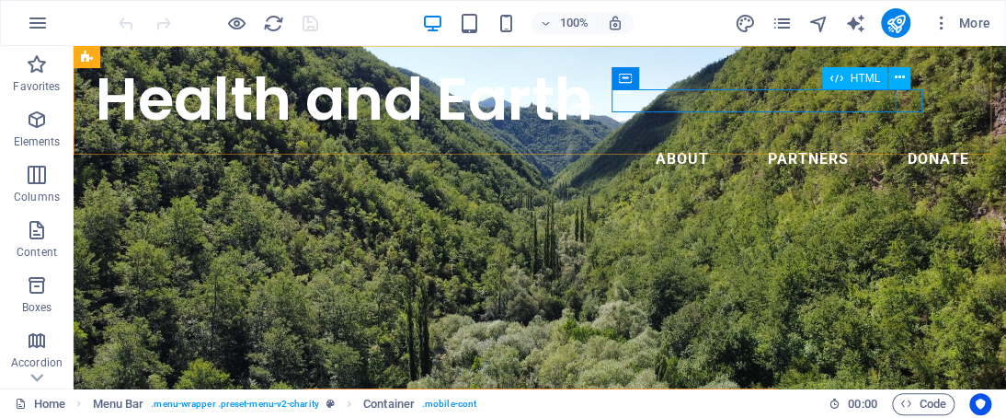
click at [920, 88] on div "HTML" at bounding box center [872, 78] width 100 height 23
click at [74, 46] on div "Menu" at bounding box center [74, 46] width 0 height 0
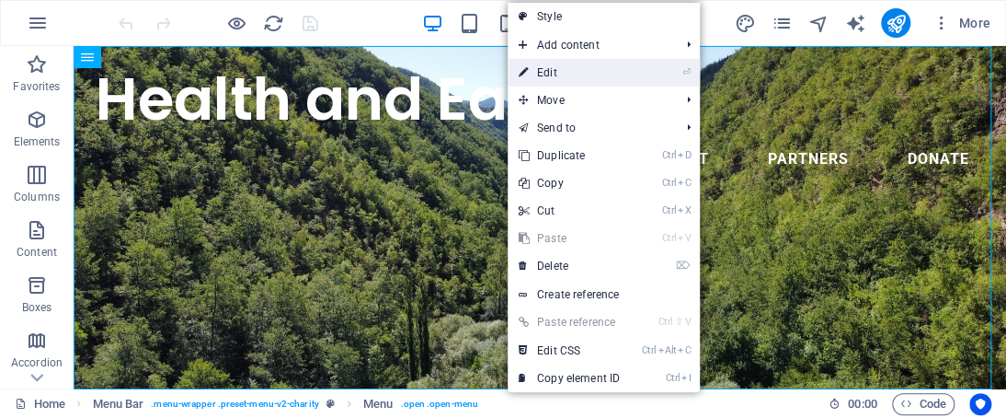
click at [574, 77] on link "⏎ Edit" at bounding box center [569, 73] width 123 height 28
select select
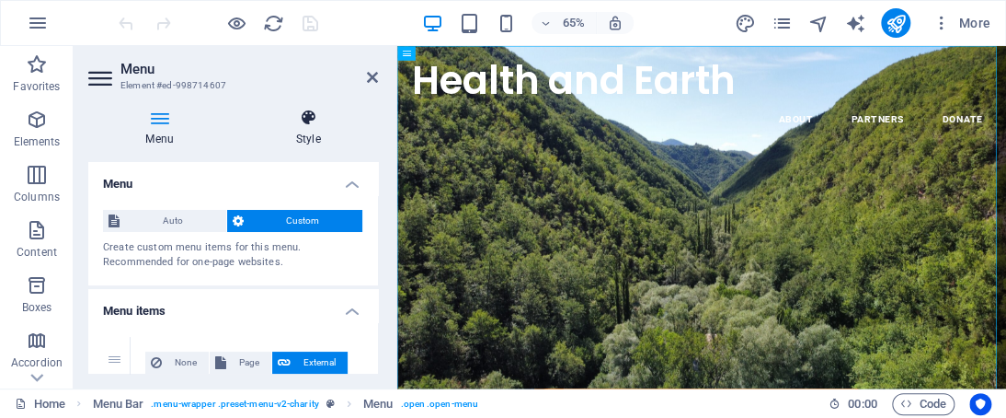
click at [316, 128] on h4 "Style" at bounding box center [308, 128] width 140 height 39
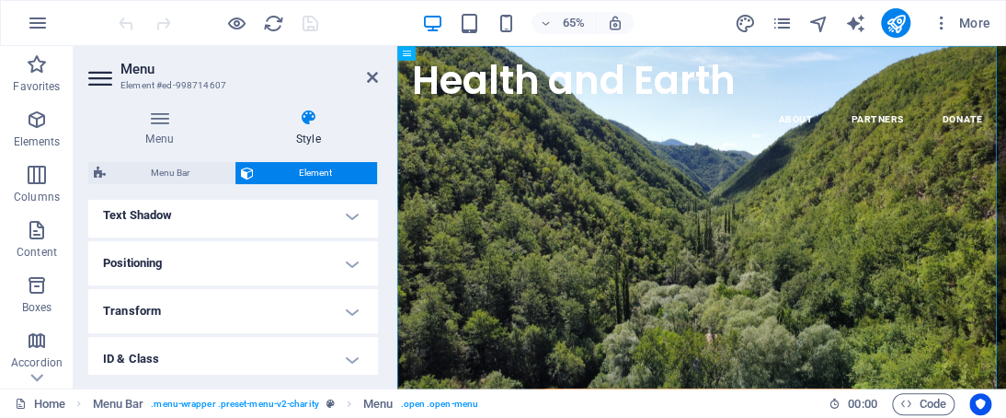
scroll to position [481, 0]
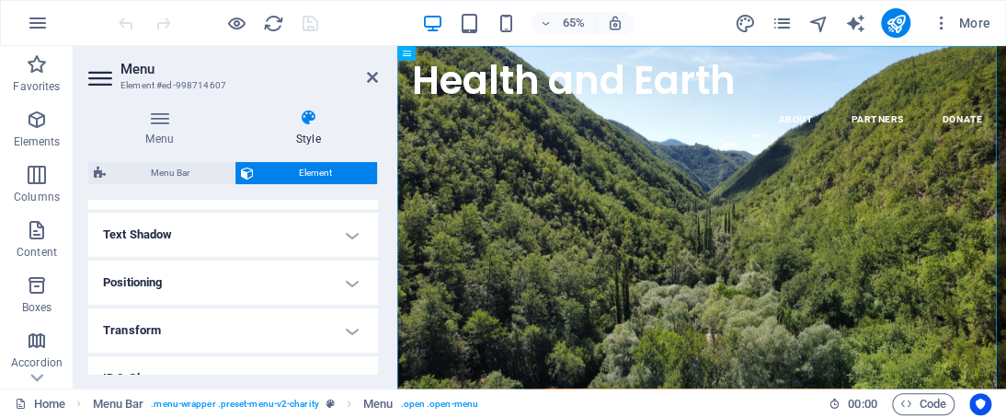
click at [346, 288] on h4 "Positioning" at bounding box center [233, 282] width 290 height 44
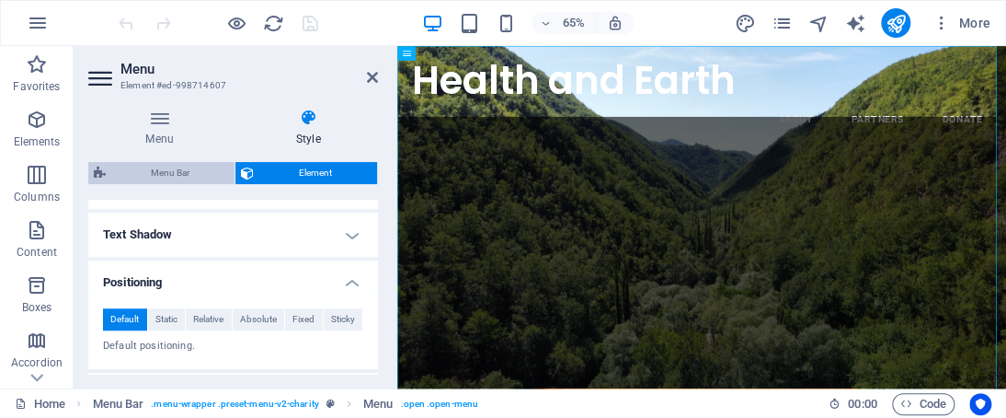
click at [184, 165] on span "Menu Bar" at bounding box center [170, 173] width 118 height 22
select select "rem"
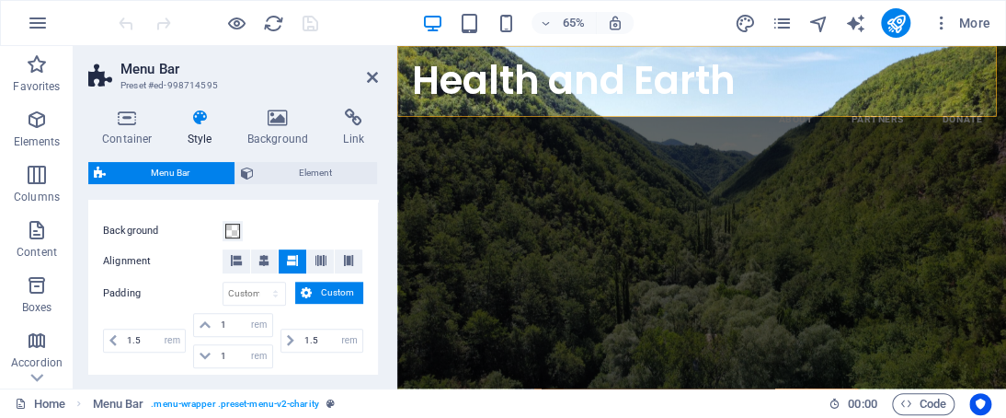
scroll to position [429, 0]
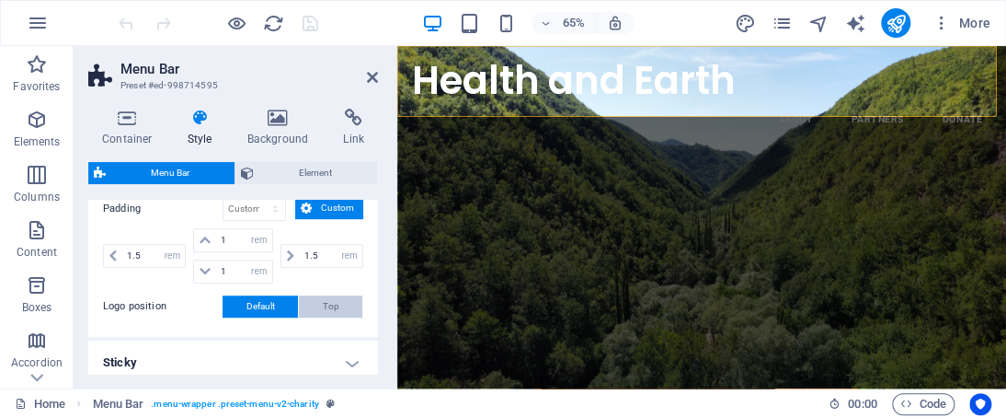
click at [349, 297] on button "Top" at bounding box center [330, 306] width 63 height 22
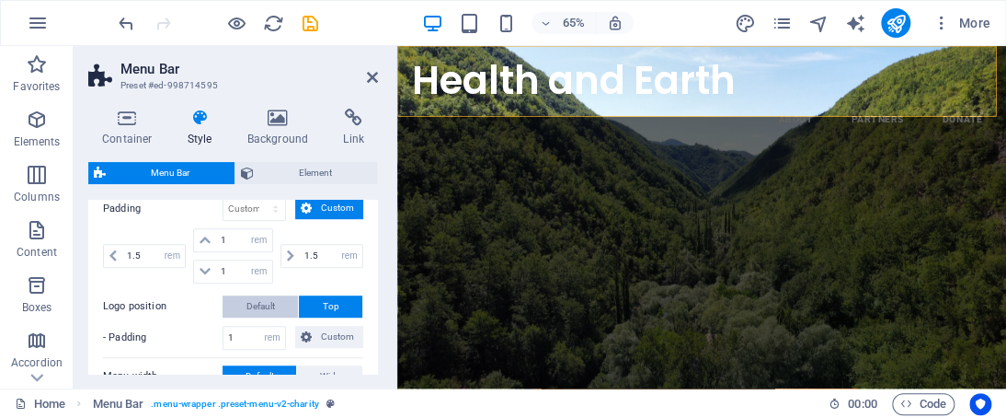
click at [267, 297] on span "Default" at bounding box center [261, 306] width 29 height 22
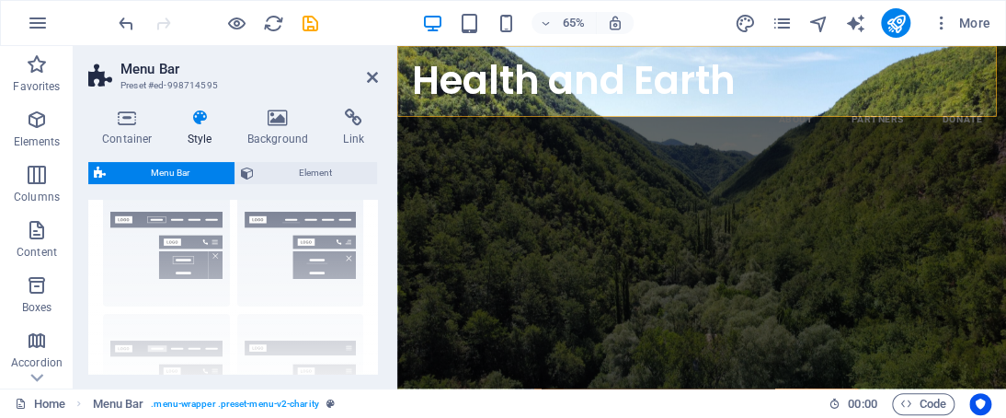
scroll to position [0, 0]
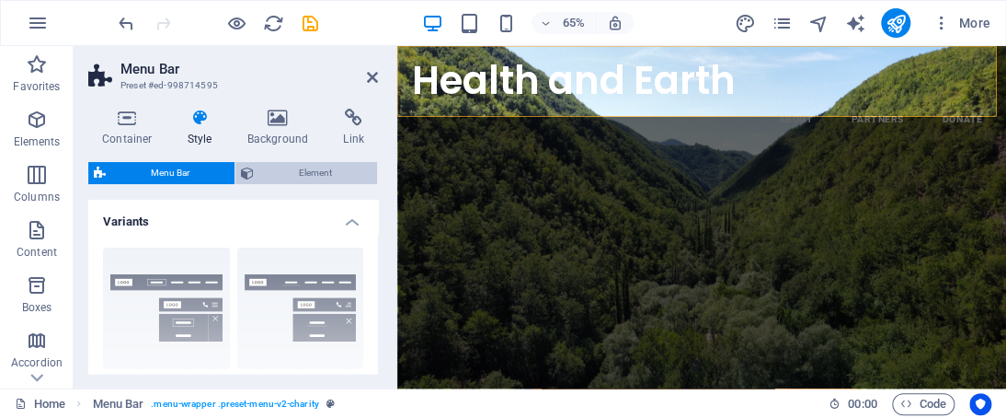
click at [353, 174] on span "Element" at bounding box center [315, 173] width 112 height 22
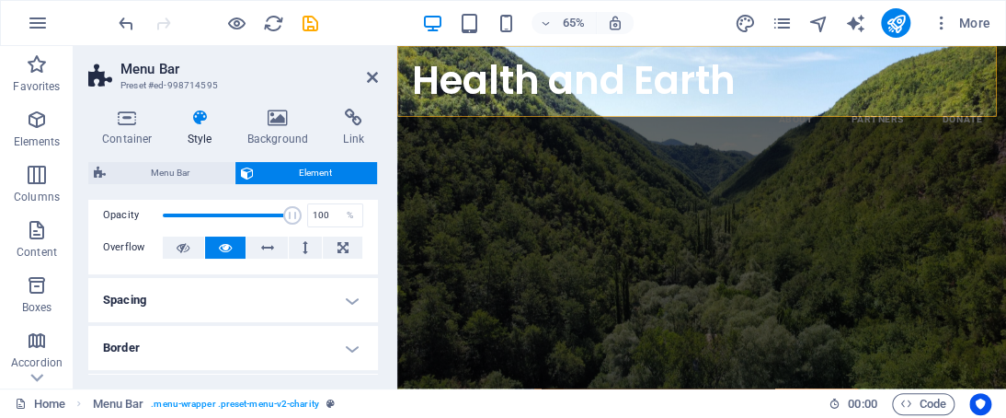
scroll to position [81, 0]
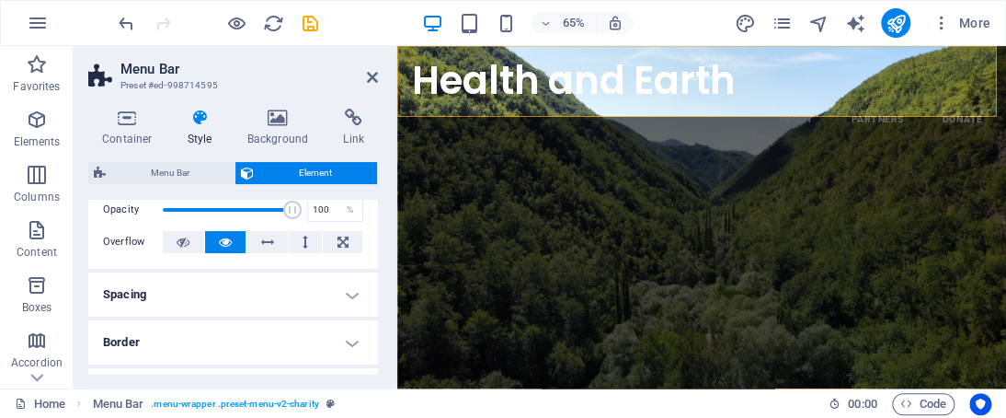
click at [339, 285] on h4 "Spacing" at bounding box center [233, 294] width 290 height 44
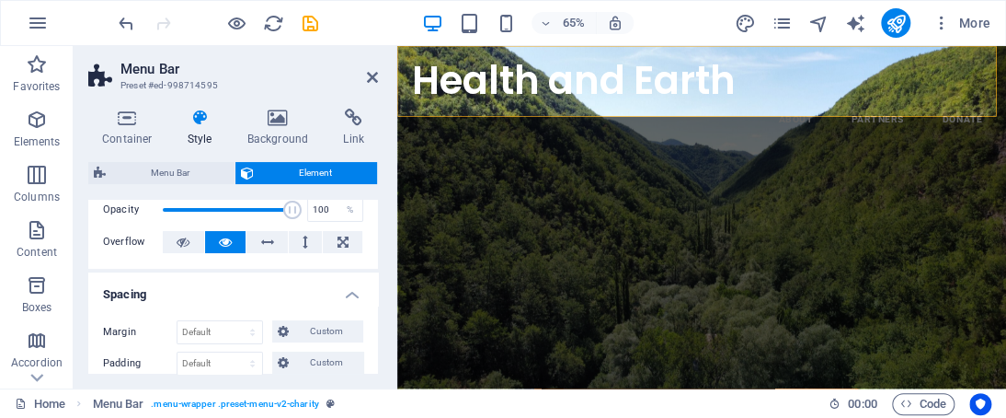
click at [379, 249] on div "Container Style Background Link Size Height Default px rem % vh vw Min. height …" at bounding box center [233, 241] width 319 height 294
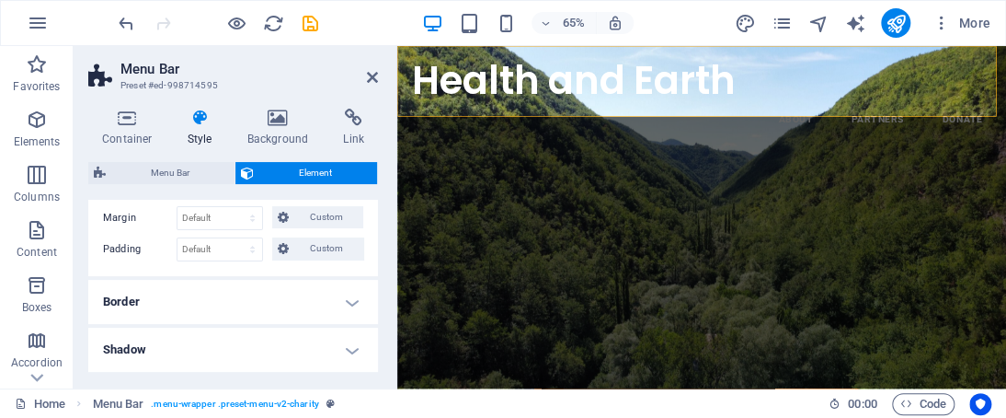
scroll to position [199, 0]
drag, startPoint x: 378, startPoint y: 268, endPoint x: 376, endPoint y: 297, distance: 29.5
click at [376, 297] on div "Container Style Background Link Size Height Default px rem % vh vw Min. height …" at bounding box center [233, 241] width 319 height 294
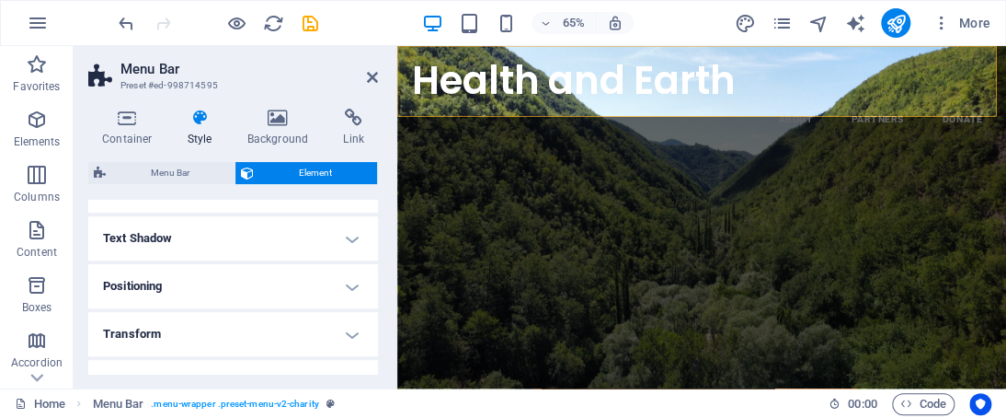
scroll to position [372, 0]
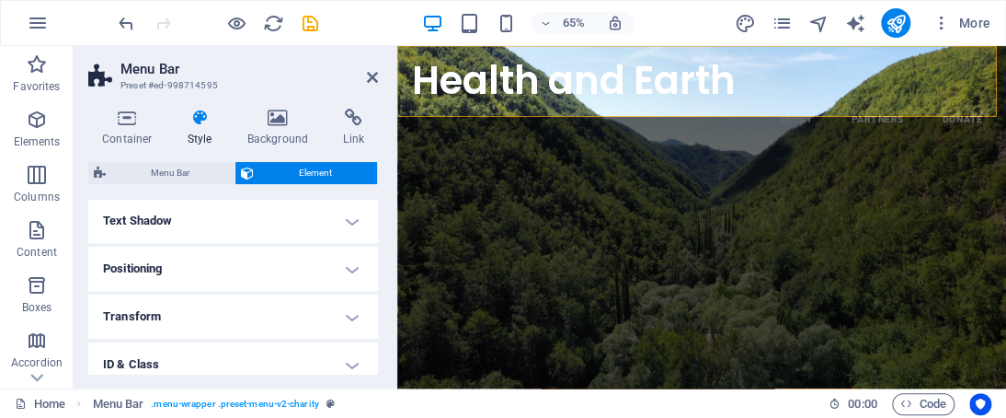
click at [328, 257] on h4 "Positioning" at bounding box center [233, 269] width 290 height 44
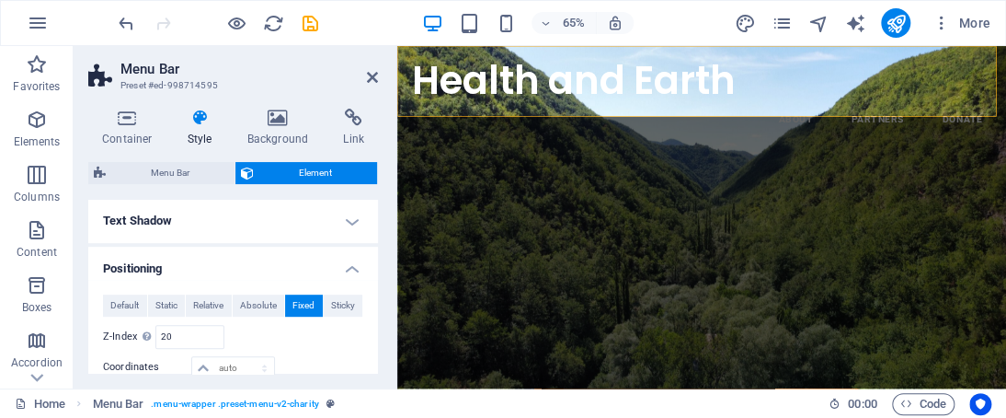
click at [337, 218] on h4 "Text Shadow" at bounding box center [233, 221] width 290 height 44
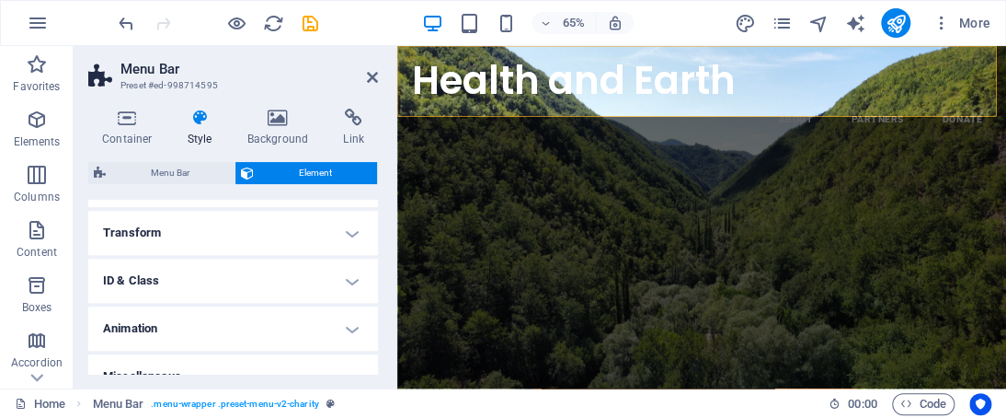
scroll to position [688, 0]
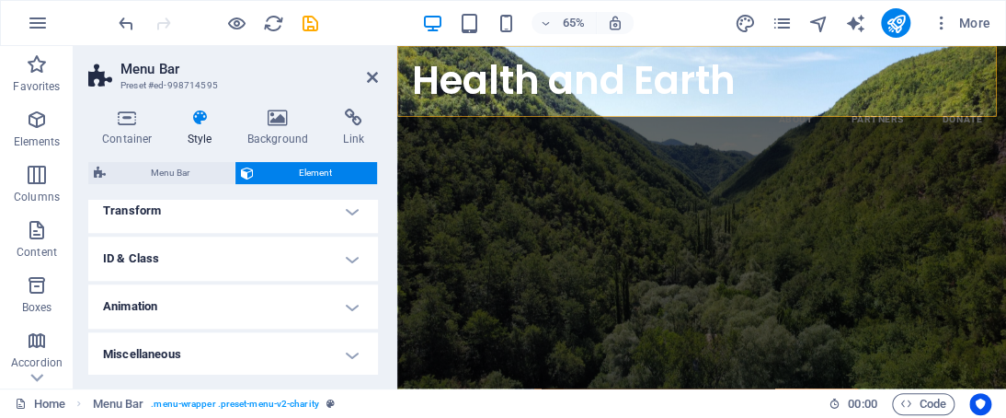
click at [353, 203] on h4 "Transform" at bounding box center [233, 211] width 290 height 44
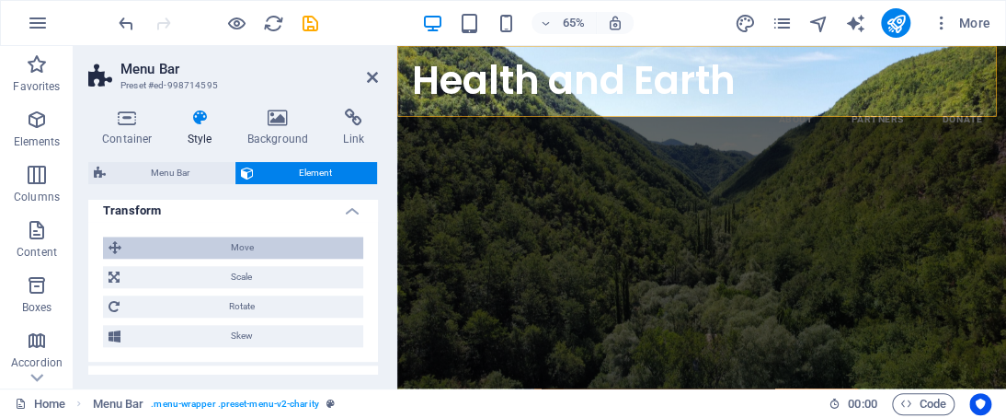
click at [320, 248] on span "Move" at bounding box center [242, 247] width 231 height 22
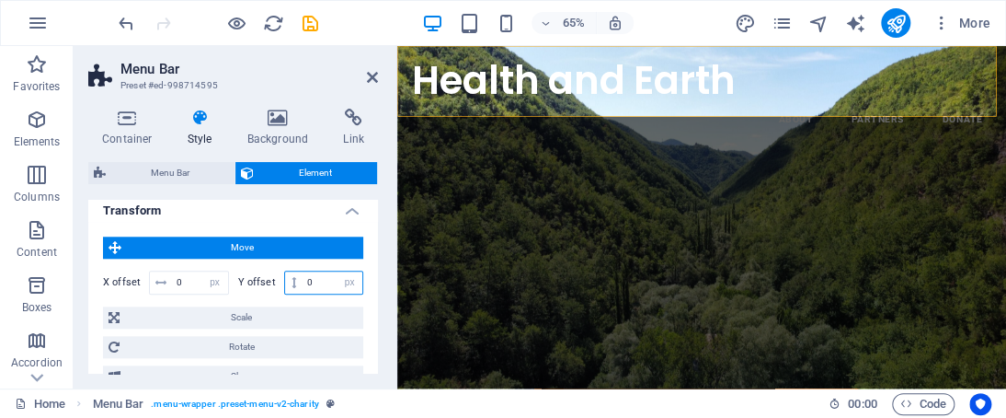
click at [320, 276] on input "0" at bounding box center [333, 282] width 60 height 22
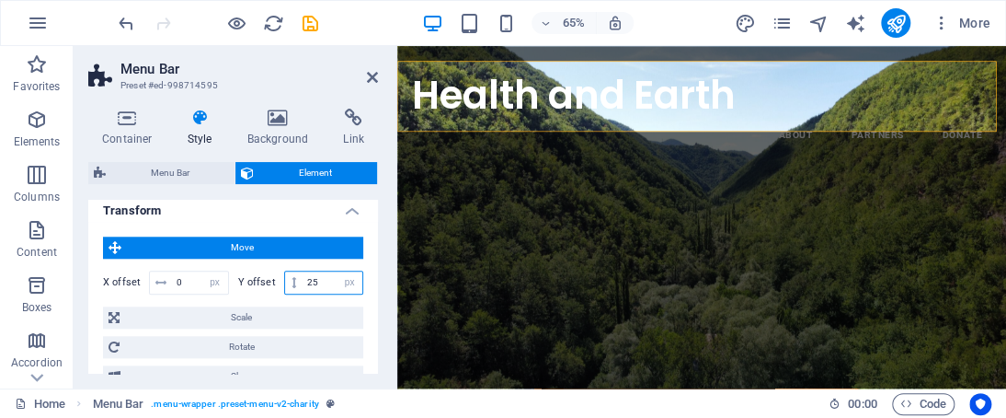
type input "2"
type input "0"
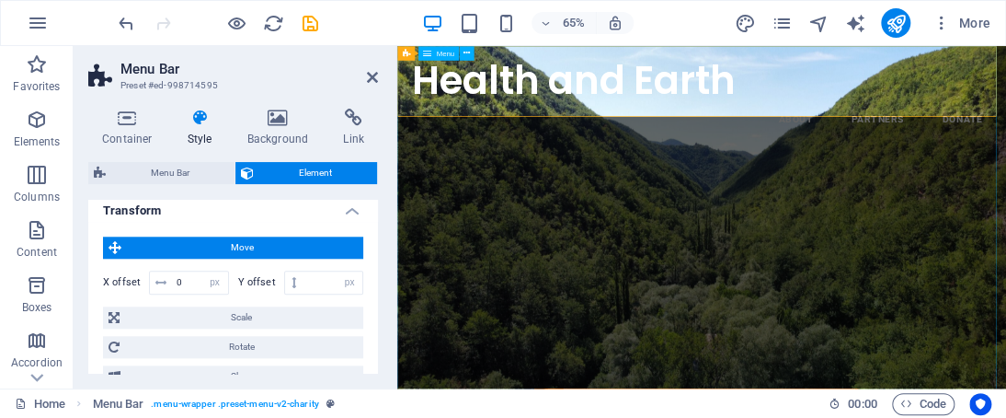
click at [572, 181] on nav "About Partners Donate" at bounding box center [866, 159] width 892 height 44
click at [512, 181] on nav "About Partners Donate" at bounding box center [866, 159] width 892 height 44
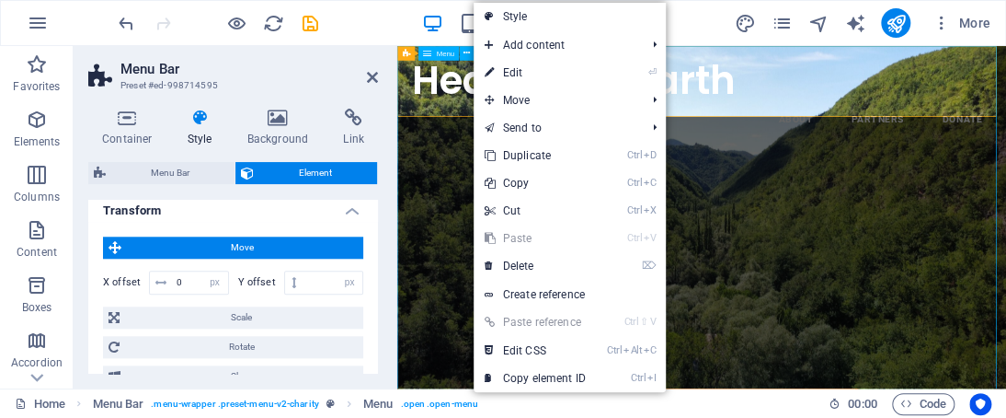
click at [447, 181] on nav "About Partners Donate" at bounding box center [866, 159] width 892 height 44
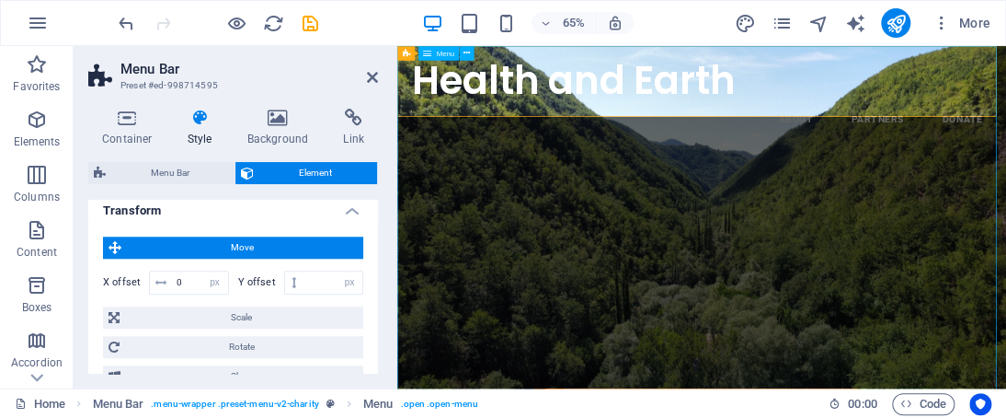
click at [1006, 181] on nav "About Partners Donate" at bounding box center [866, 159] width 892 height 44
click at [870, 181] on nav "About Partners Donate" at bounding box center [866, 159] width 892 height 44
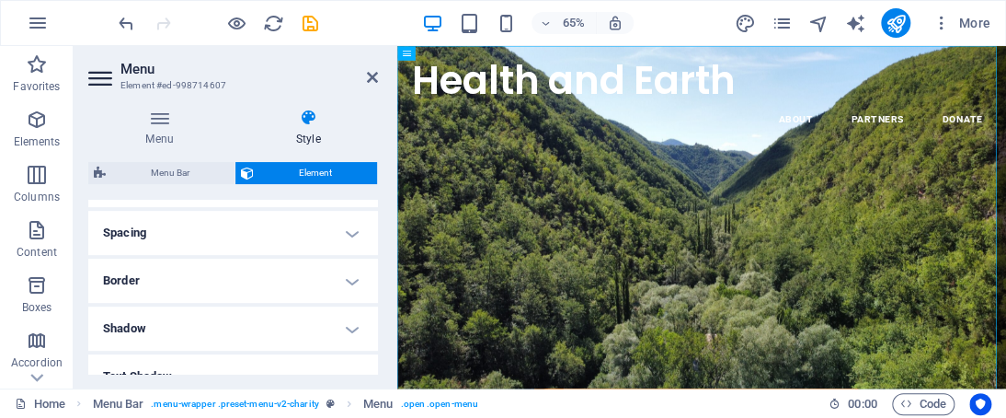
scroll to position [344, 0]
click at [349, 227] on h4 "Spacing" at bounding box center [233, 228] width 290 height 44
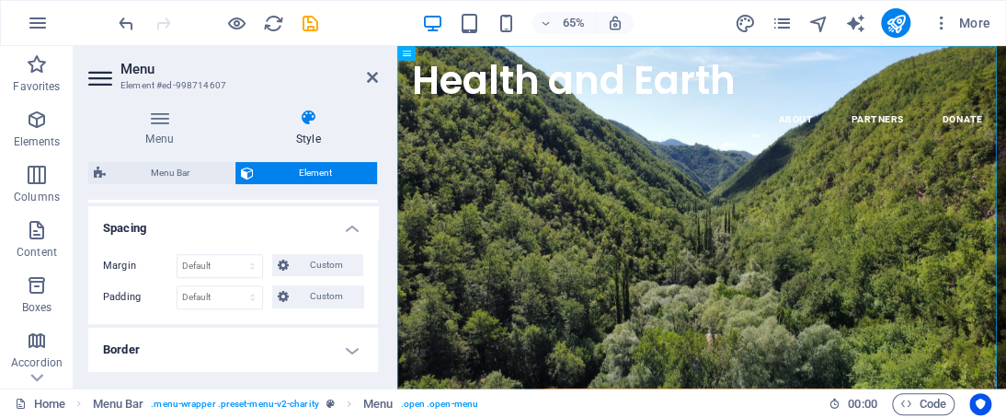
click at [327, 339] on h4 "Border" at bounding box center [233, 350] width 290 height 44
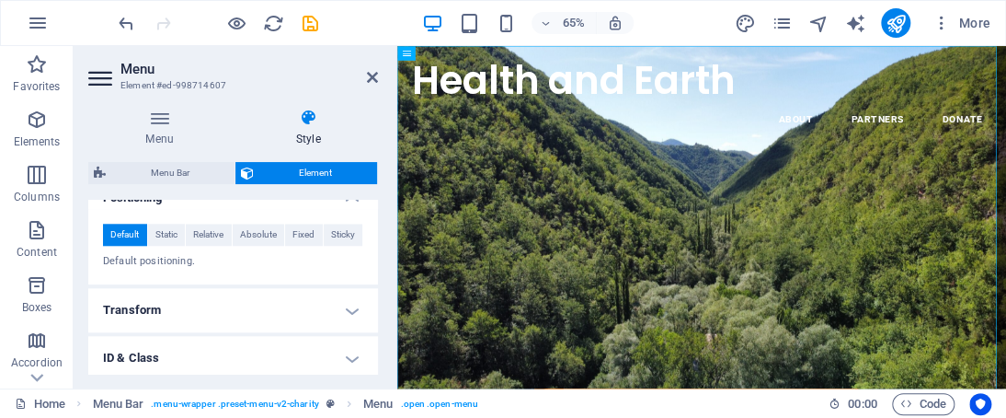
scroll to position [726, 0]
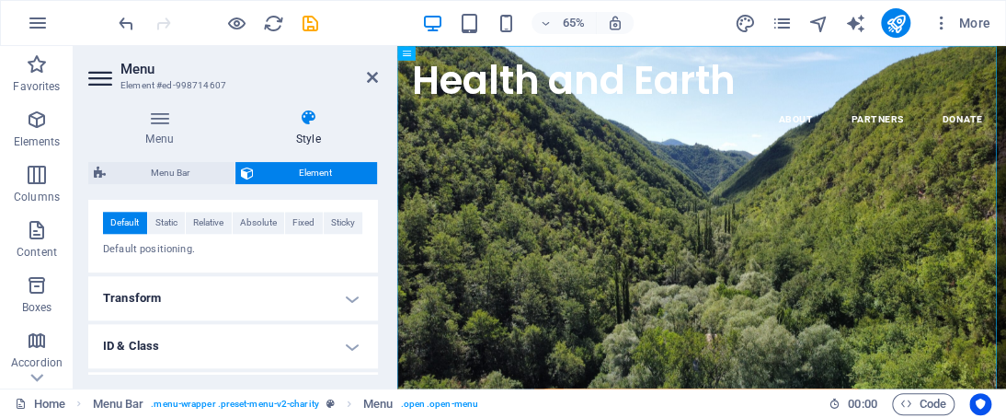
click at [346, 297] on h4 "Transform" at bounding box center [233, 298] width 290 height 44
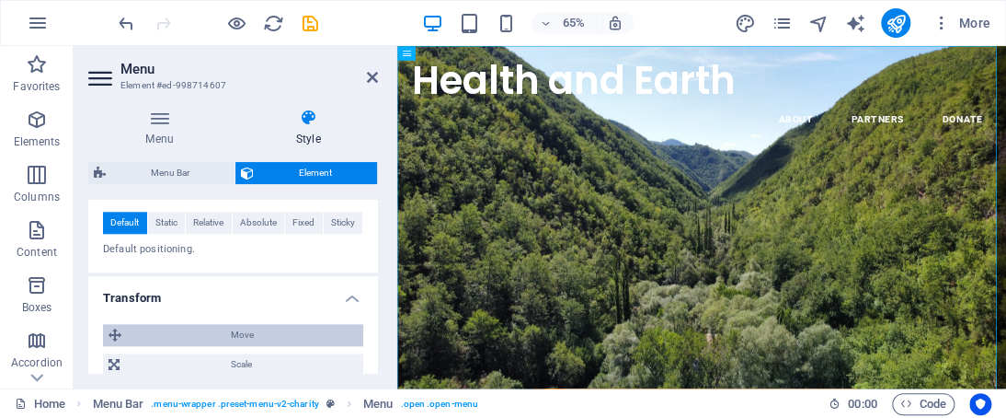
click at [347, 339] on span "Move" at bounding box center [242, 335] width 231 height 22
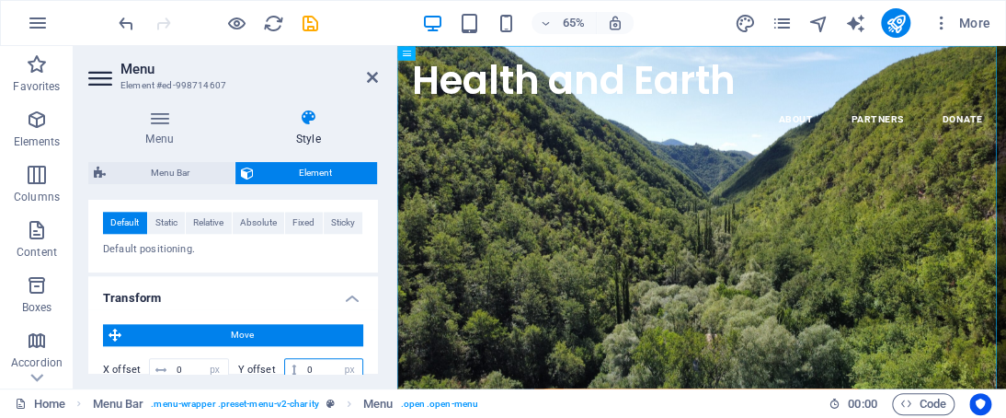
click at [332, 367] on input "0" at bounding box center [333, 370] width 60 height 22
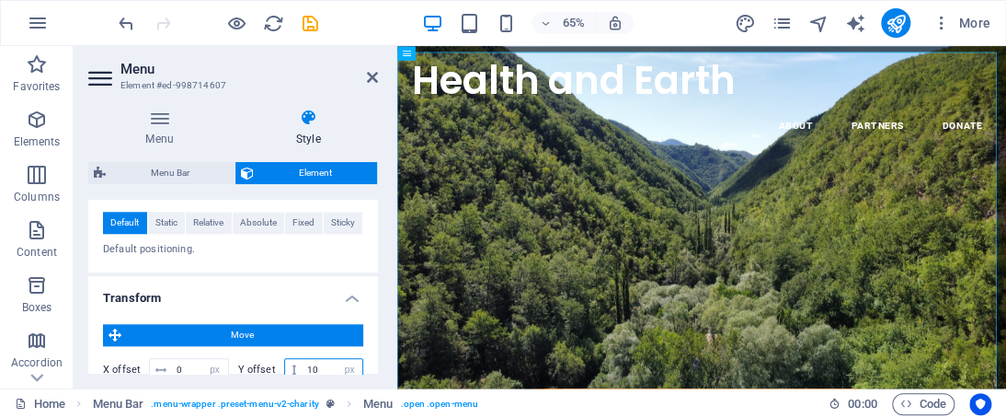
type input "1"
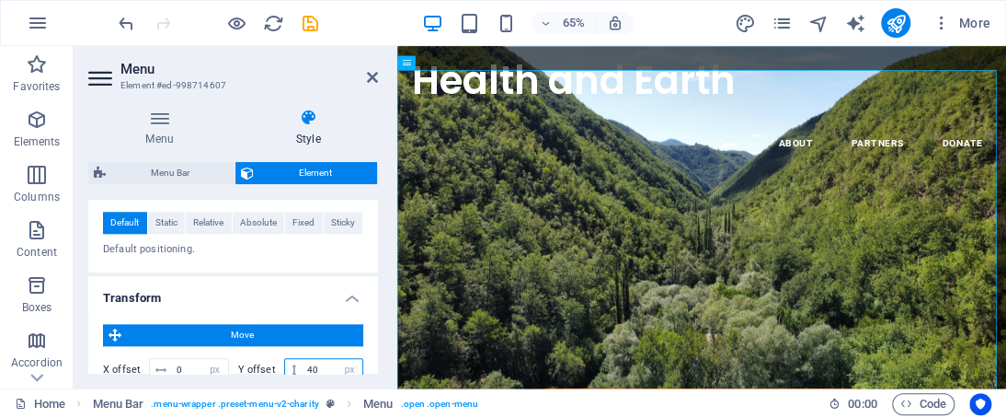
type input "4"
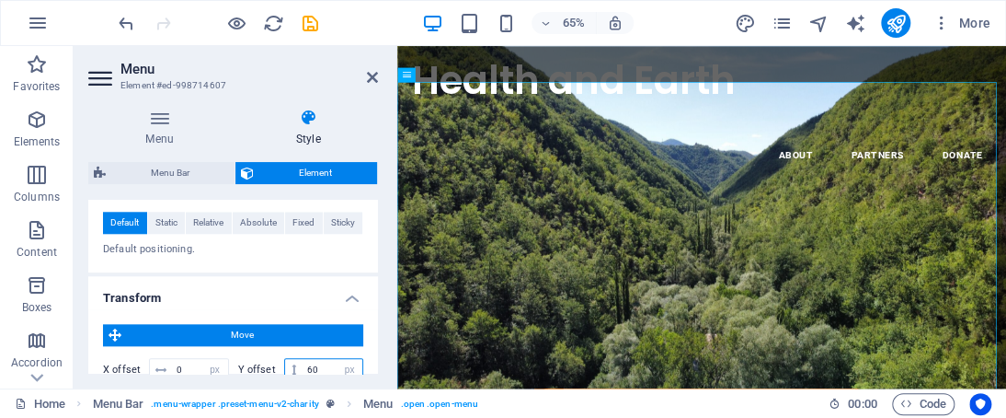
type input "6"
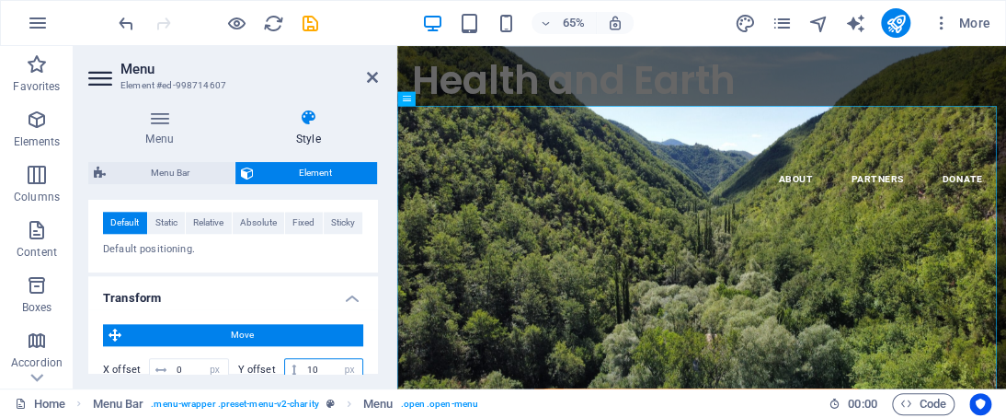
type input "1"
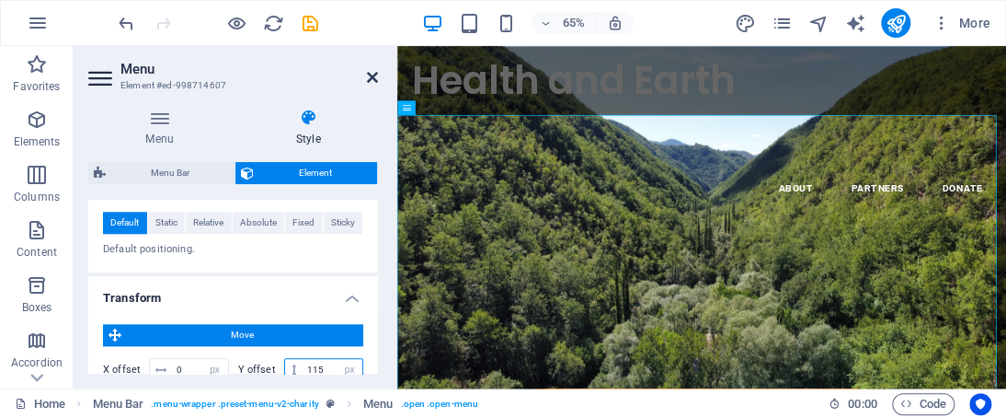
type input "115"
click at [368, 77] on icon at bounding box center [372, 77] width 11 height 15
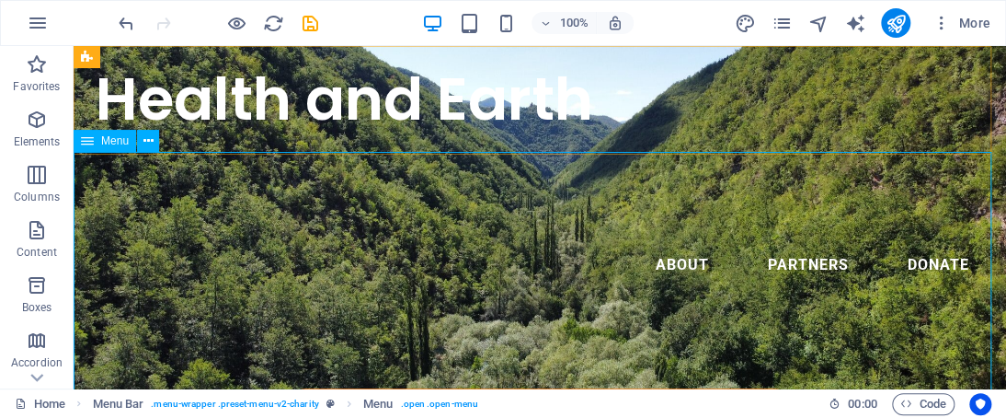
click at [821, 247] on nav "About Partners Donate" at bounding box center [540, 265] width 889 height 44
click at [948, 93] on div "Health and Earth Menu About Partners Donate" at bounding box center [540, 121] width 933 height 150
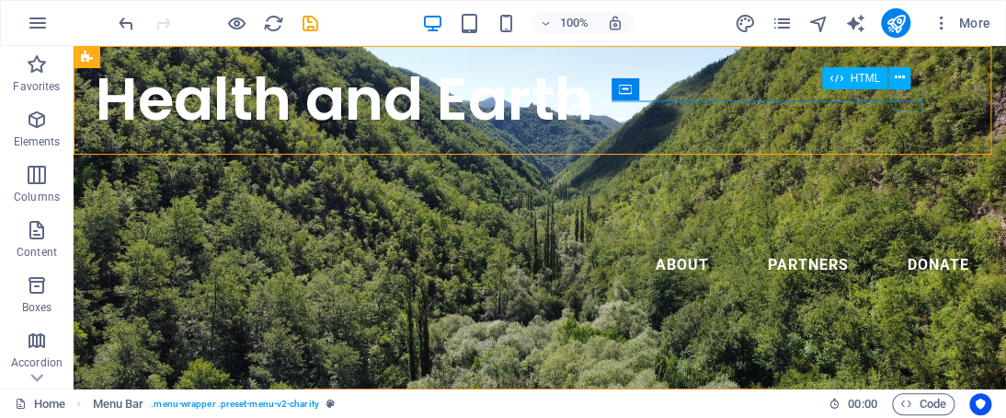
click at [74, 46] on div "Menu" at bounding box center [74, 46] width 0 height 0
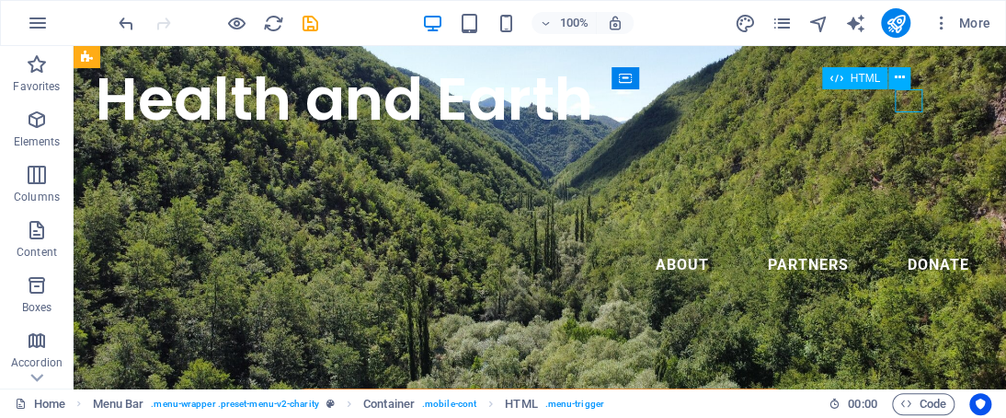
click at [74, 46] on div "Menu" at bounding box center [74, 46] width 0 height 0
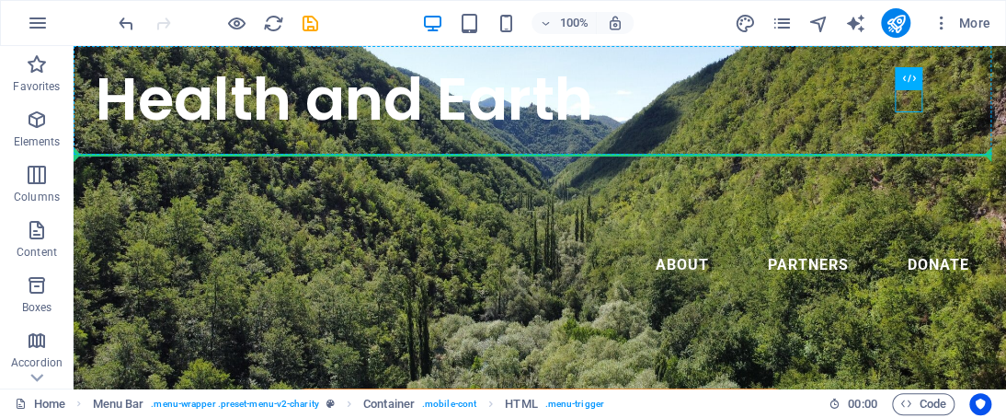
drag, startPoint x: 902, startPoint y: 99, endPoint x: 902, endPoint y: 199, distance: 99.4
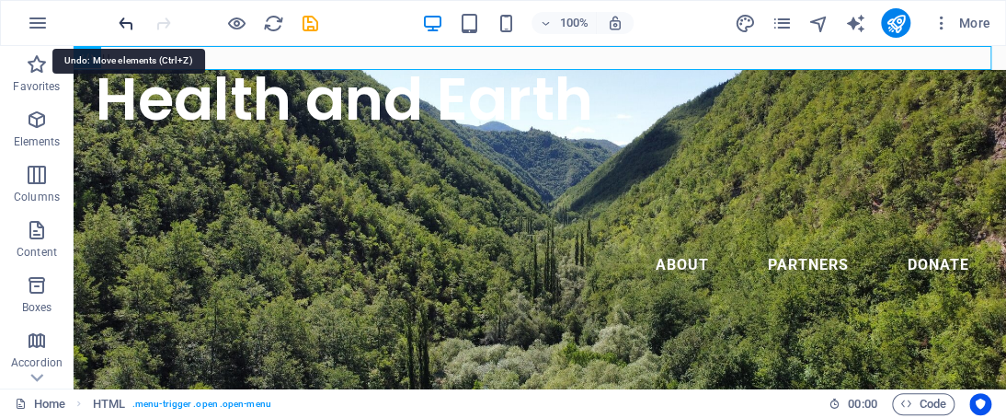
click at [135, 27] on icon "undo" at bounding box center [126, 23] width 21 height 21
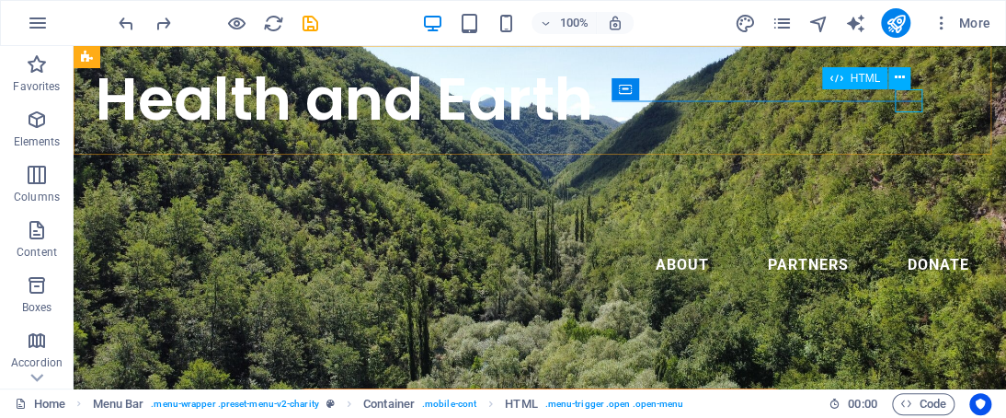
click at [74, 46] on div "Menu" at bounding box center [74, 46] width 0 height 0
drag, startPoint x: 894, startPoint y: 100, endPoint x: 990, endPoint y: 134, distance: 101.6
click at [74, 46] on div "Menu" at bounding box center [74, 46] width 0 height 0
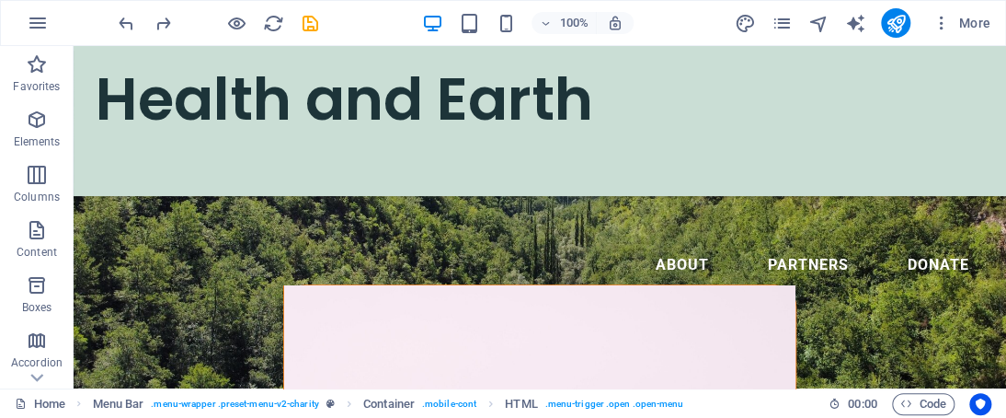
scroll to position [0, 0]
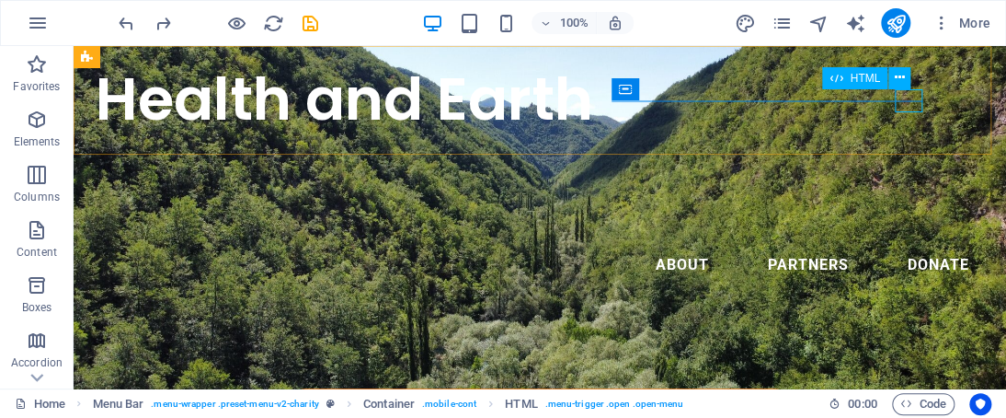
click at [74, 46] on div "Menu" at bounding box center [74, 46] width 0 height 0
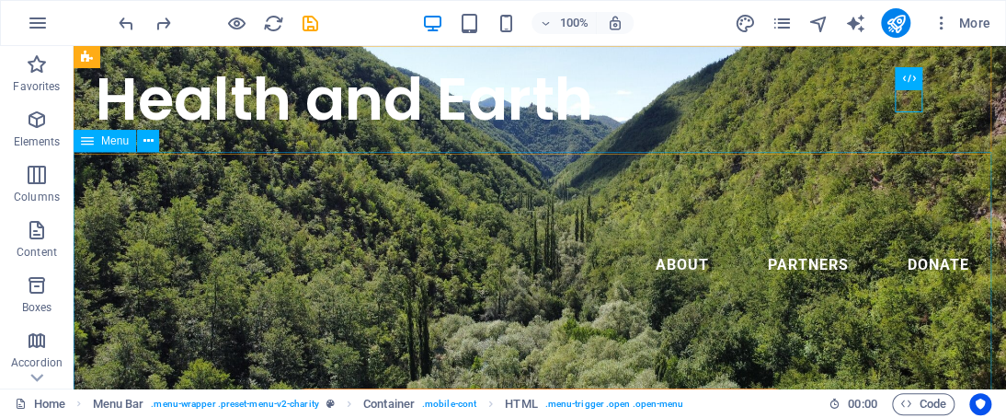
click at [934, 243] on nav "About Partners Donate" at bounding box center [540, 265] width 889 height 44
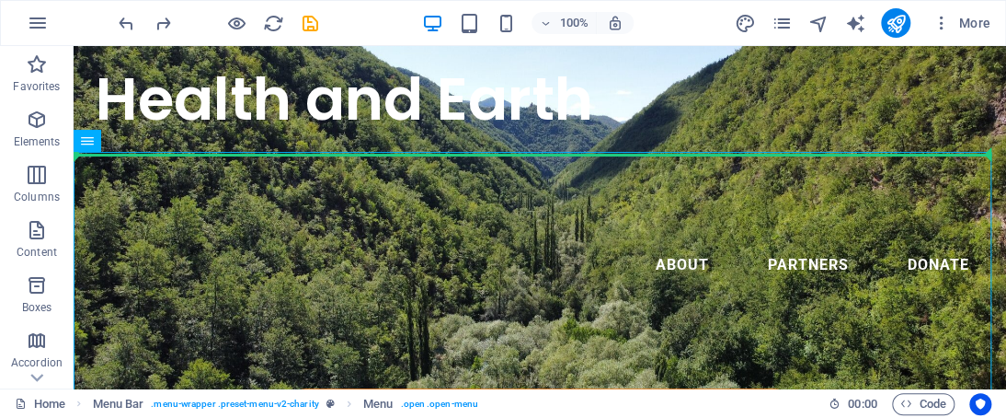
drag, startPoint x: 932, startPoint y: 255, endPoint x: 924, endPoint y: 134, distance: 120.8
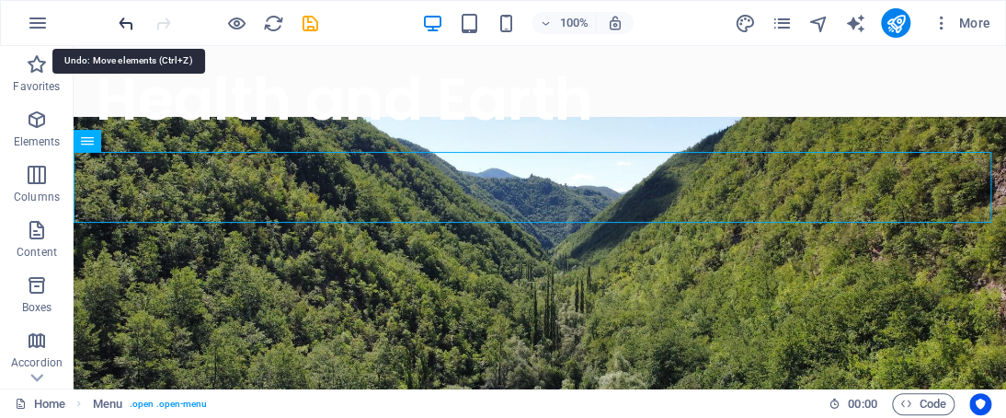
click at [129, 17] on icon "undo" at bounding box center [126, 23] width 21 height 21
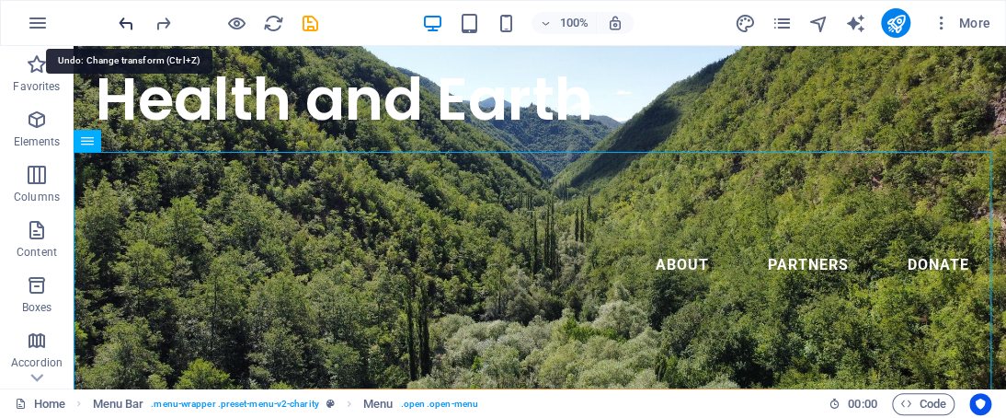
click at [129, 17] on icon "undo" at bounding box center [126, 23] width 21 height 21
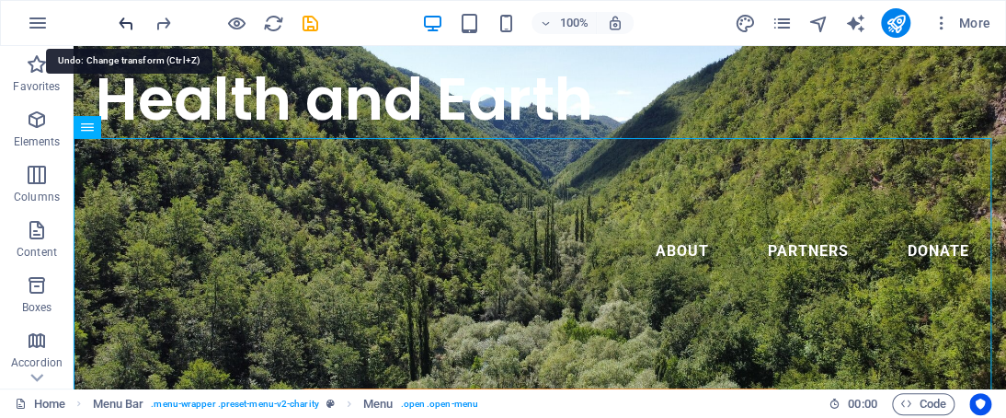
click at [129, 17] on icon "undo" at bounding box center [126, 23] width 21 height 21
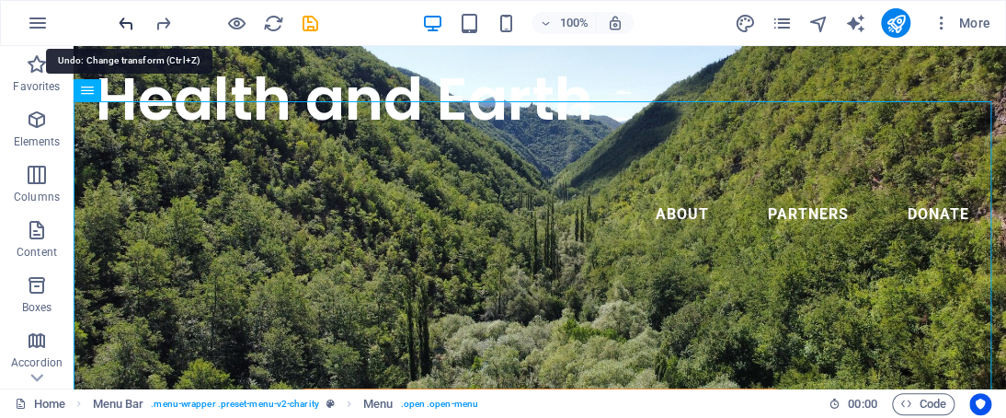
click at [129, 17] on icon "undo" at bounding box center [126, 23] width 21 height 21
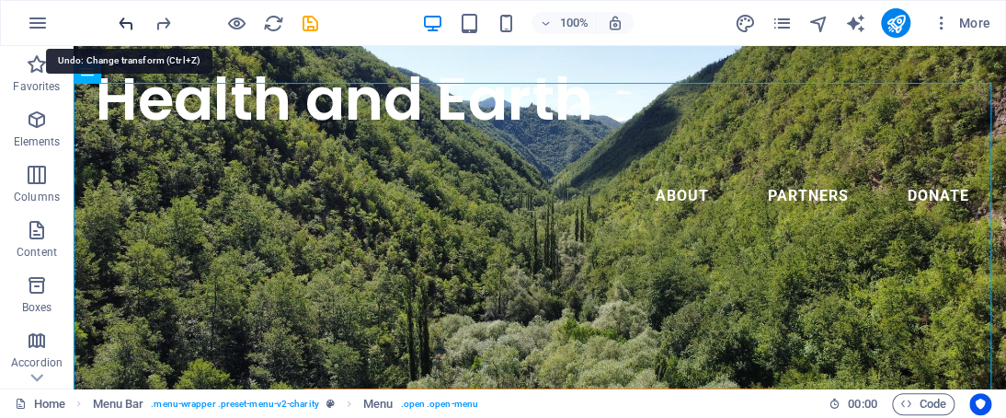
click at [129, 17] on icon "undo" at bounding box center [126, 23] width 21 height 21
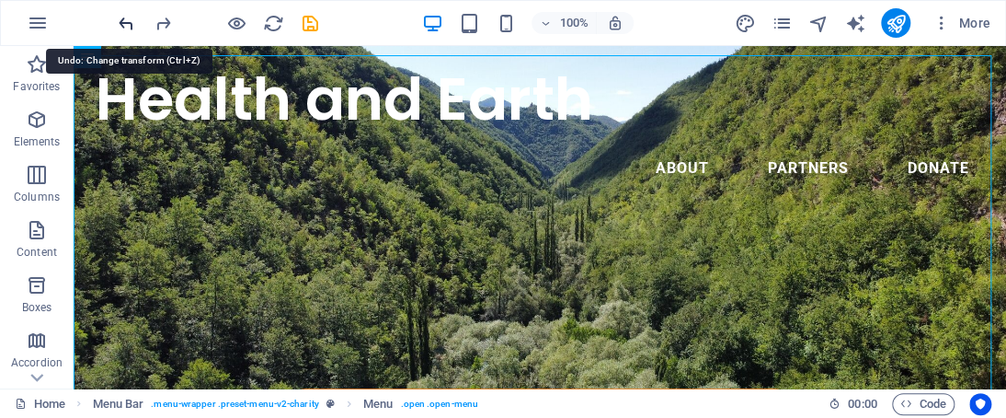
click at [129, 17] on icon "undo" at bounding box center [126, 23] width 21 height 21
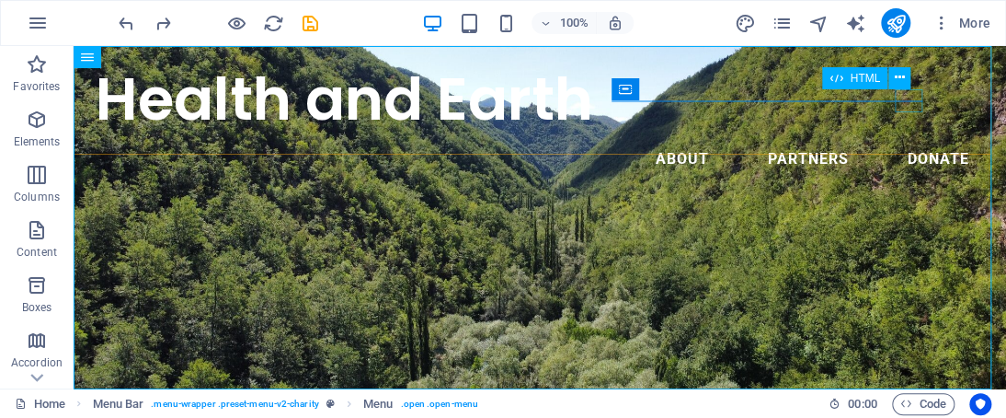
click at [74, 46] on div "Menu" at bounding box center [74, 46] width 0 height 0
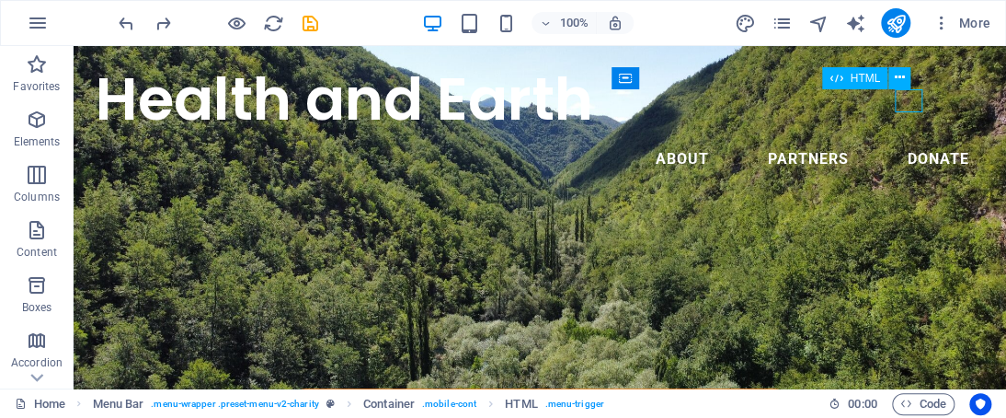
click at [74, 46] on div "Menu" at bounding box center [74, 46] width 0 height 0
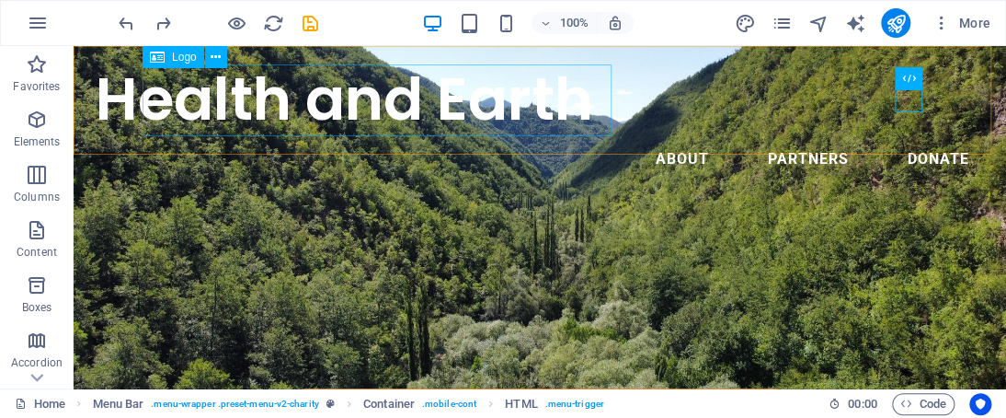
click at [577, 94] on div "Health and Earth" at bounding box center [540, 99] width 889 height 76
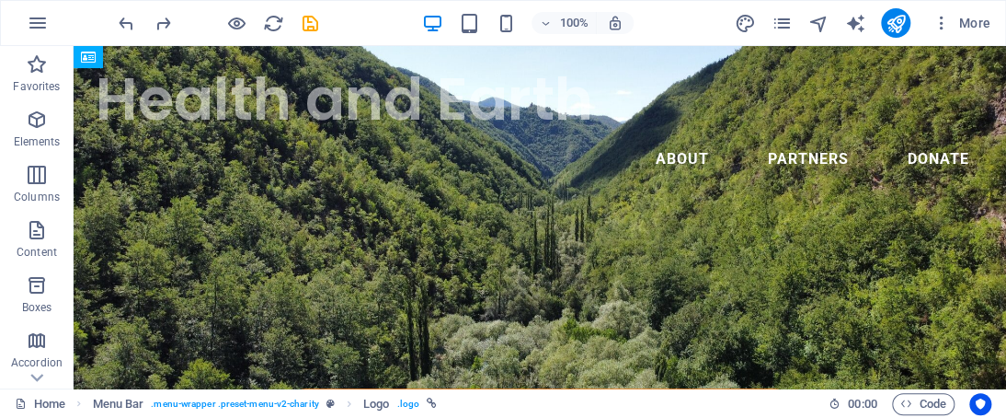
drag, startPoint x: 577, startPoint y: 94, endPoint x: 166, endPoint y: 98, distance: 411.3
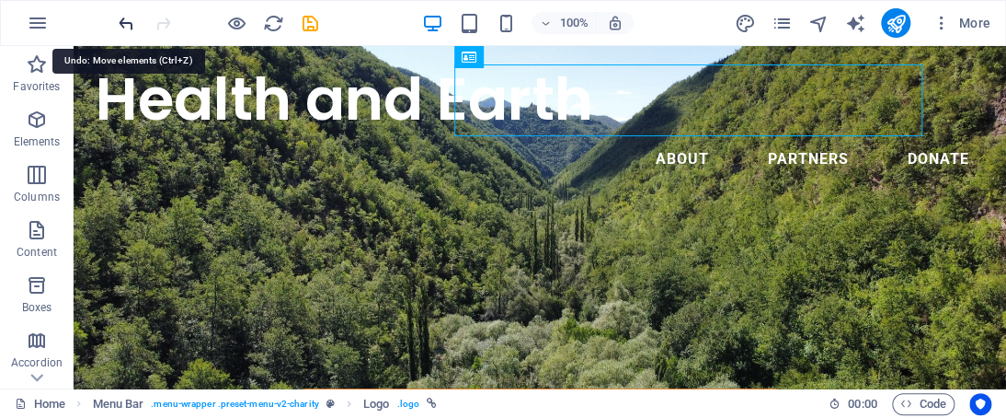
click at [125, 29] on icon "undo" at bounding box center [126, 23] width 21 height 21
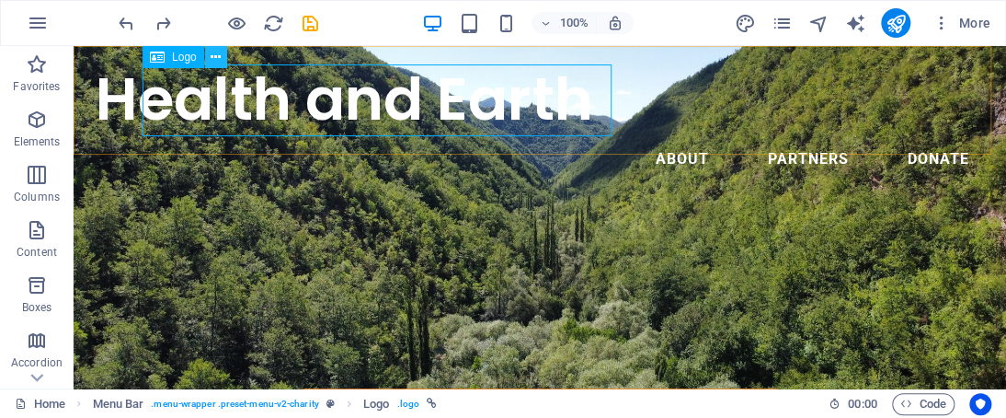
click at [212, 58] on icon at bounding box center [216, 57] width 10 height 19
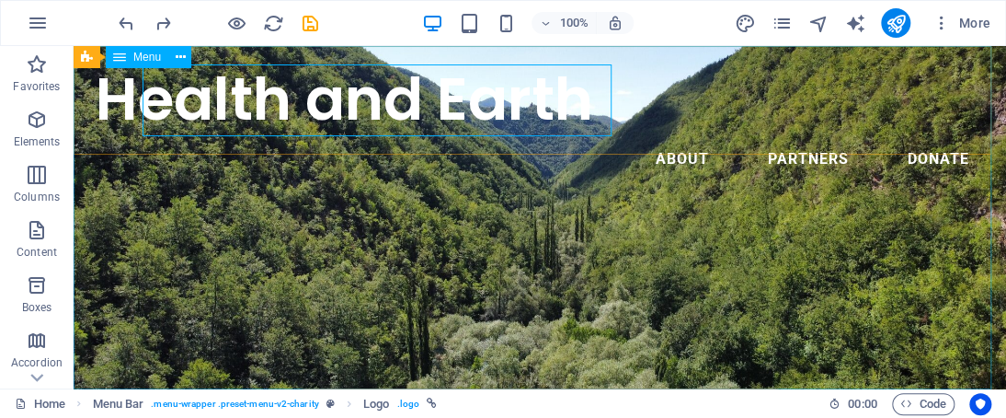
click at [109, 181] on nav "About Partners Donate" at bounding box center [540, 159] width 889 height 44
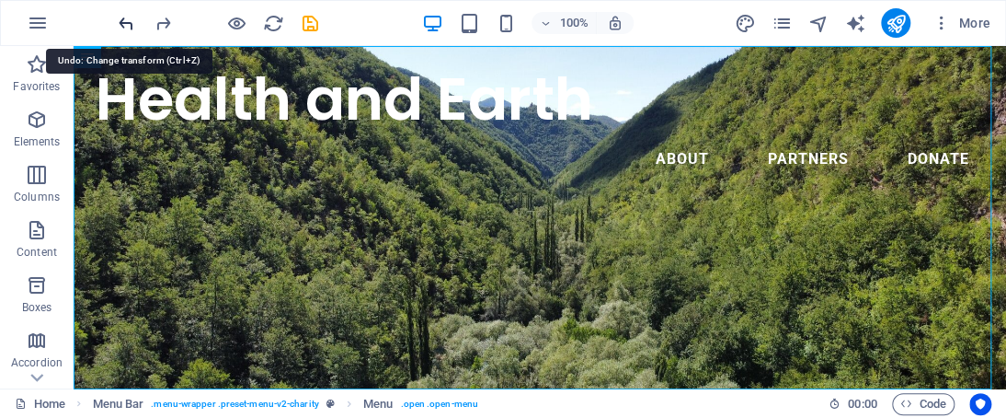
click at [130, 20] on icon "undo" at bounding box center [126, 23] width 21 height 21
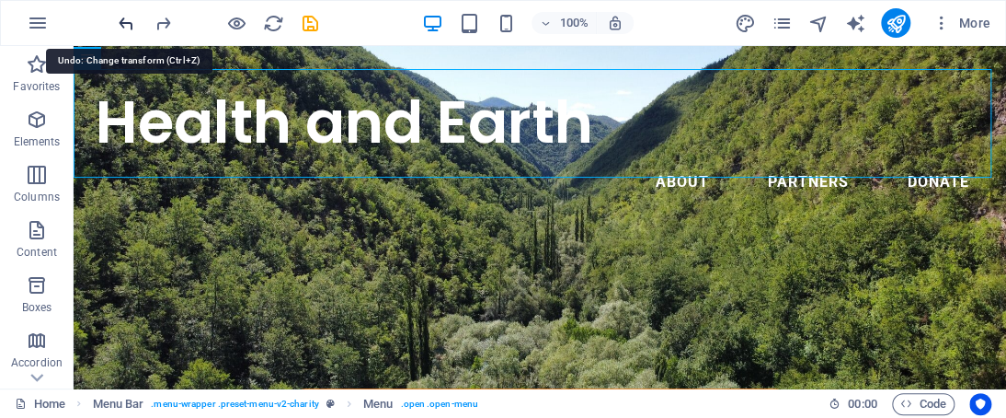
click at [132, 19] on icon "undo" at bounding box center [126, 23] width 21 height 21
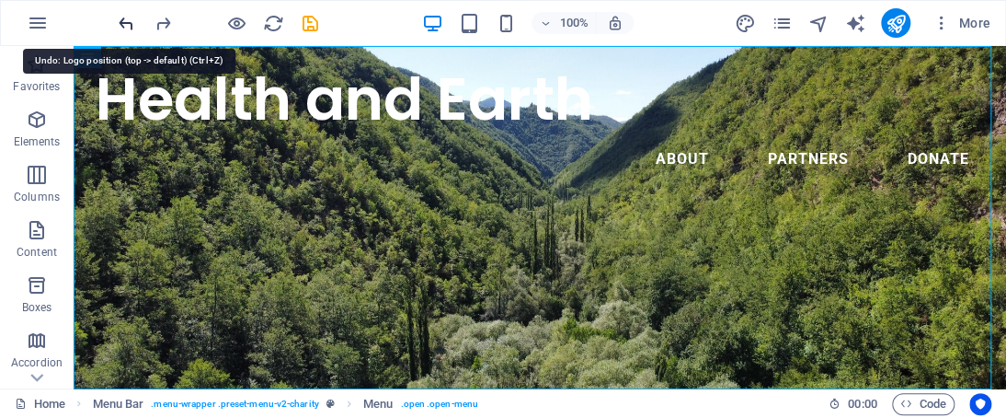
click at [132, 19] on icon "undo" at bounding box center [126, 23] width 21 height 21
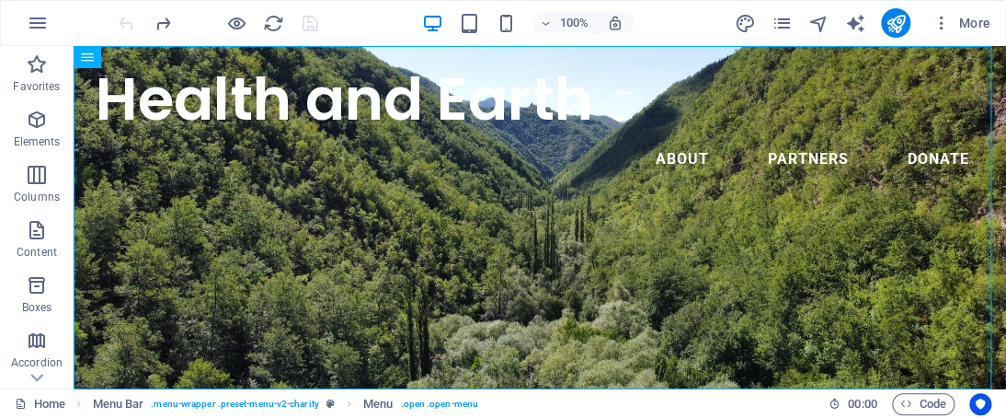
click at [132, 19] on div at bounding box center [218, 22] width 206 height 29
click at [526, 121] on div "Health and Earth" at bounding box center [540, 99] width 889 height 76
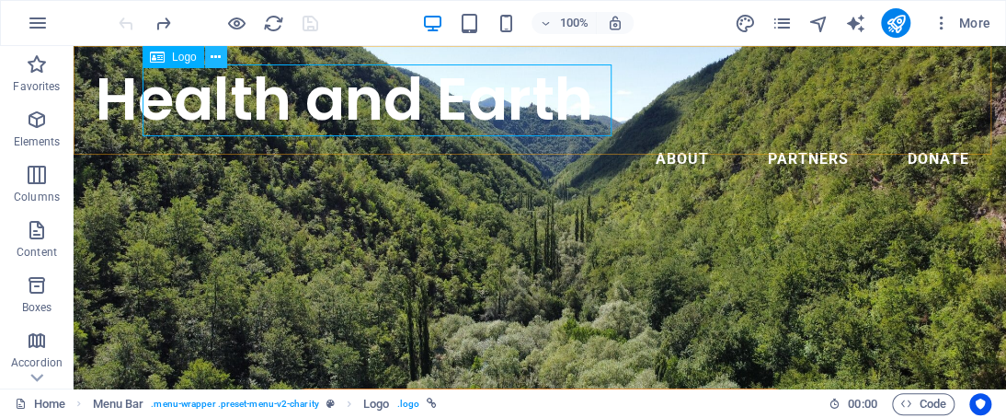
click at [213, 57] on icon at bounding box center [216, 57] width 10 height 19
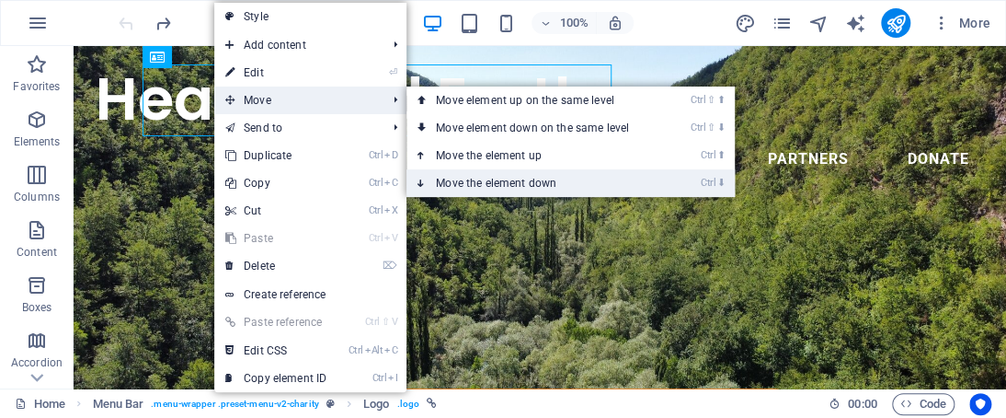
click at [611, 176] on link "Ctrl ⬇ Move the element down" at bounding box center [536, 183] width 259 height 28
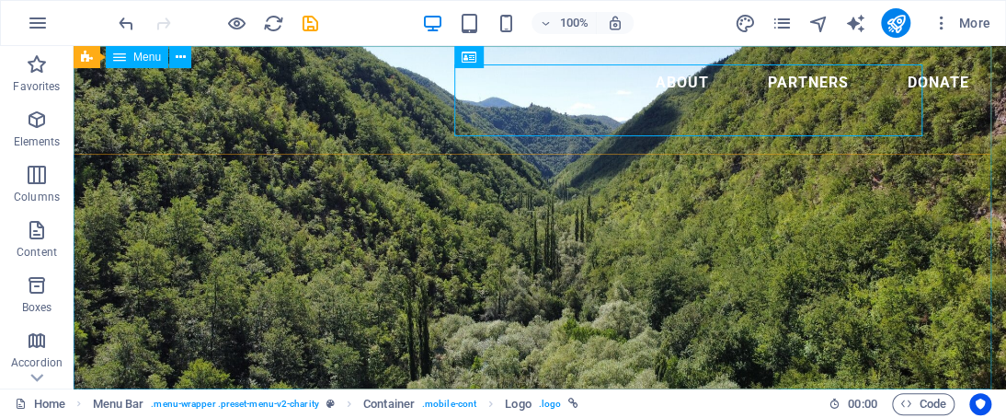
click at [405, 90] on nav "About Partners Donate" at bounding box center [540, 83] width 889 height 44
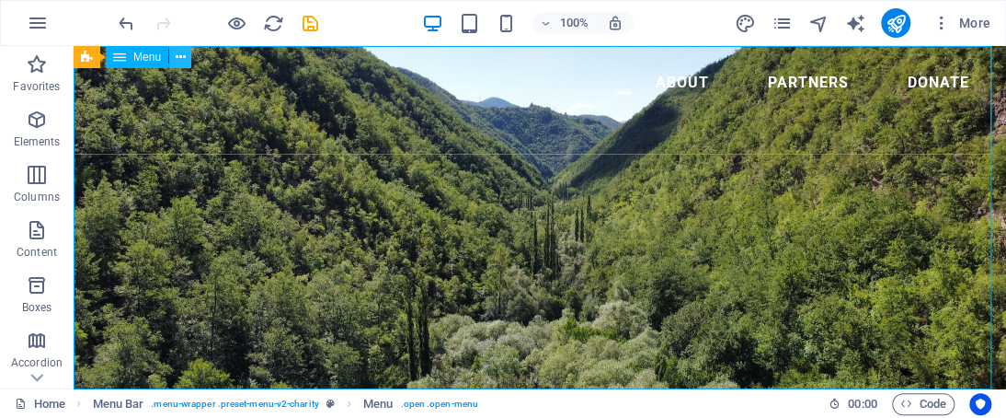
click at [184, 55] on icon at bounding box center [181, 57] width 10 height 19
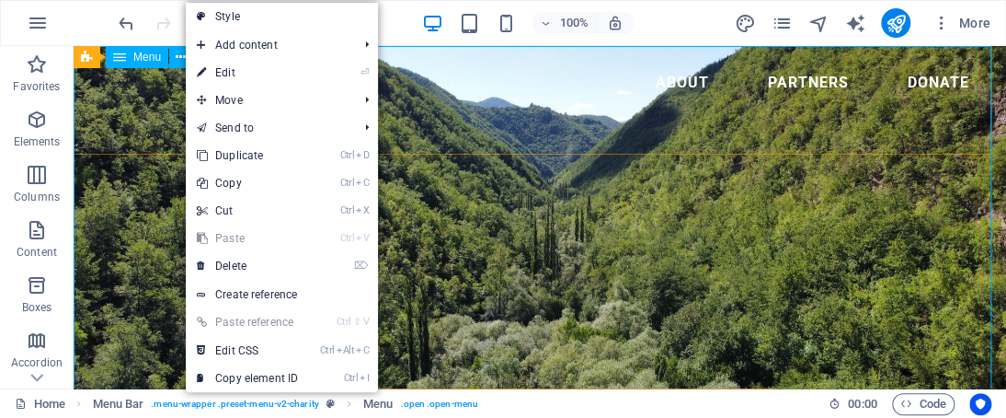
click at [147, 91] on nav "About Partners Donate" at bounding box center [540, 83] width 889 height 44
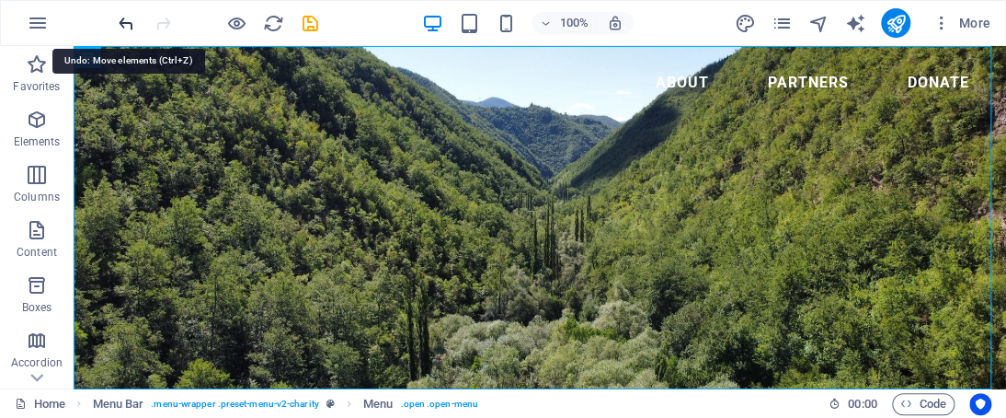
click at [130, 17] on icon "undo" at bounding box center [126, 23] width 21 height 21
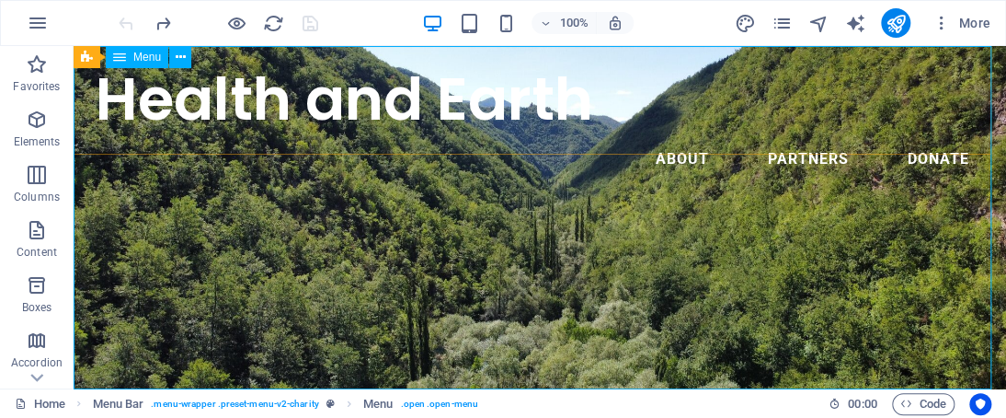
click at [869, 181] on nav "About Partners Donate" at bounding box center [540, 159] width 889 height 44
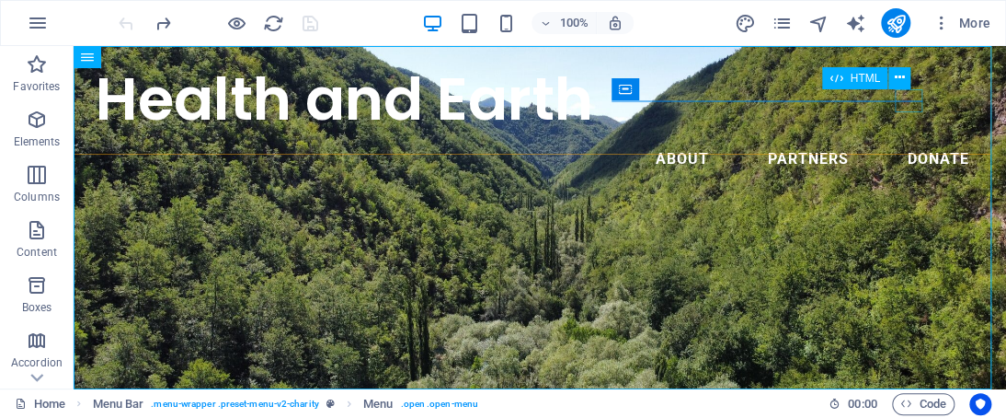
click at [74, 46] on div "Menu" at bounding box center [74, 46] width 0 height 0
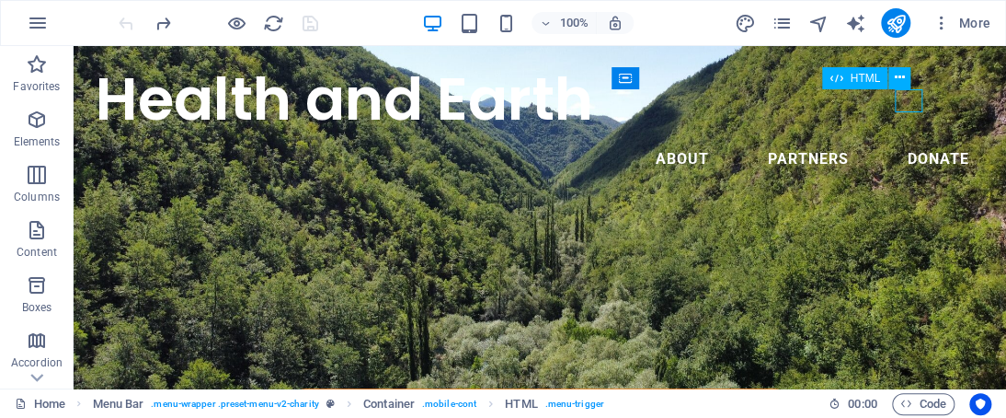
click at [74, 46] on div "Menu" at bounding box center [74, 46] width 0 height 0
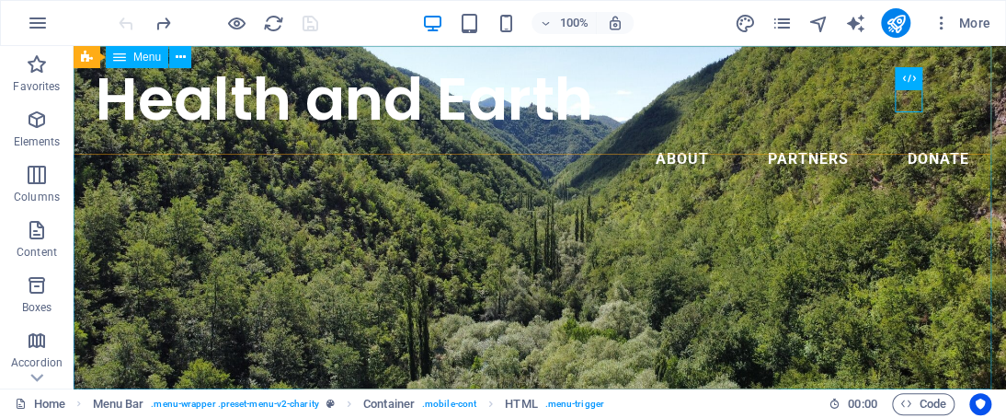
click at [523, 181] on nav "About Partners Donate" at bounding box center [540, 159] width 889 height 44
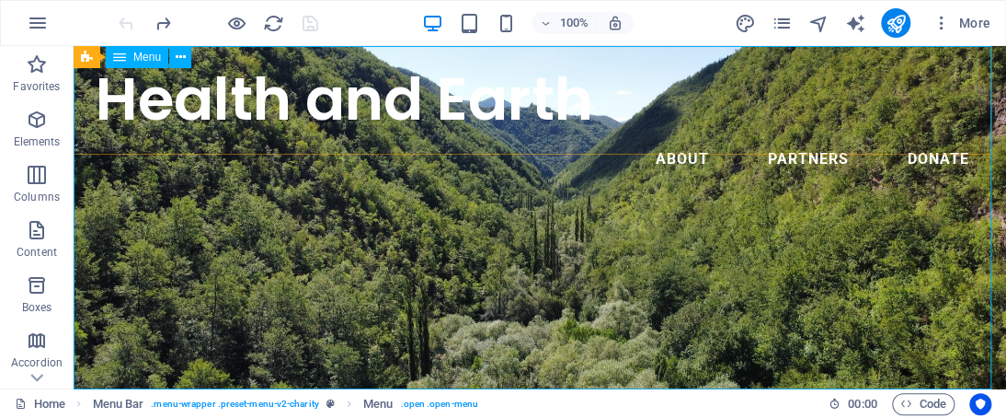
click at [850, 181] on nav "About Partners Donate" at bounding box center [540, 159] width 889 height 44
